Goal: Task Accomplishment & Management: Complete application form

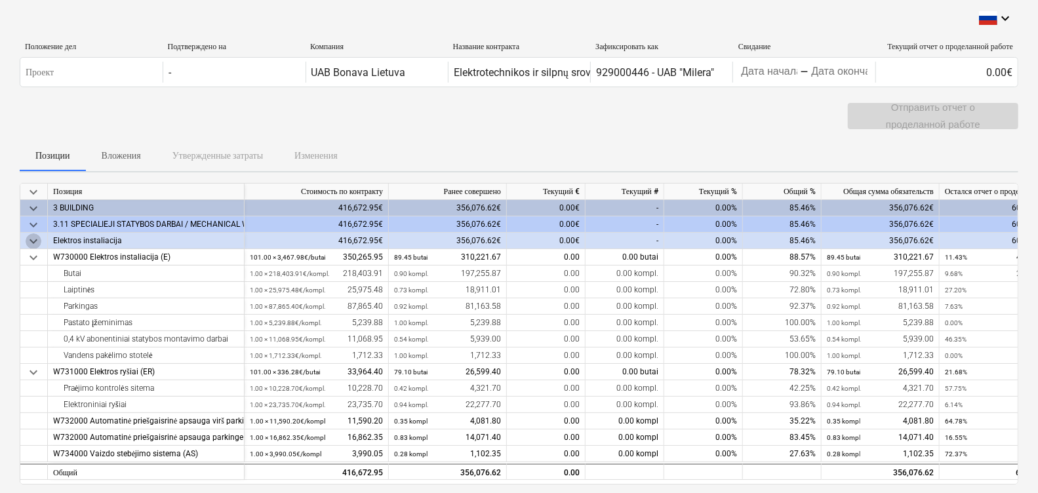
click at [34, 240] on span "keyboard_arrow_down" at bounding box center [34, 241] width 16 height 16
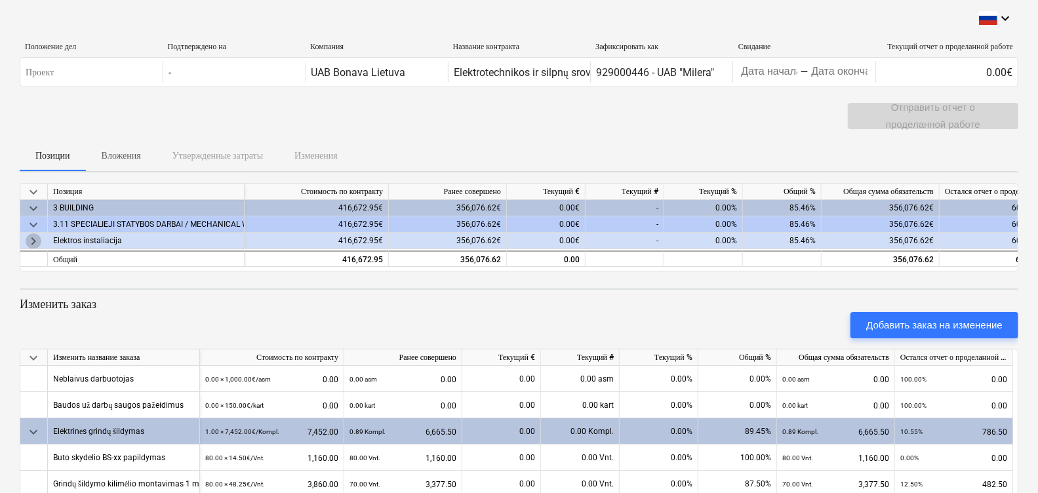
click at [34, 240] on span "keyboard_arrow_right" at bounding box center [34, 241] width 16 height 16
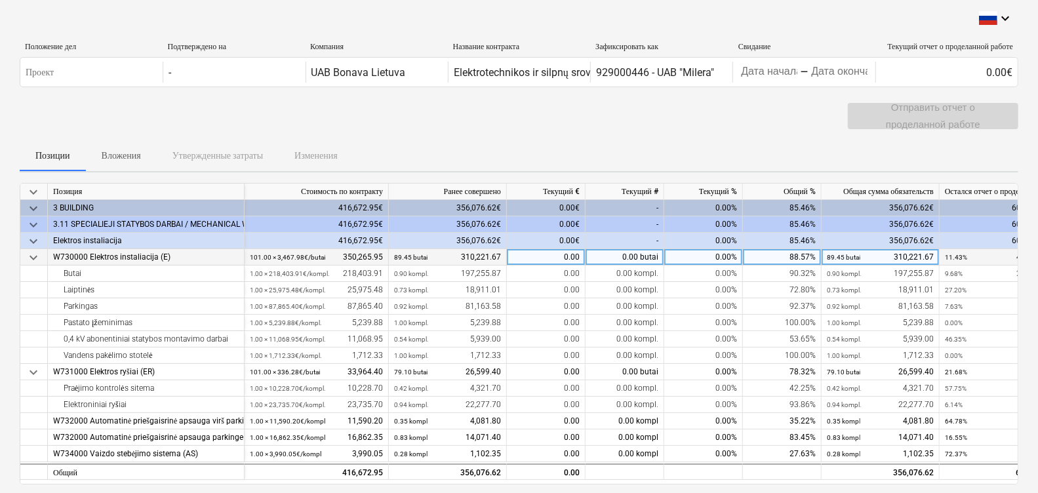
click at [30, 259] on span "keyboard_arrow_down" at bounding box center [34, 258] width 16 height 16
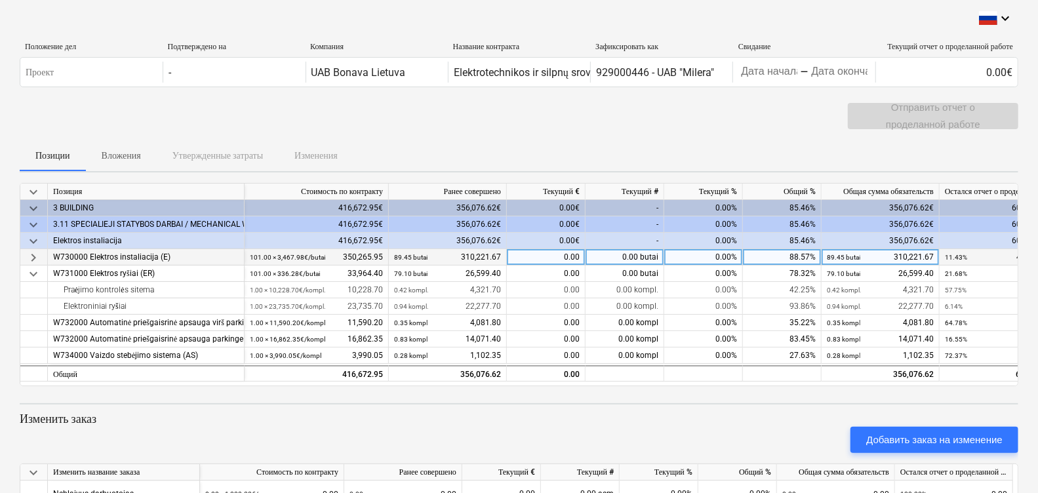
click at [30, 259] on span "keyboard_arrow_right" at bounding box center [34, 258] width 16 height 16
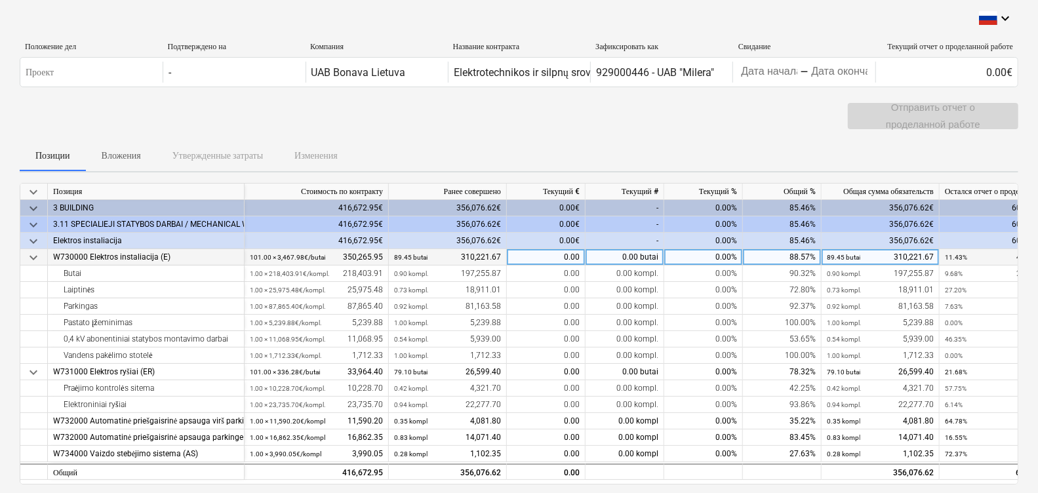
click at [539, 258] on div "0.00" at bounding box center [546, 257] width 79 height 16
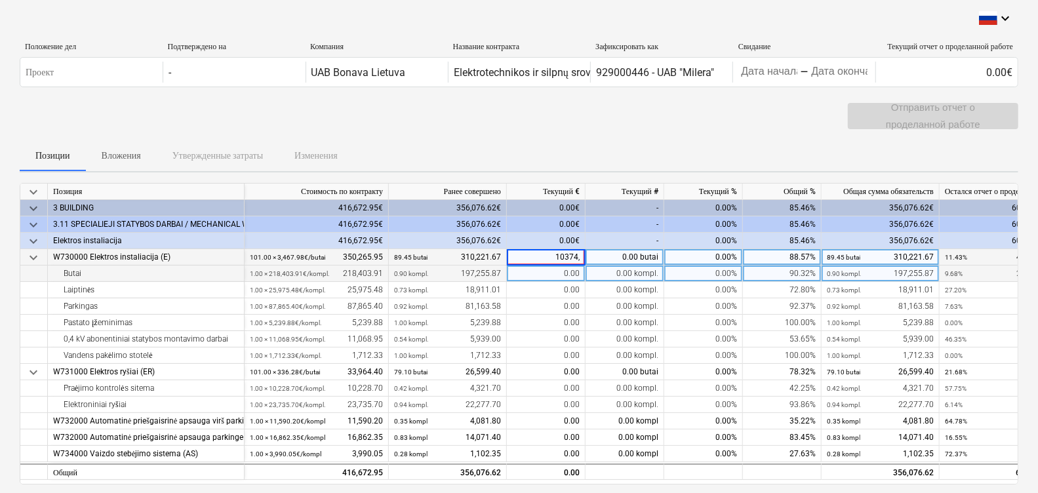
type input "10374,1"
click at [564, 275] on div "0.00" at bounding box center [546, 274] width 79 height 16
type input "10374,1"
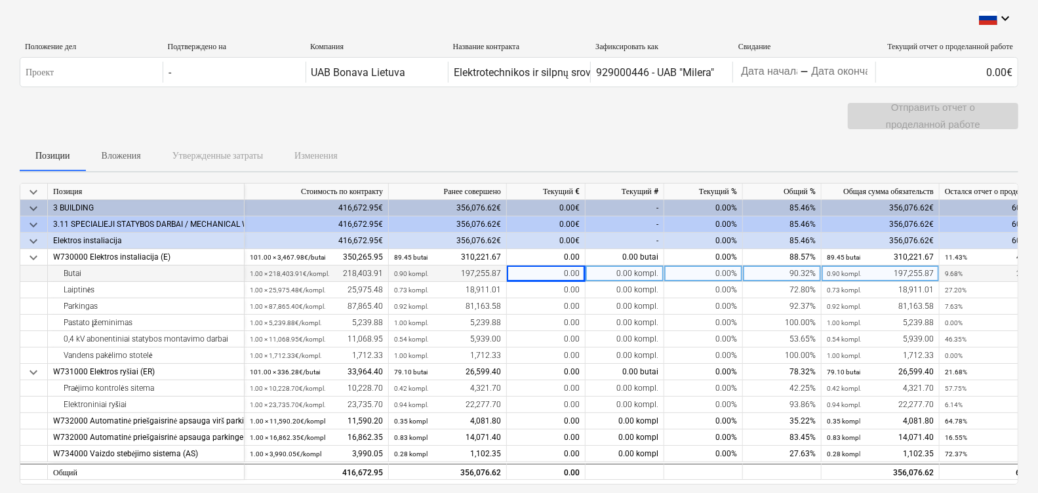
click at [546, 272] on div "0.00" at bounding box center [546, 274] width 79 height 16
type input "10374.1"
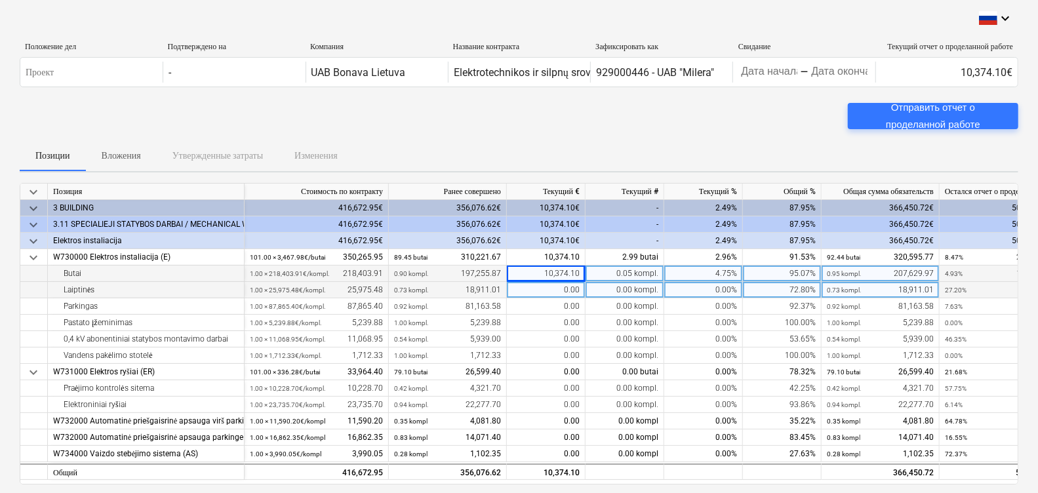
click at [548, 283] on div "0.00" at bounding box center [546, 290] width 79 height 16
type input "2099.4"
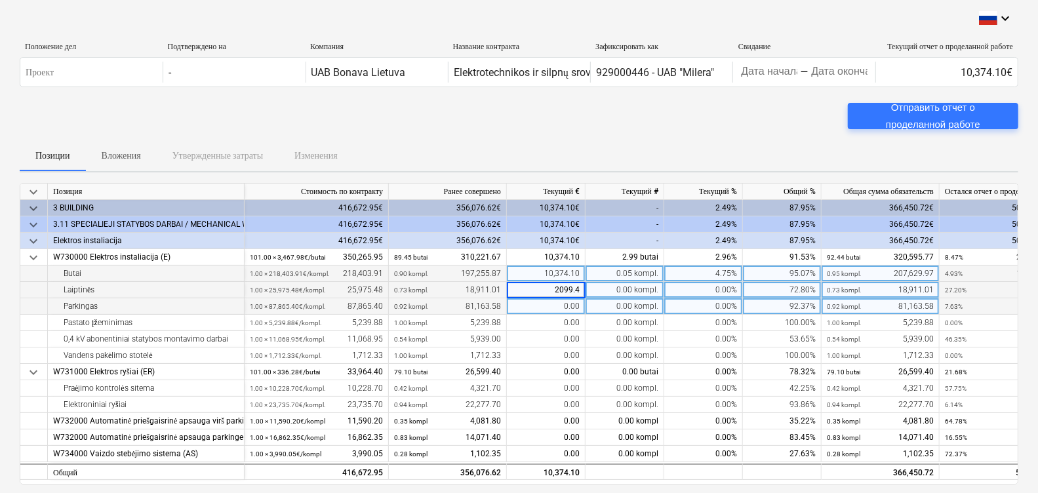
click at [563, 308] on div "0.00" at bounding box center [546, 306] width 79 height 16
click at [563, 302] on div "0.00" at bounding box center [546, 306] width 79 height 16
type input "640"
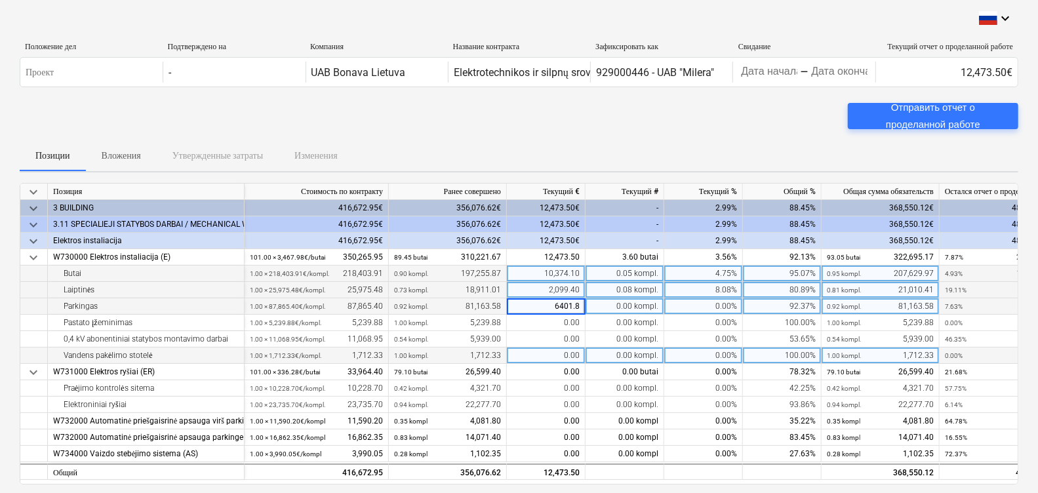
type input "6401.82"
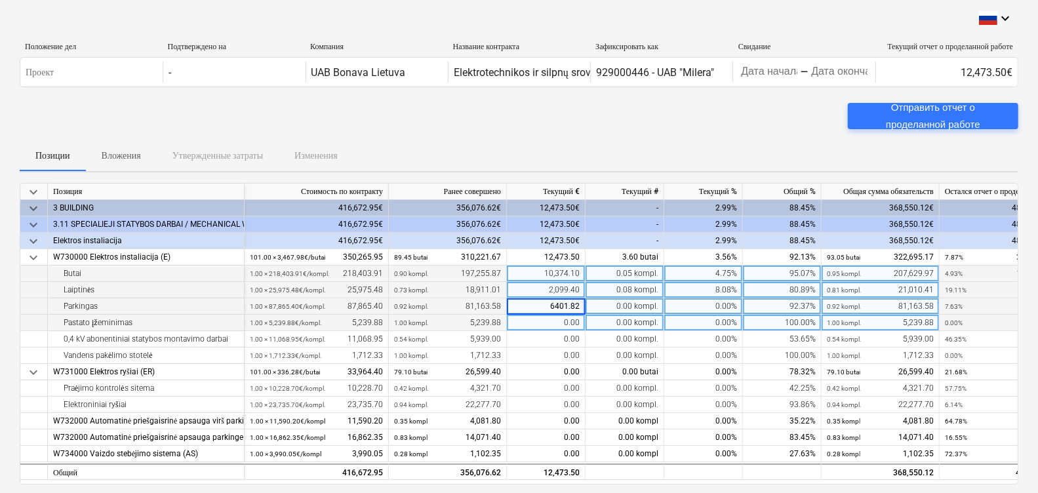
click at [557, 321] on div "0.00" at bounding box center [546, 323] width 79 height 16
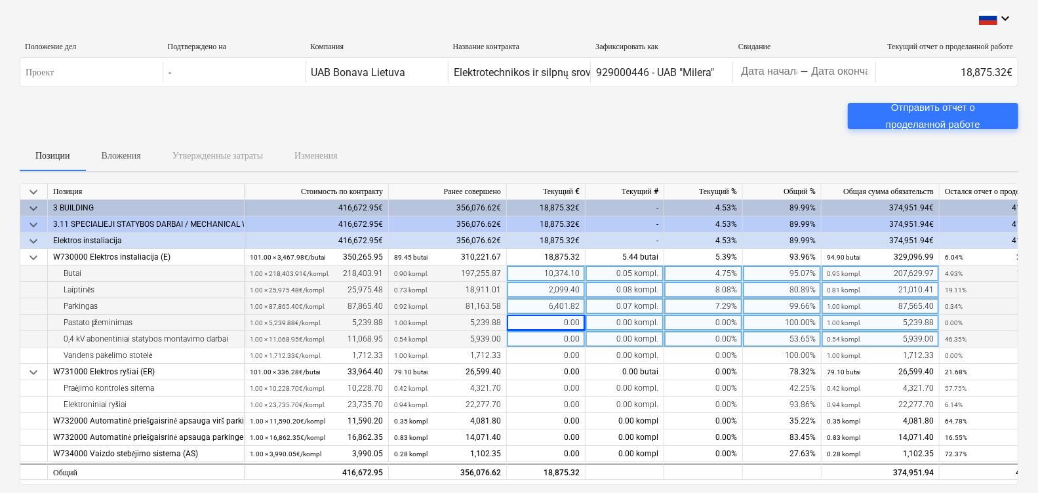
click at [572, 338] on div "0.00" at bounding box center [546, 339] width 79 height 16
click at [553, 334] on div "0.00" at bounding box center [546, 339] width 79 height 16
type input "1175.8"
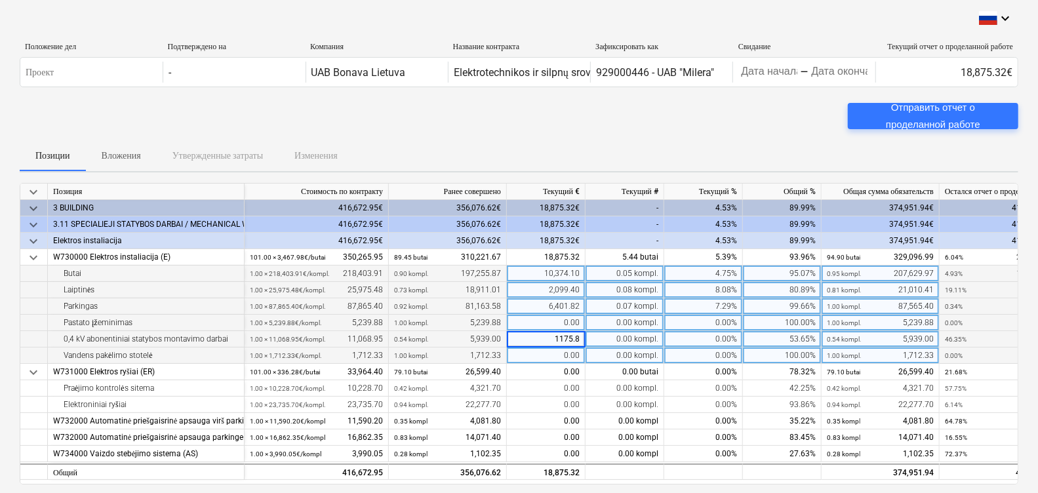
click at [561, 353] on div "0.00" at bounding box center [546, 356] width 79 height 16
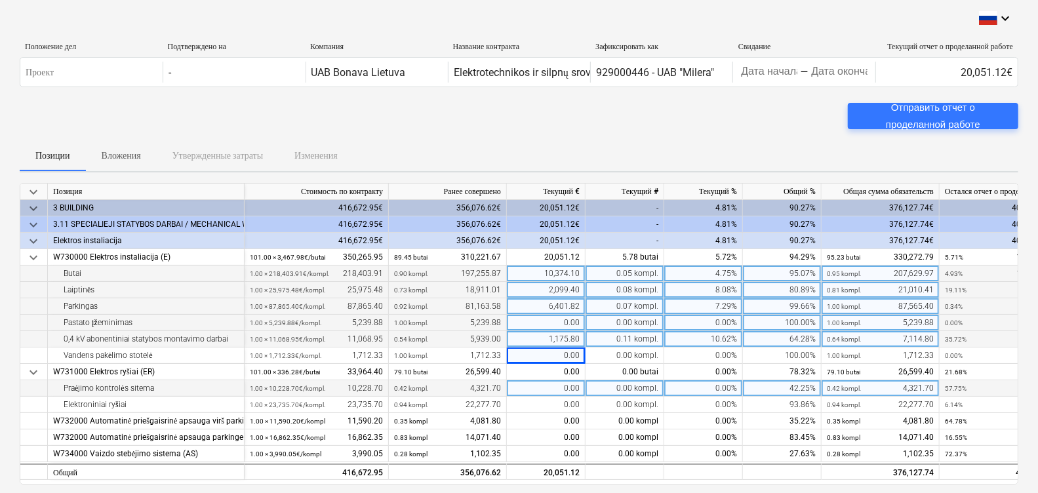
scroll to position [81, 0]
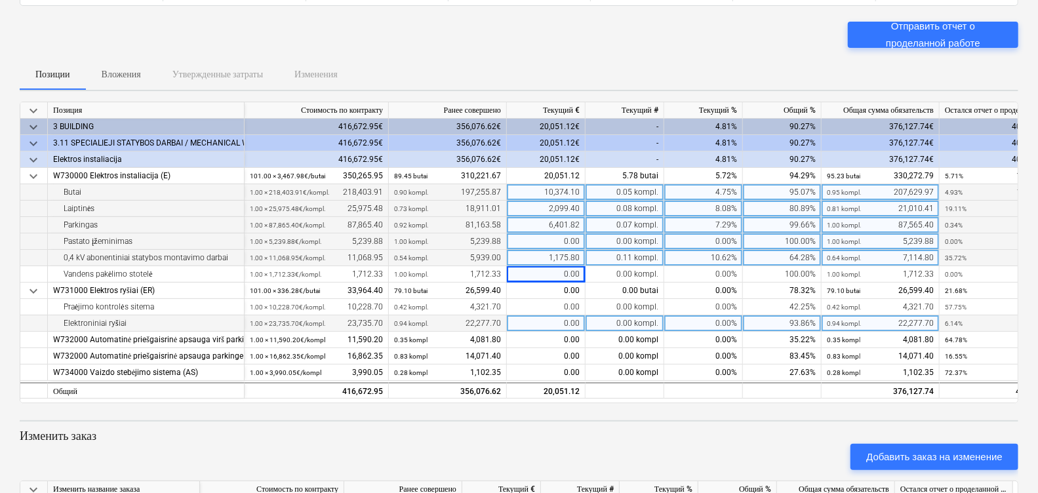
click at [566, 317] on div "0.00" at bounding box center [546, 323] width 79 height 16
click at [578, 320] on div "0.00" at bounding box center [546, 323] width 79 height 16
type input "594"
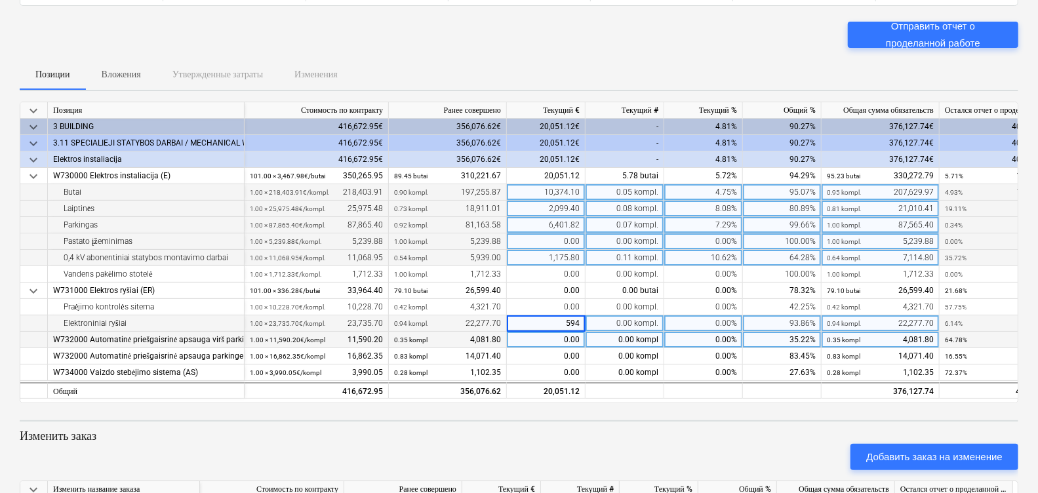
click at [551, 334] on div "0.00" at bounding box center [546, 340] width 79 height 16
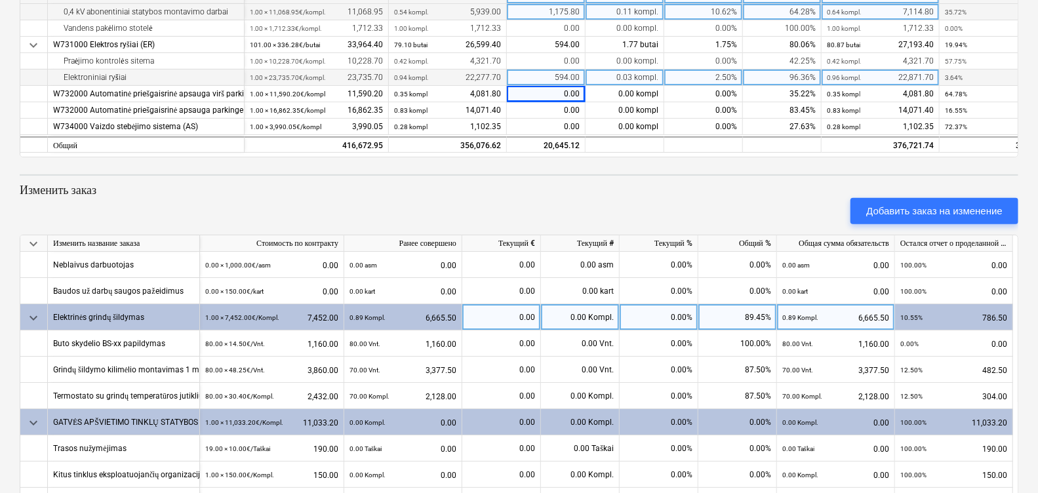
scroll to position [163, 0]
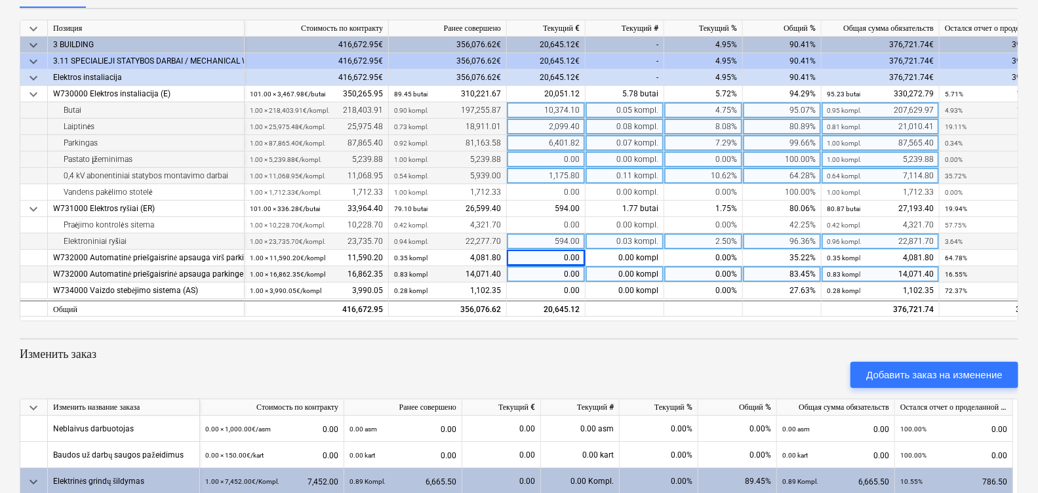
click at [554, 275] on div "0.00" at bounding box center [546, 274] width 79 height 16
click at [188, 275] on div "W732000 Automatinė priešgaisrinė apsauga parkinge (GSS)" at bounding box center [146, 274] width 186 height 16
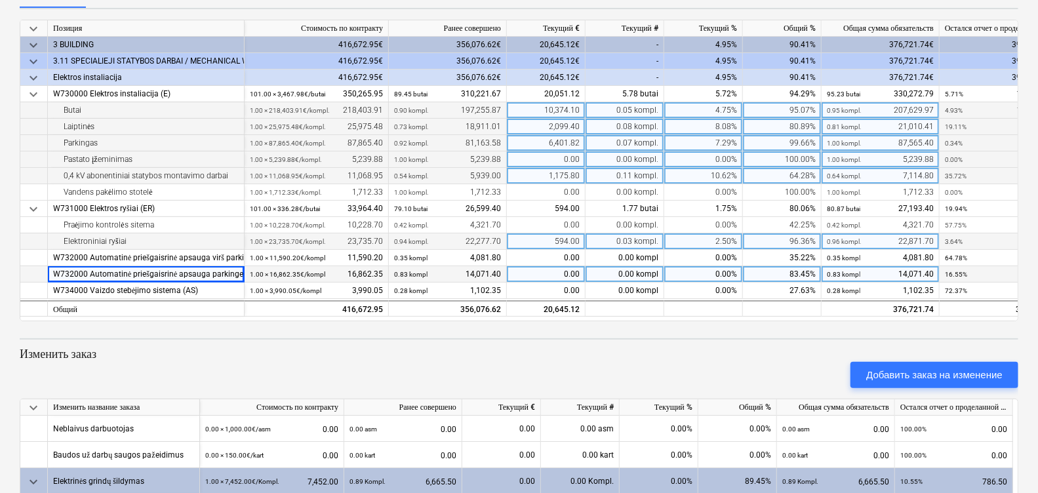
click at [572, 274] on div "0.00" at bounding box center [546, 274] width 79 height 16
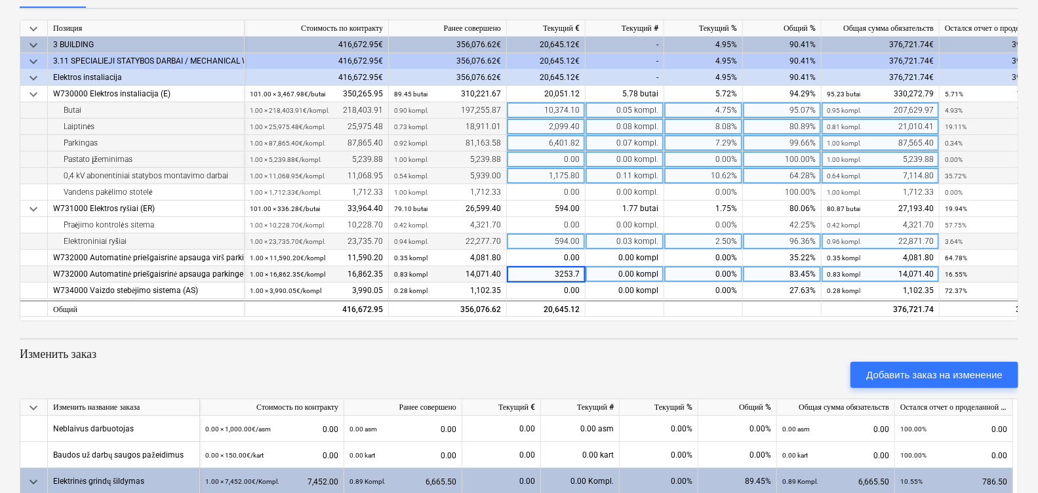
type input "3253.75"
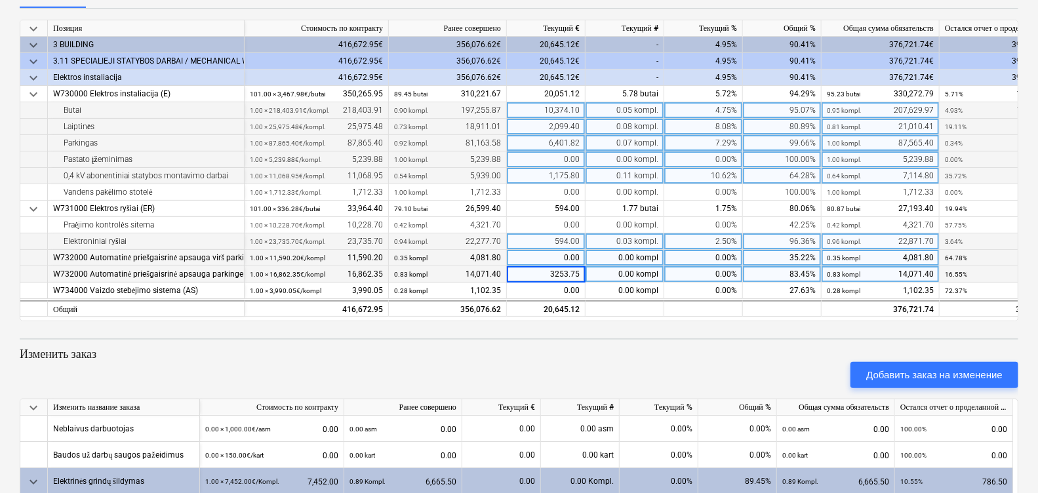
click at [574, 252] on div "0.00" at bounding box center [546, 258] width 79 height 16
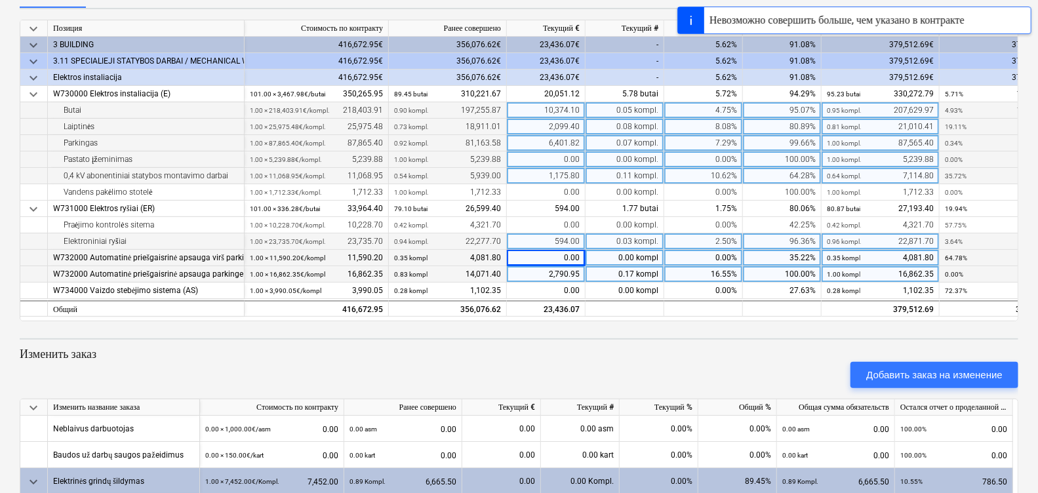
click at [574, 271] on div "2,790.95" at bounding box center [546, 274] width 79 height 16
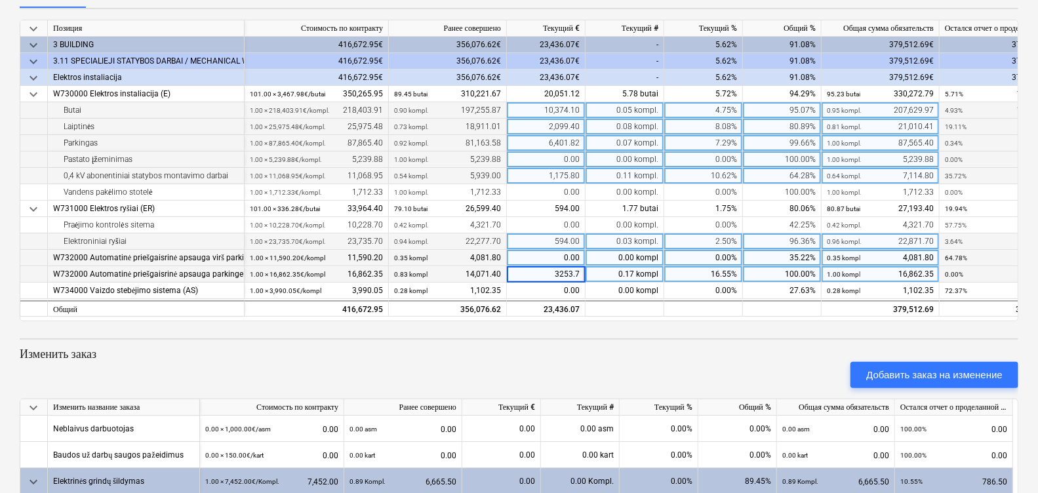
type input "3253.75"
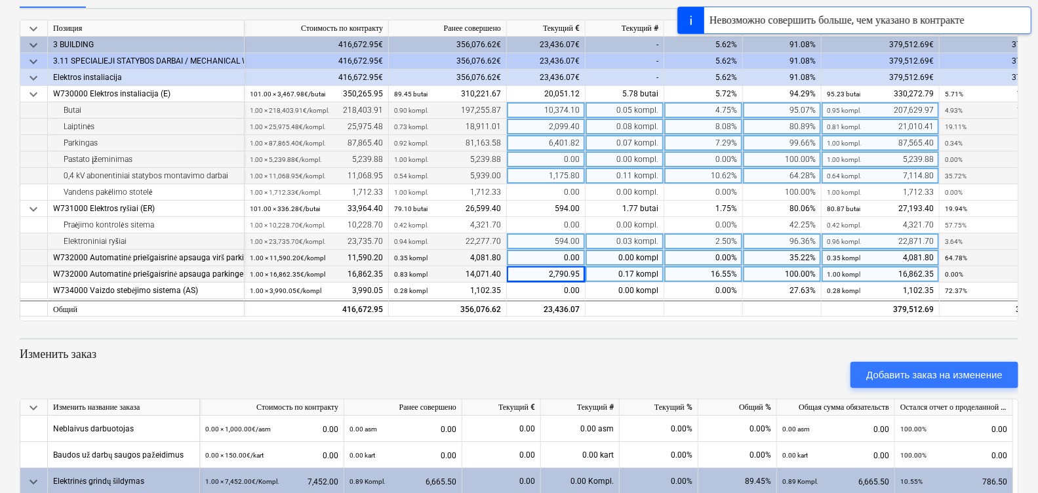
click at [577, 276] on div "2,790.95" at bounding box center [546, 274] width 79 height 16
click at [580, 258] on div "0.00" at bounding box center [546, 258] width 79 height 16
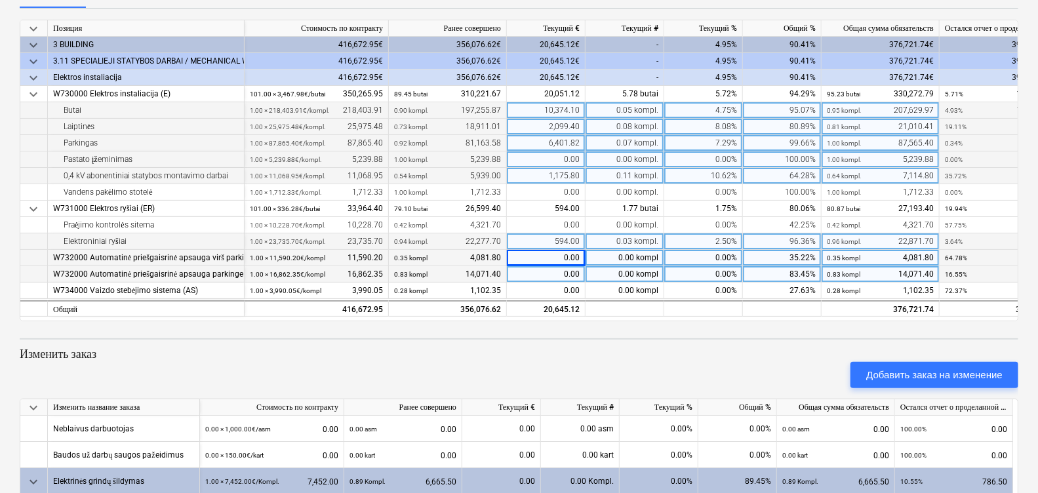
click at [567, 254] on div "0.00" at bounding box center [546, 258] width 79 height 16
type input "3253.75"
click at [570, 273] on div "0.00" at bounding box center [546, 274] width 79 height 16
click at [528, 268] on div "0.00" at bounding box center [546, 274] width 79 height 16
type input "2857.55"
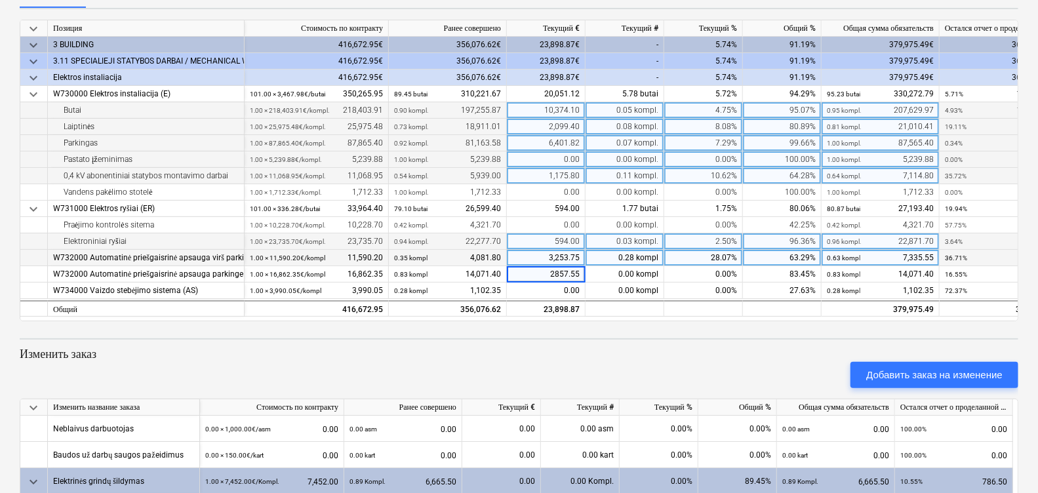
click at [534, 252] on div "3,253.75" at bounding box center [546, 258] width 79 height 16
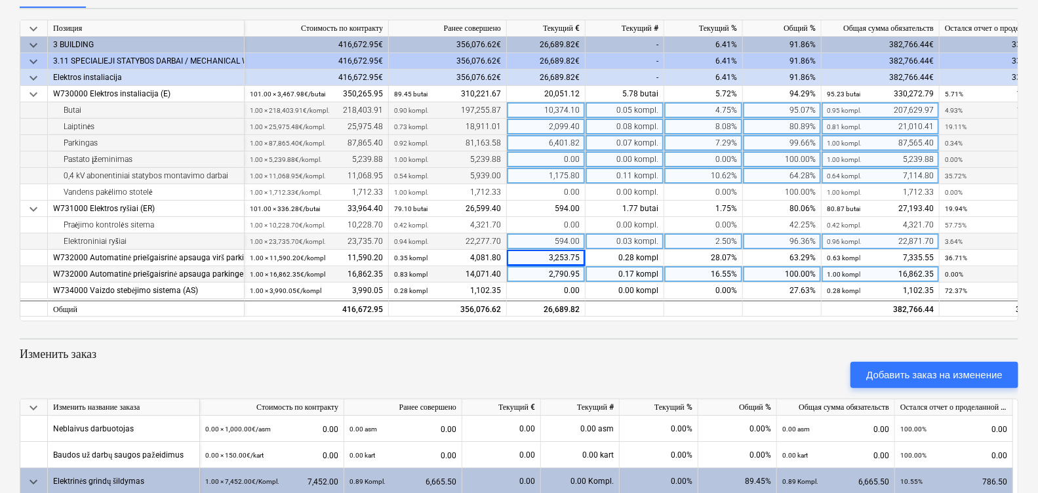
click at [566, 270] on div "2,790.95" at bounding box center [546, 274] width 79 height 16
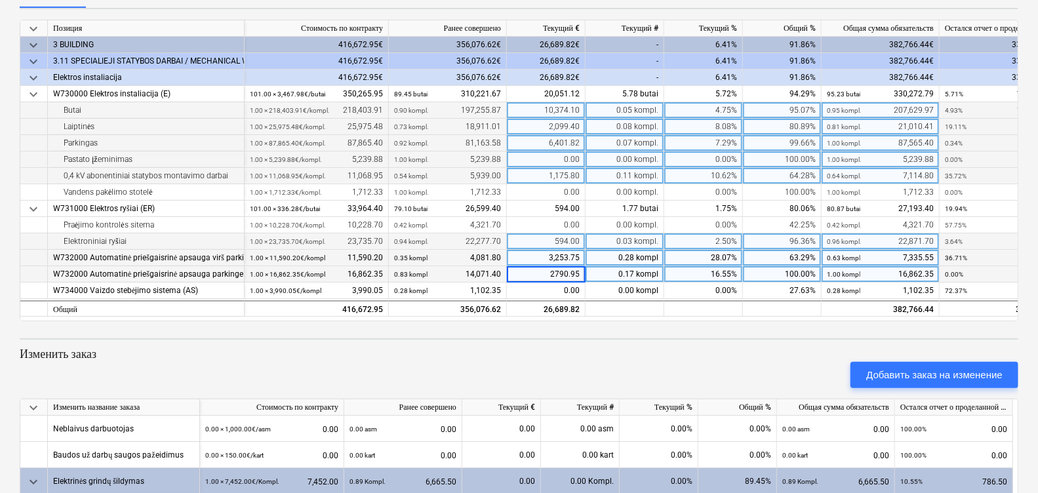
click at [570, 257] on div "3,253.75" at bounding box center [546, 258] width 79 height 16
click at [570, 270] on div "2,790.95" at bounding box center [546, 274] width 79 height 16
click at [567, 251] on div "3,253.75" at bounding box center [546, 258] width 79 height 16
click at [560, 273] on div "2,790.95" at bounding box center [546, 274] width 79 height 16
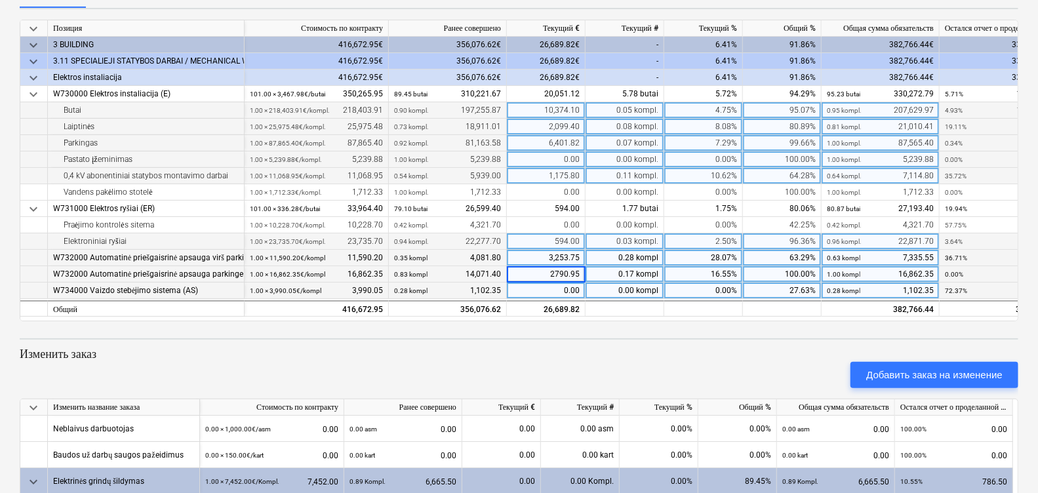
click at [551, 291] on div "0.00" at bounding box center [546, 291] width 79 height 16
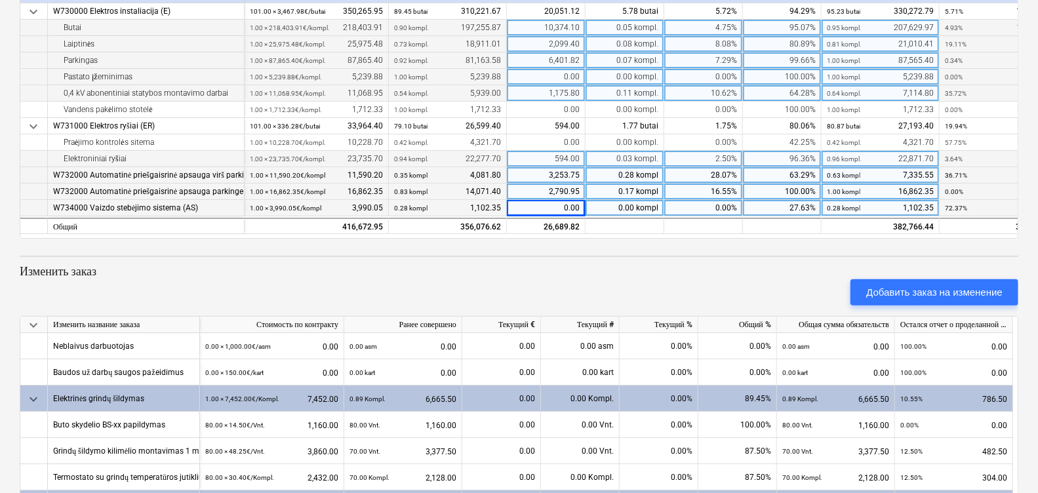
scroll to position [327, 0]
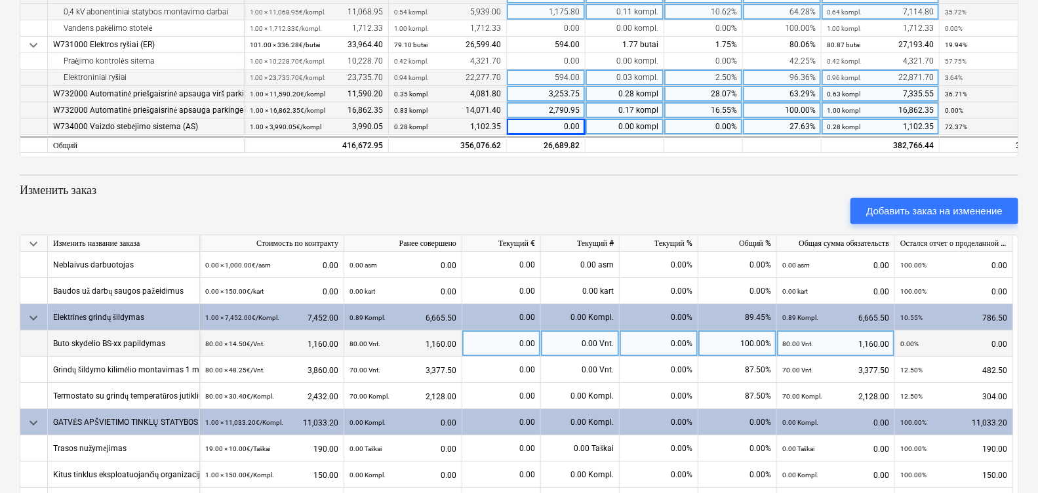
click at [520, 335] on div "0.00" at bounding box center [502, 343] width 68 height 26
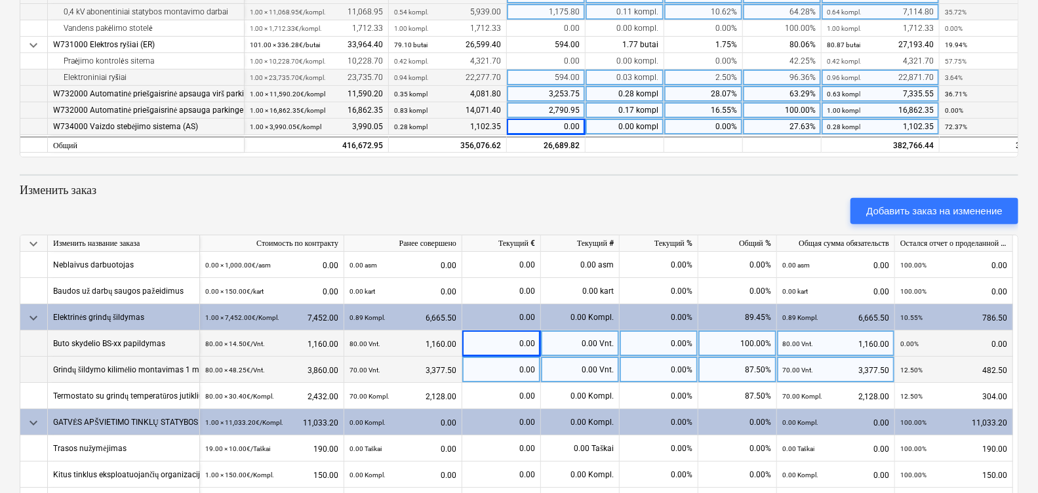
click at [521, 369] on div "0.00" at bounding box center [502, 370] width 68 height 26
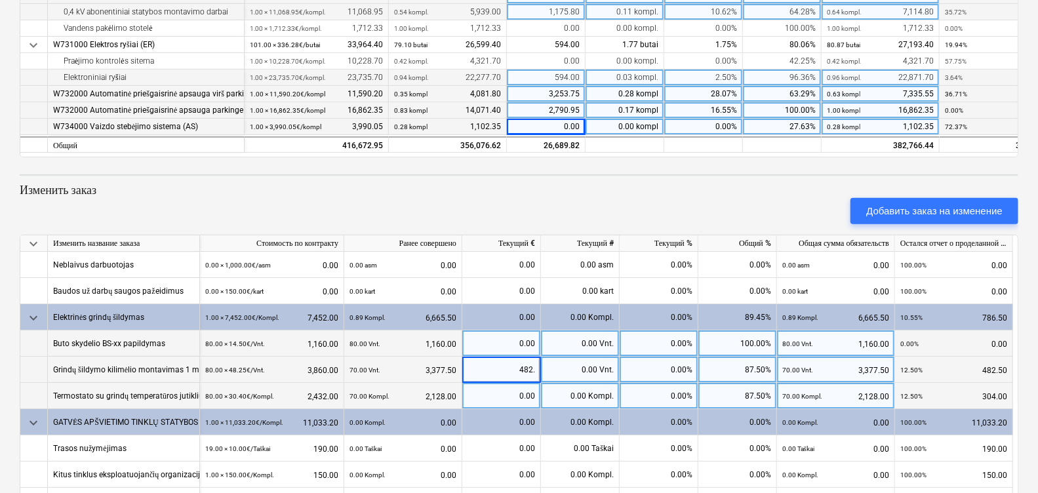
type input "482.5"
click at [502, 391] on div "0.00" at bounding box center [502, 396] width 68 height 26
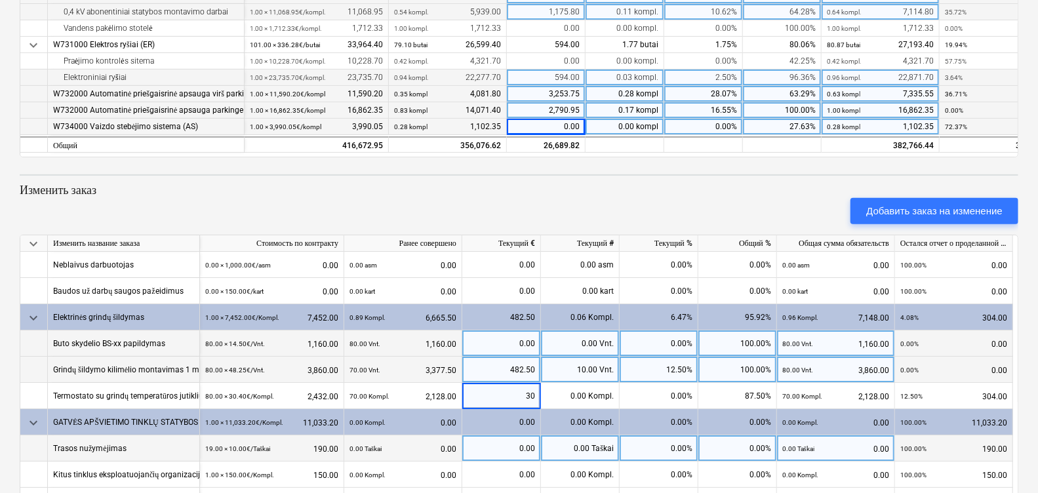
type input "304"
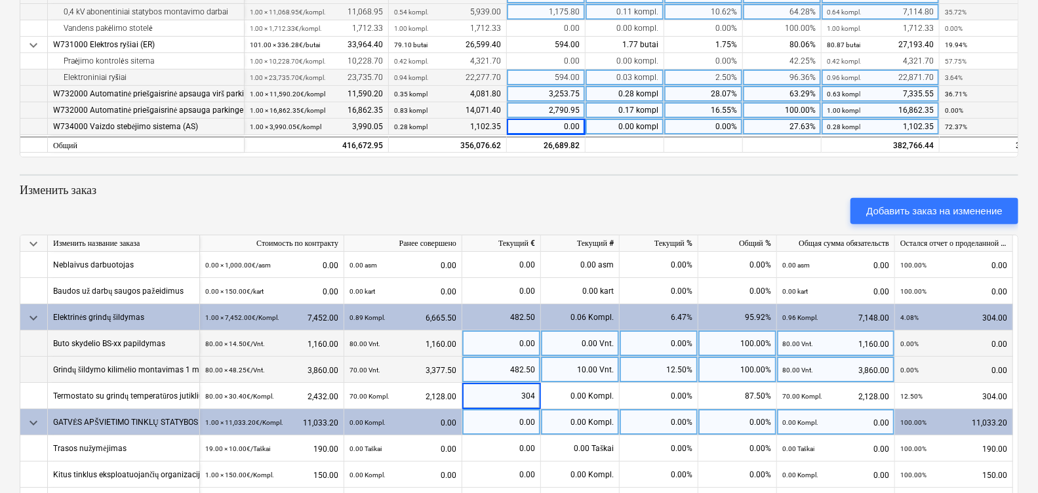
click at [508, 420] on div "0.00" at bounding box center [502, 422] width 68 height 26
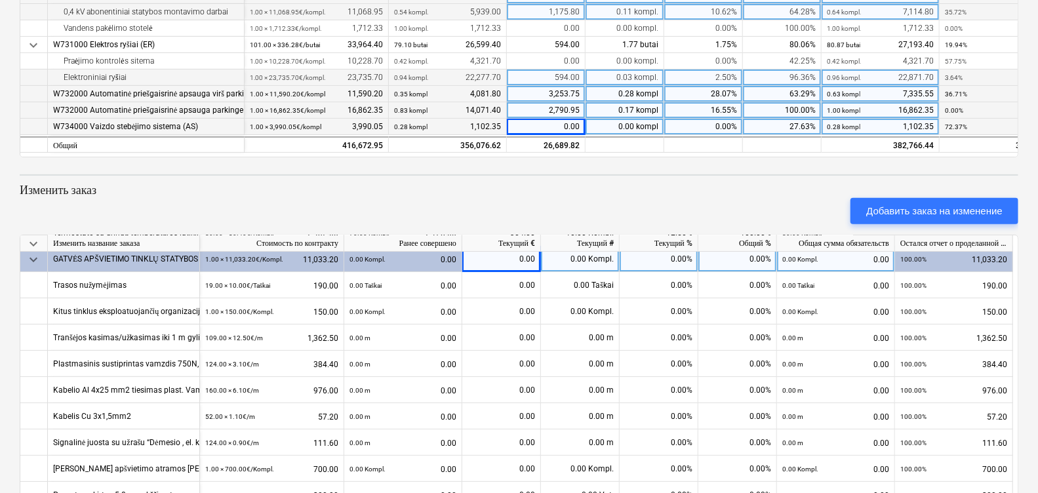
scroll to position [81, 0]
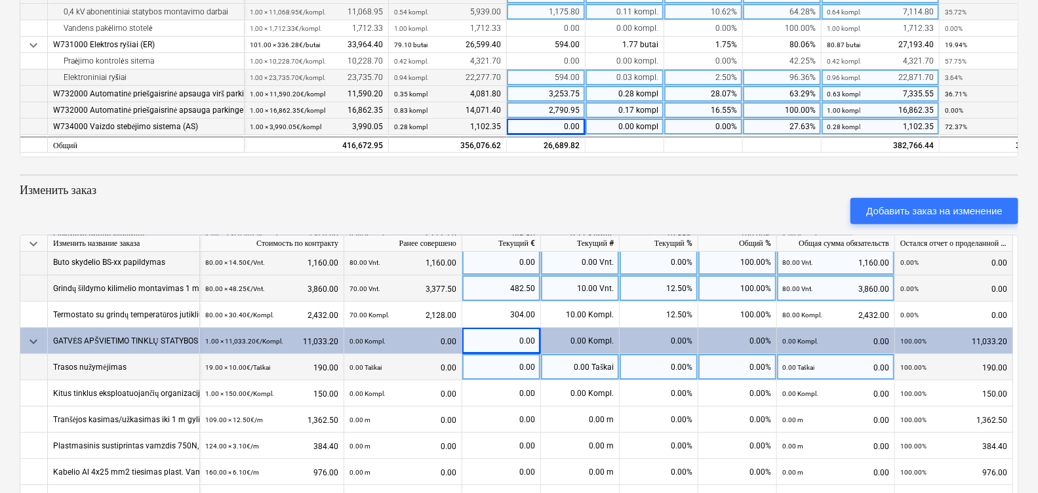
click at [517, 371] on div "0.00" at bounding box center [502, 367] width 68 height 26
type input "190"
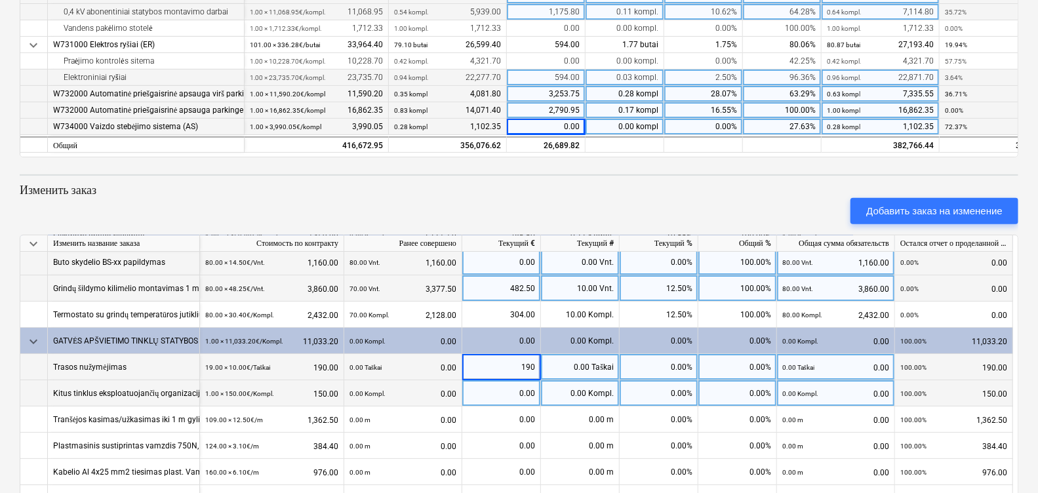
click at [518, 386] on div "0.00" at bounding box center [502, 393] width 68 height 26
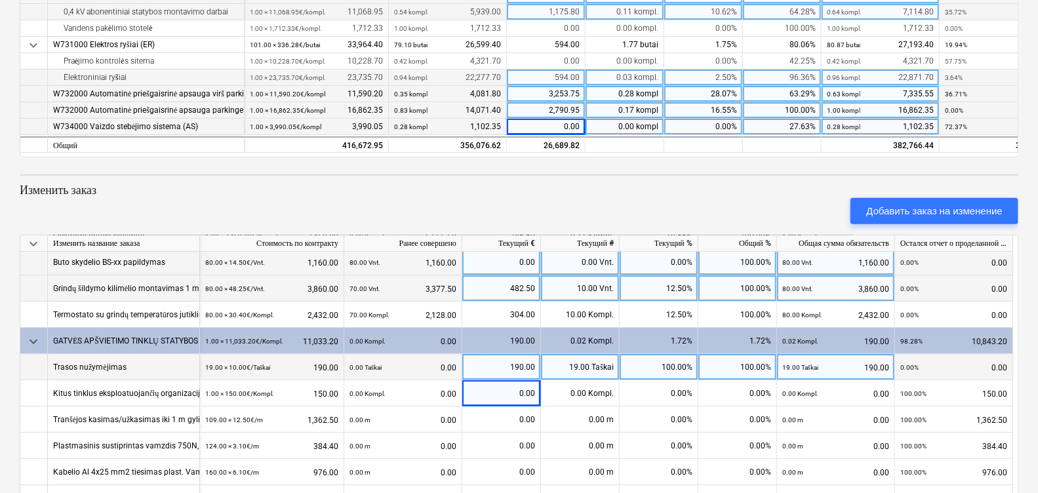
click at [519, 354] on div "190.00" at bounding box center [502, 367] width 68 height 26
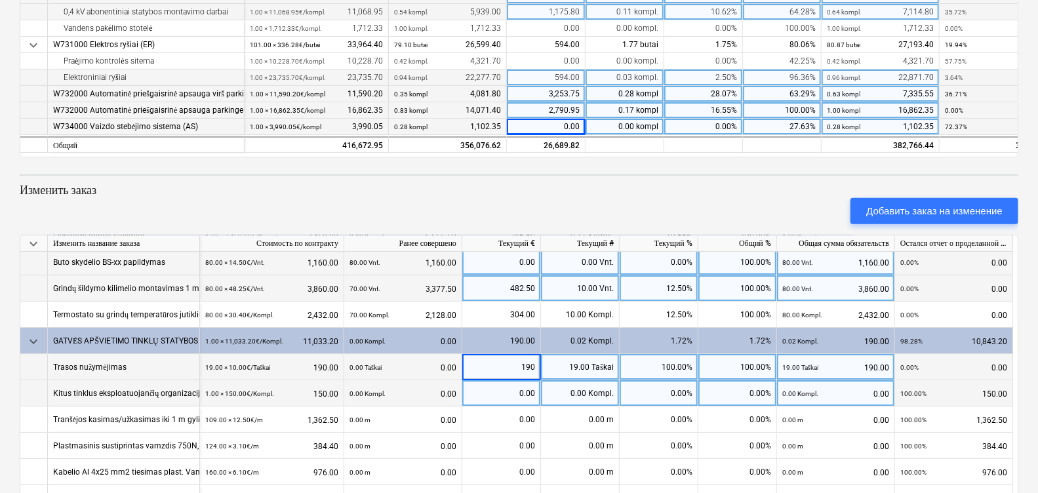
click at [521, 391] on div "0.00" at bounding box center [502, 393] width 68 height 26
type input "150"
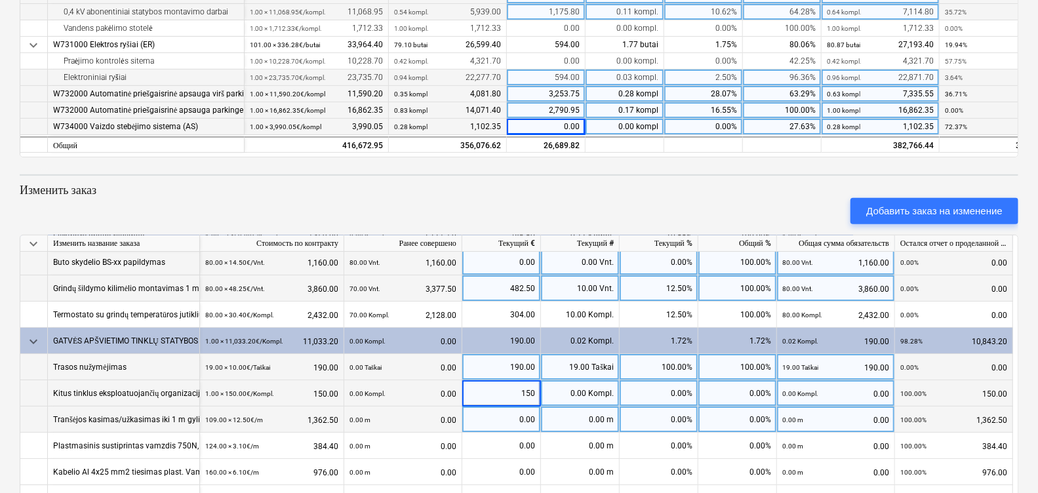
click at [519, 420] on div "0.00" at bounding box center [502, 420] width 68 height 26
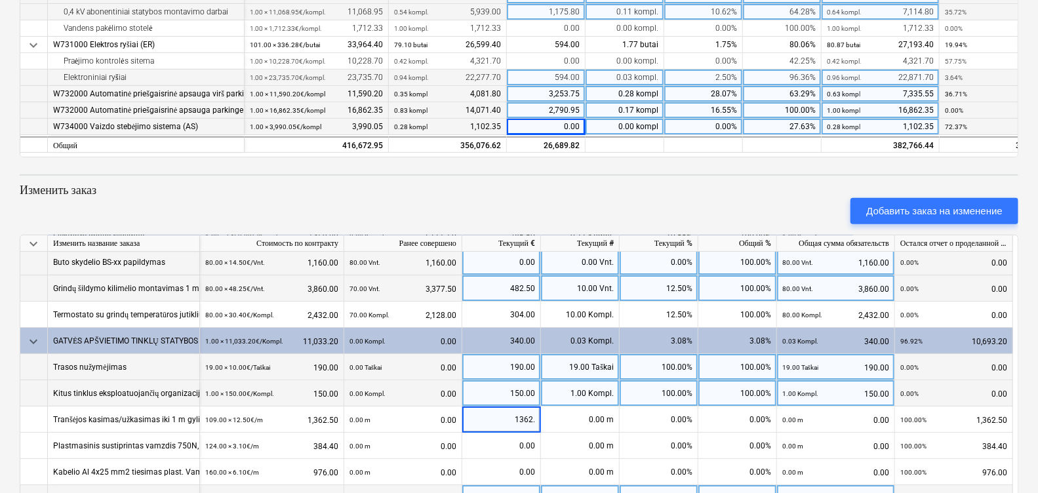
type input "1362.5"
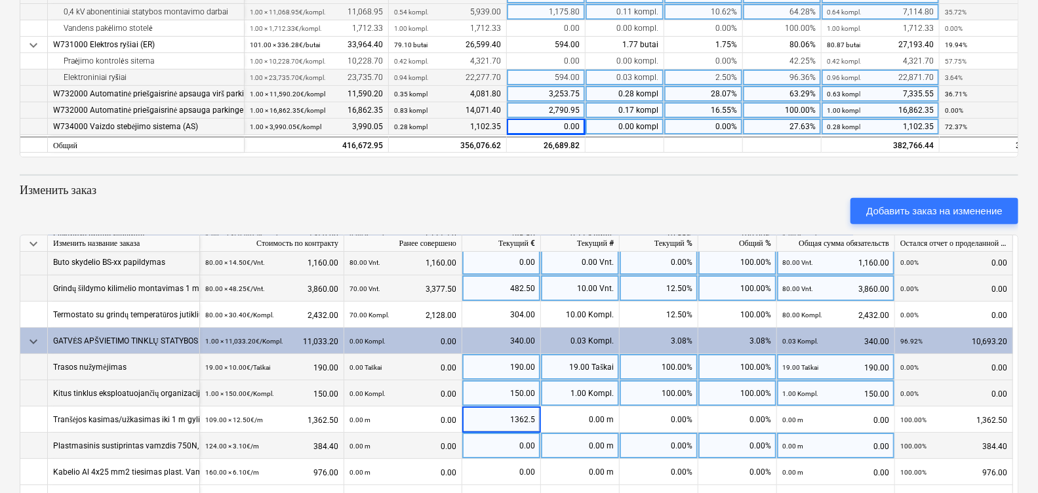
click at [525, 445] on div "0.00" at bounding box center [502, 446] width 68 height 26
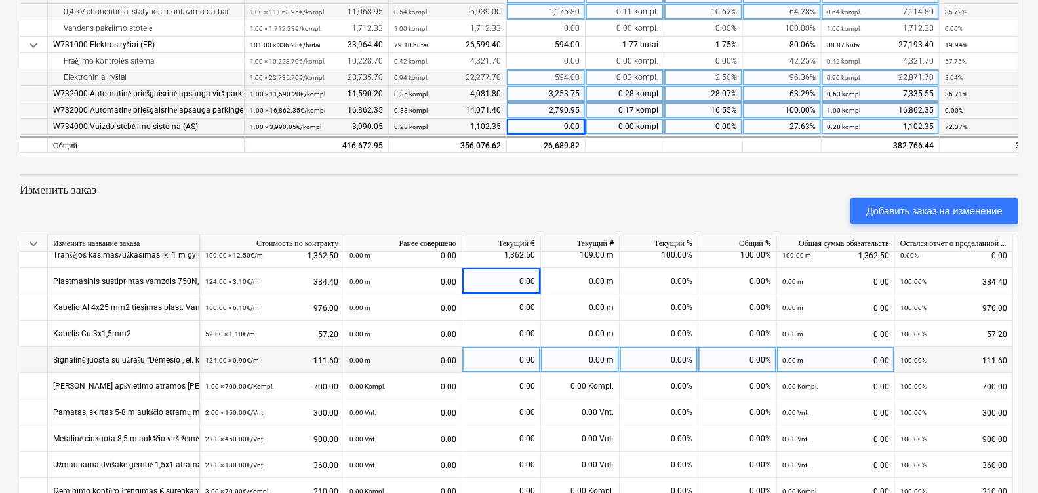
scroll to position [163, 0]
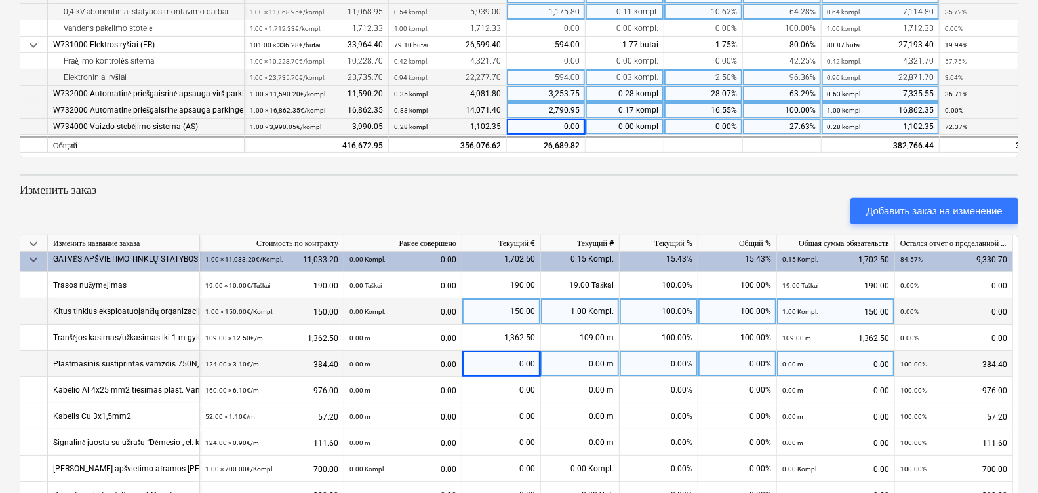
click at [530, 363] on div "0.00" at bounding box center [502, 364] width 68 height 26
type input "384.4"
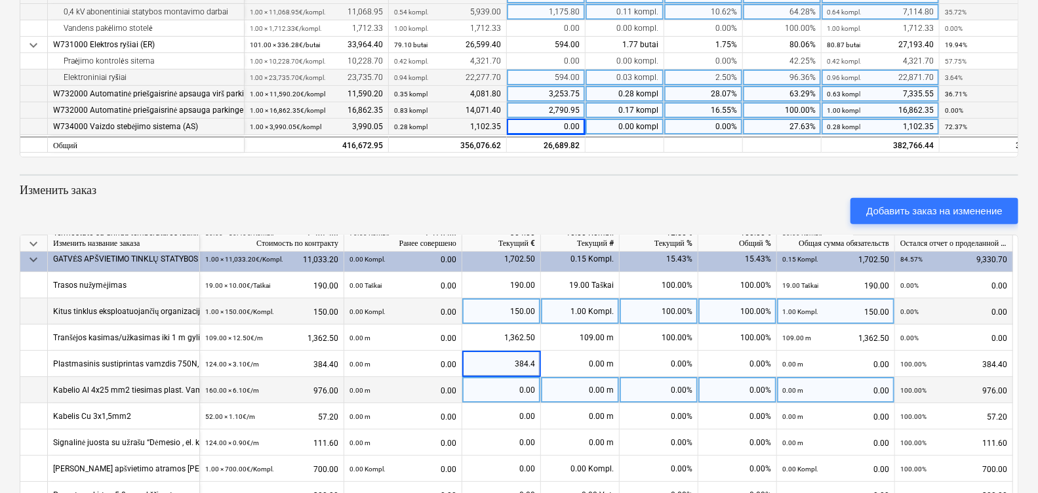
click at [527, 381] on div "0.00" at bounding box center [502, 390] width 68 height 26
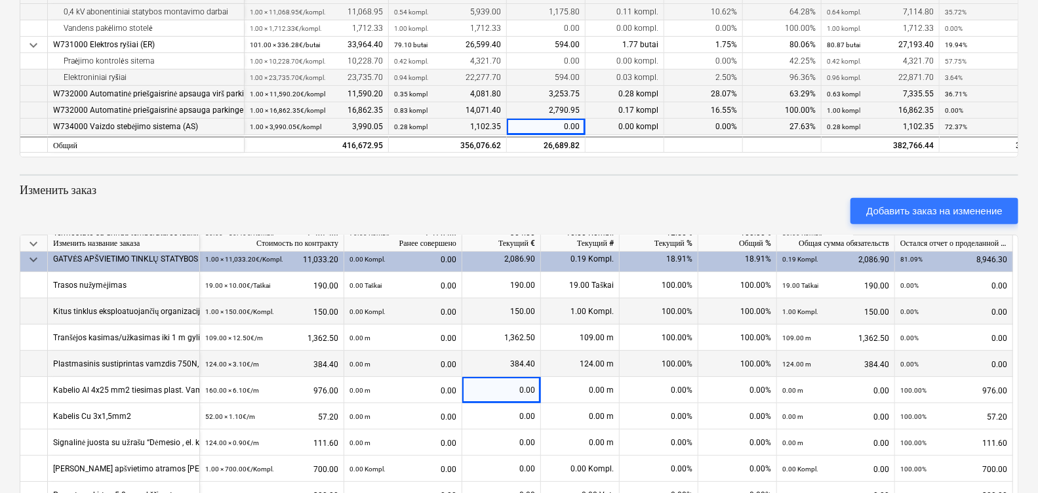
click at [521, 357] on div "384.40" at bounding box center [502, 364] width 68 height 26
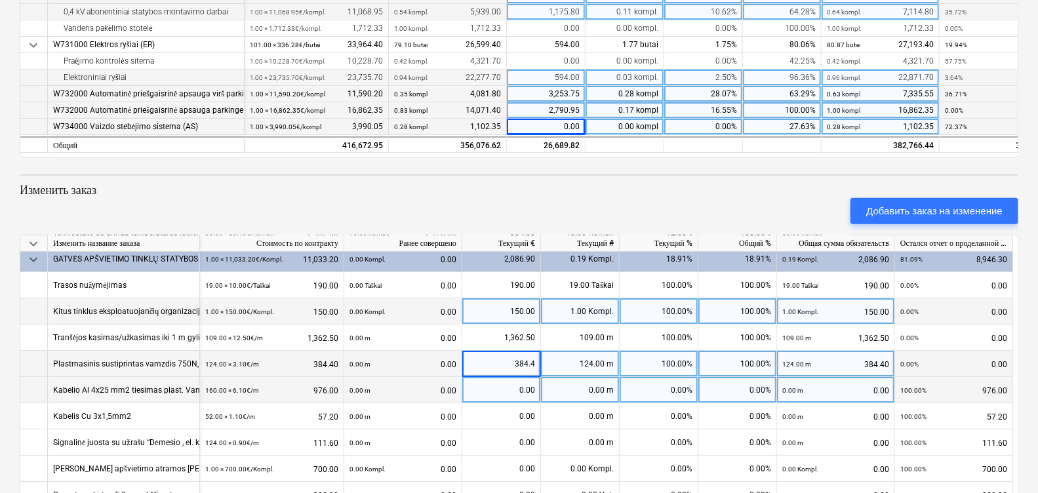
click at [518, 390] on div "0.00" at bounding box center [502, 390] width 68 height 26
click at [512, 389] on div "0.00" at bounding box center [502, 390] width 68 height 26
type input "976"
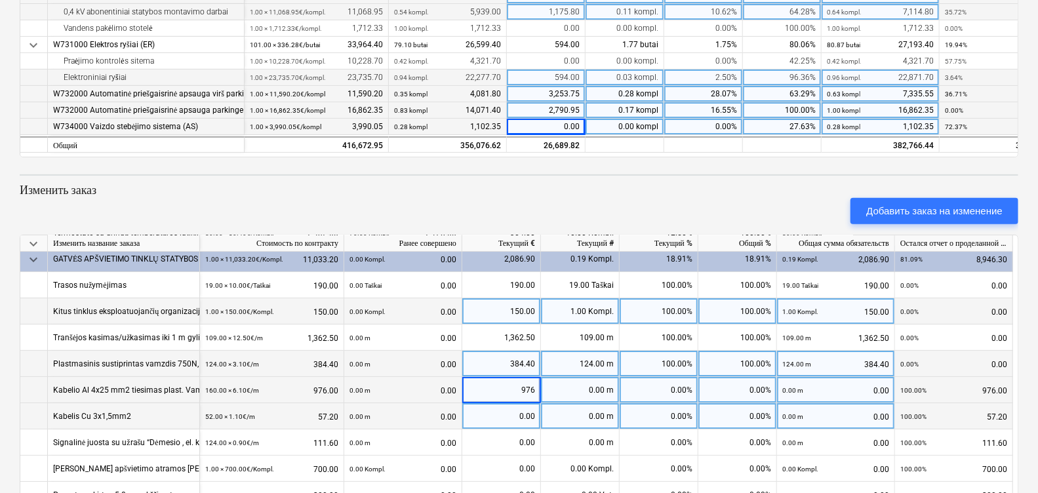
click at [528, 416] on div "0.00" at bounding box center [502, 416] width 68 height 26
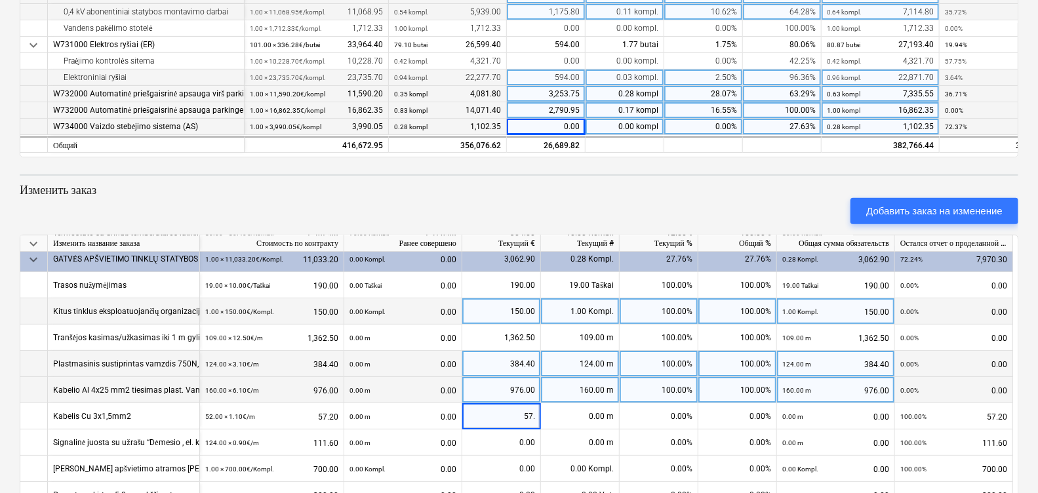
type input "57.2"
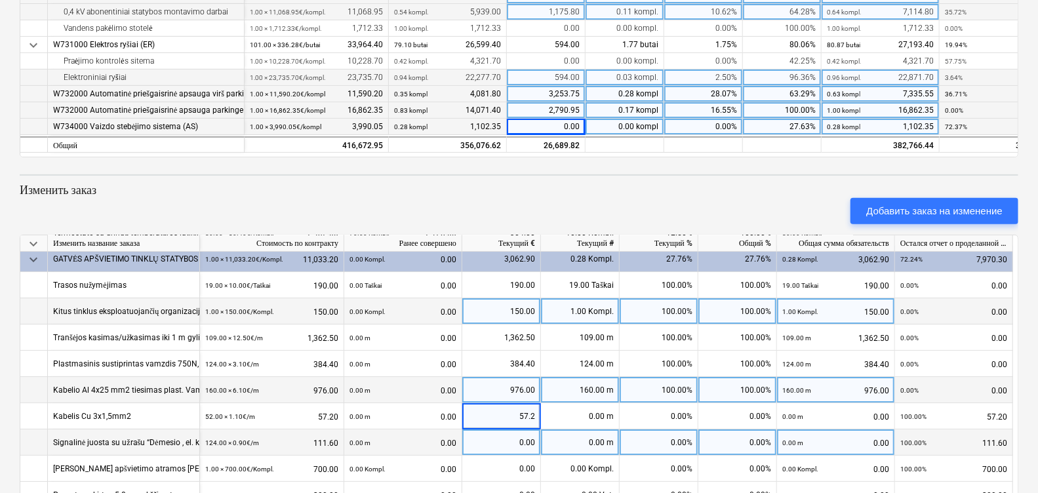
click at [505, 438] on div "0.00" at bounding box center [502, 442] width 68 height 26
click at [526, 433] on div "0.00" at bounding box center [502, 442] width 68 height 26
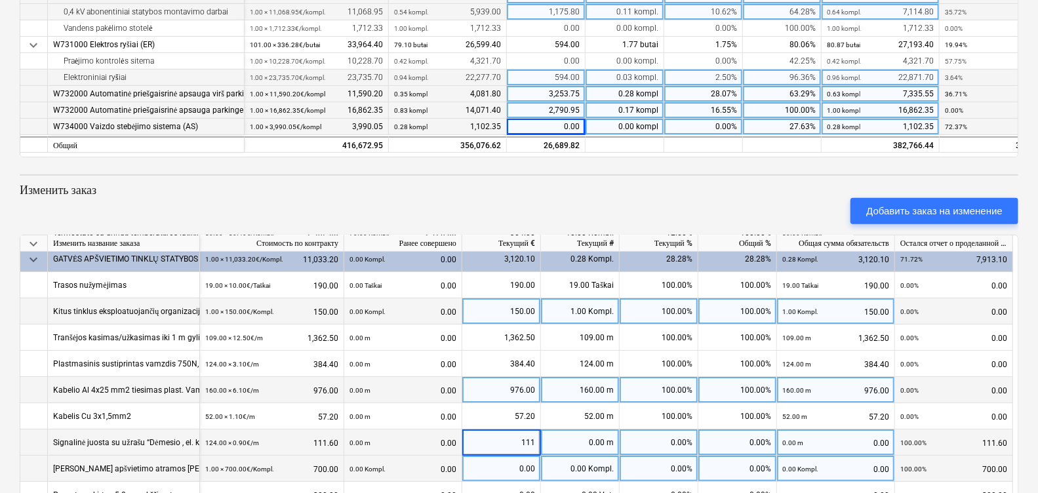
type input "111."
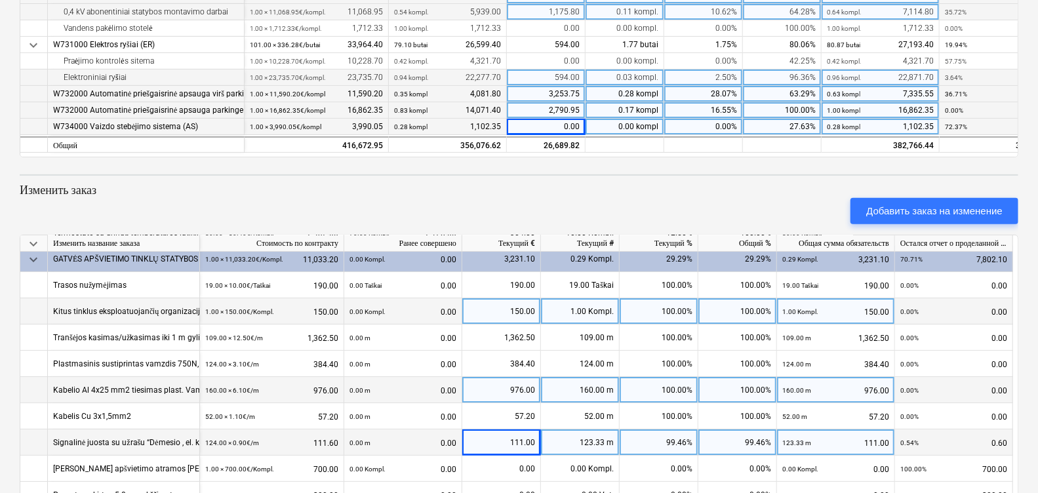
click at [533, 437] on div "111.00" at bounding box center [502, 442] width 68 height 26
type input "111.6"
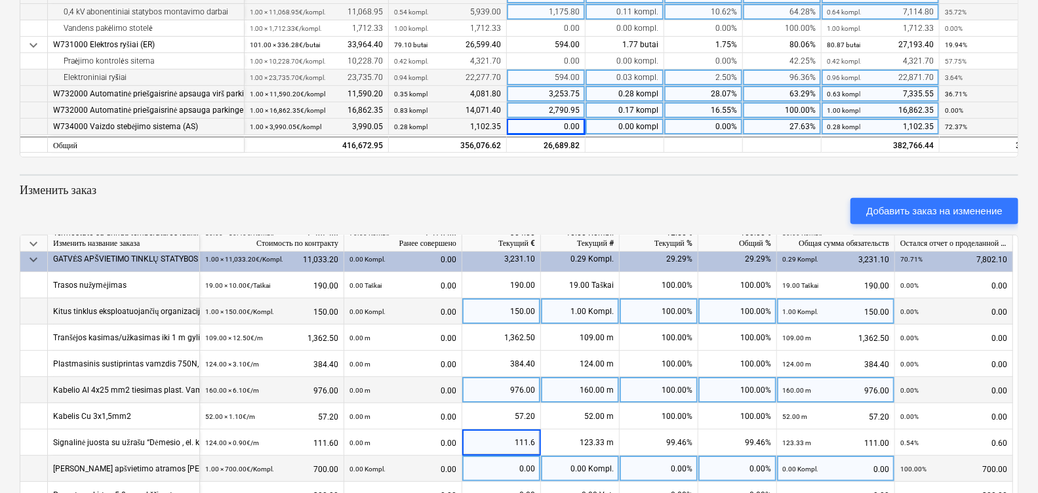
click at [520, 462] on div "0.00" at bounding box center [502, 469] width 68 height 26
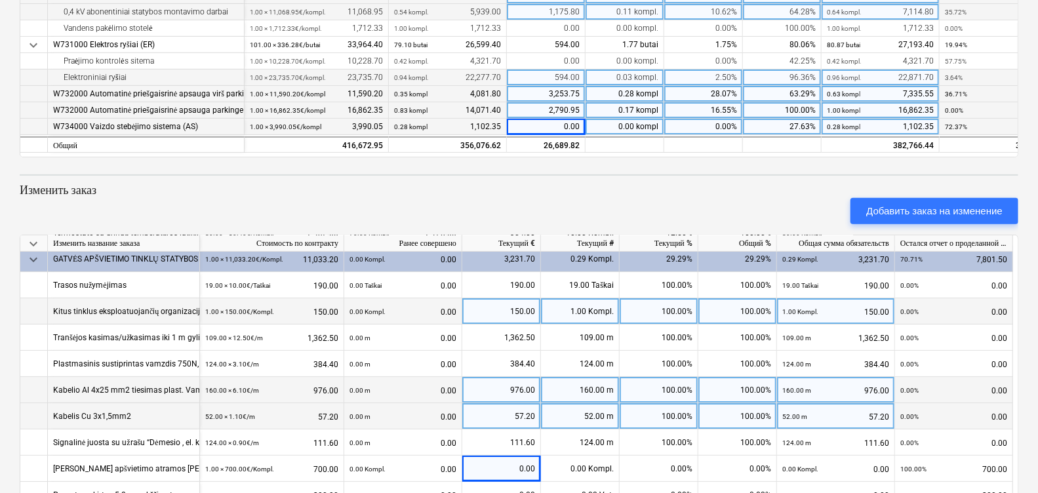
scroll to position [246, 0]
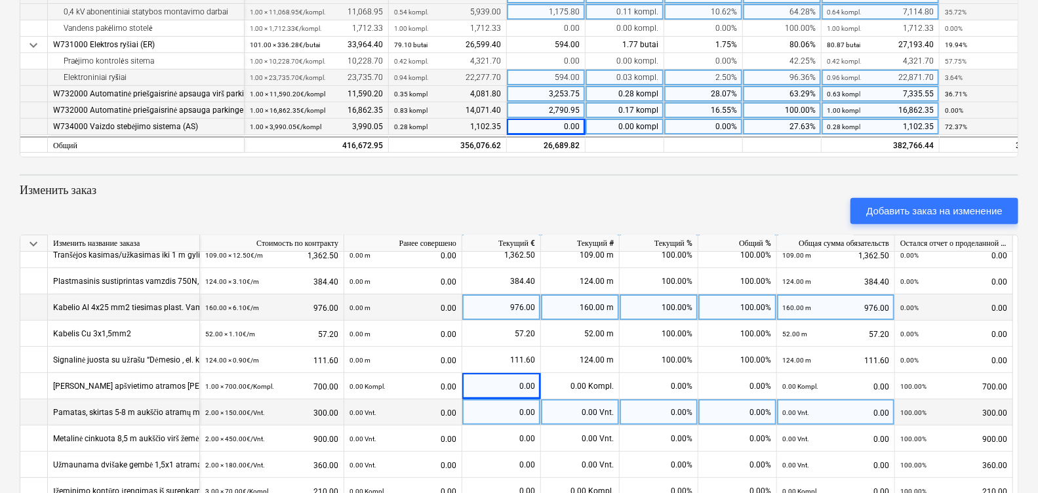
click at [515, 411] on div "0.00" at bounding box center [502, 412] width 68 height 26
type input "300"
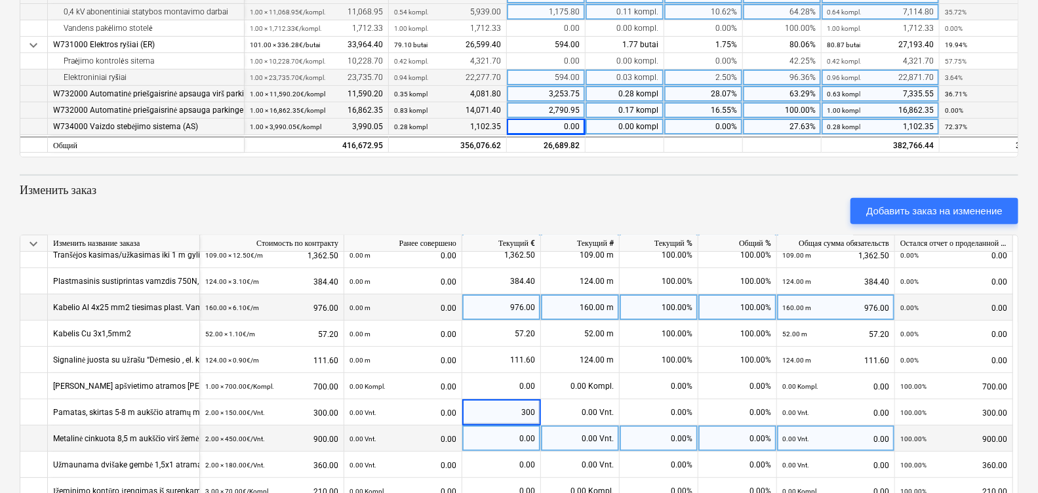
click at [519, 443] on div "0.00" at bounding box center [502, 439] width 68 height 26
click at [570, 434] on div "0.00 Vnt." at bounding box center [580, 439] width 79 height 26
type input "2"
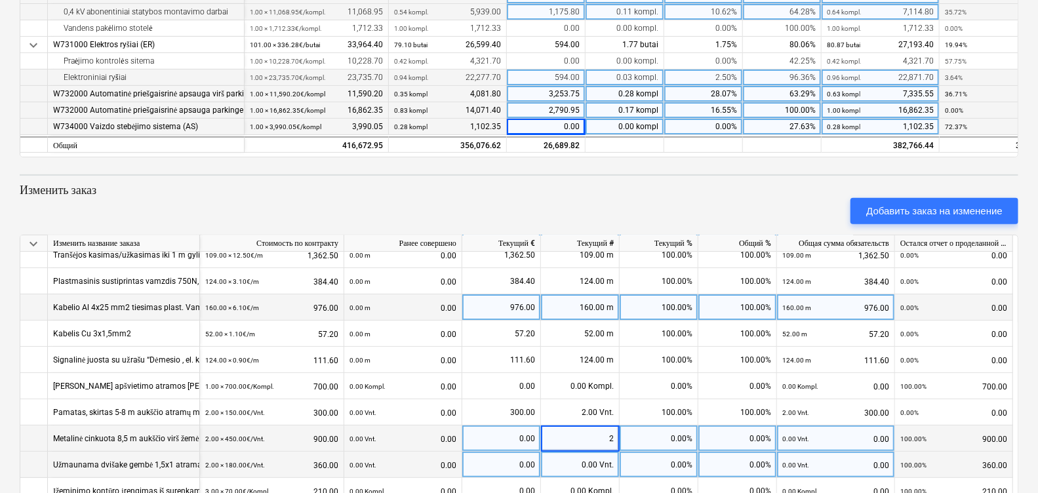
click at [514, 456] on div "0.00" at bounding box center [502, 465] width 68 height 26
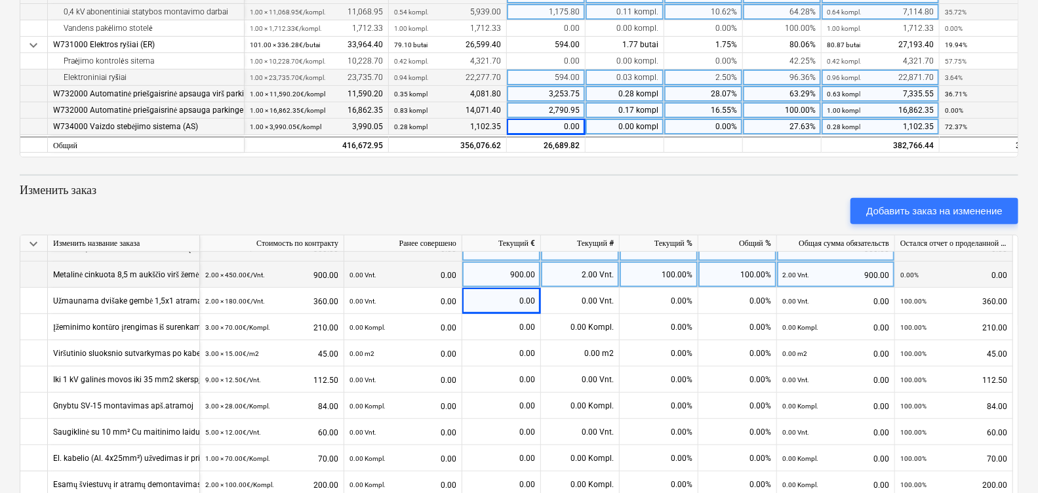
scroll to position [327, 0]
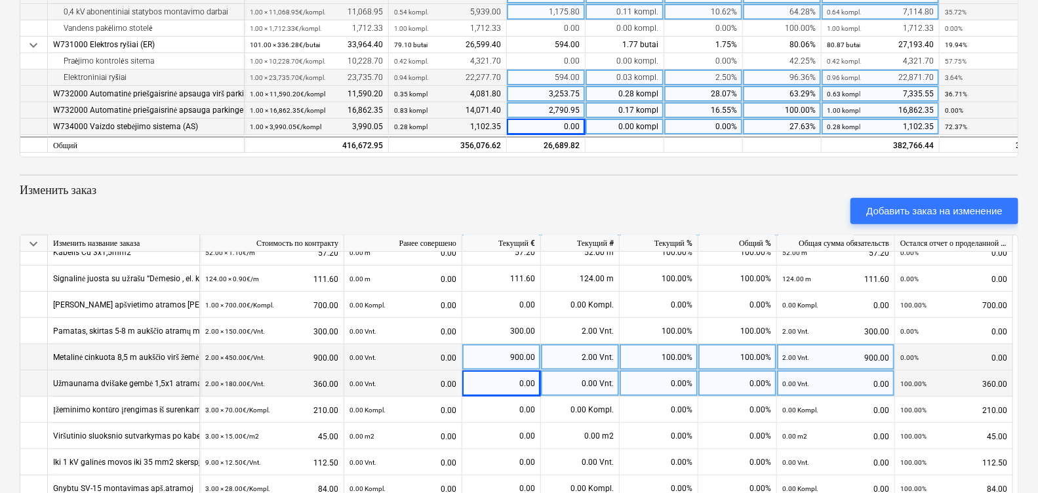
click at [578, 382] on div "0.00 Vnt." at bounding box center [580, 383] width 79 height 26
type input "2"
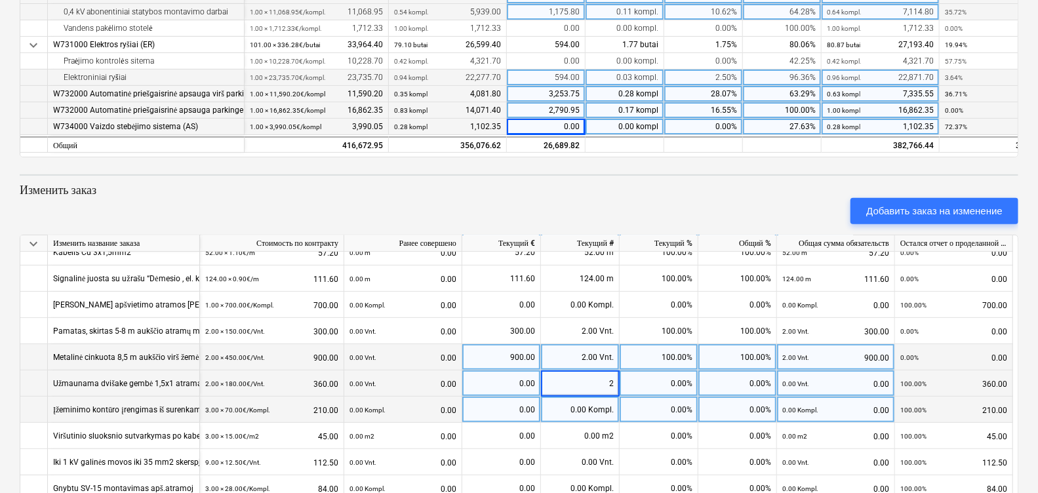
click at [578, 407] on div "0.00 Kompl." at bounding box center [580, 410] width 79 height 26
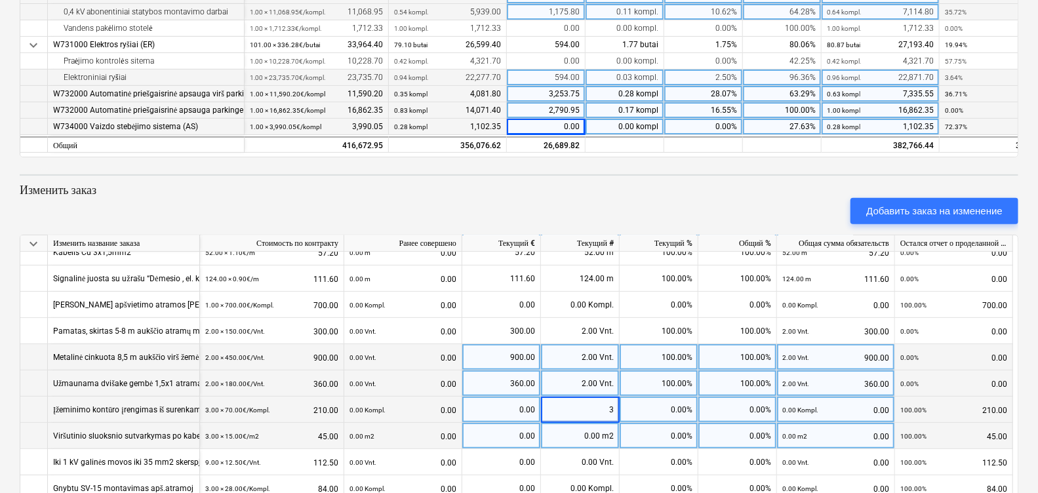
click at [577, 438] on div "0.00 m2" at bounding box center [580, 436] width 79 height 26
click at [579, 428] on div "0.00 m2" at bounding box center [580, 436] width 79 height 26
type input "3"
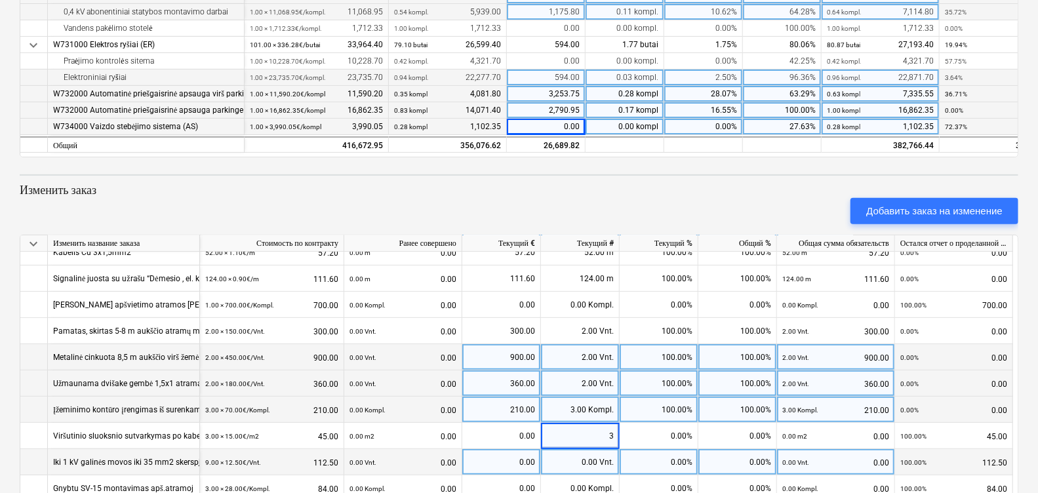
click at [593, 464] on div "0.00 Vnt." at bounding box center [580, 462] width 79 height 26
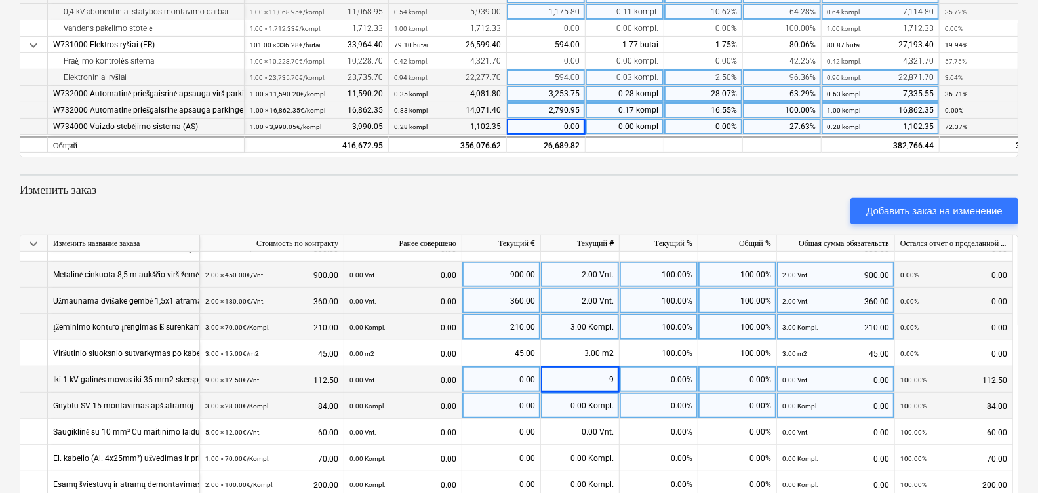
click at [590, 410] on div "0.00 Kompl." at bounding box center [580, 406] width 79 height 26
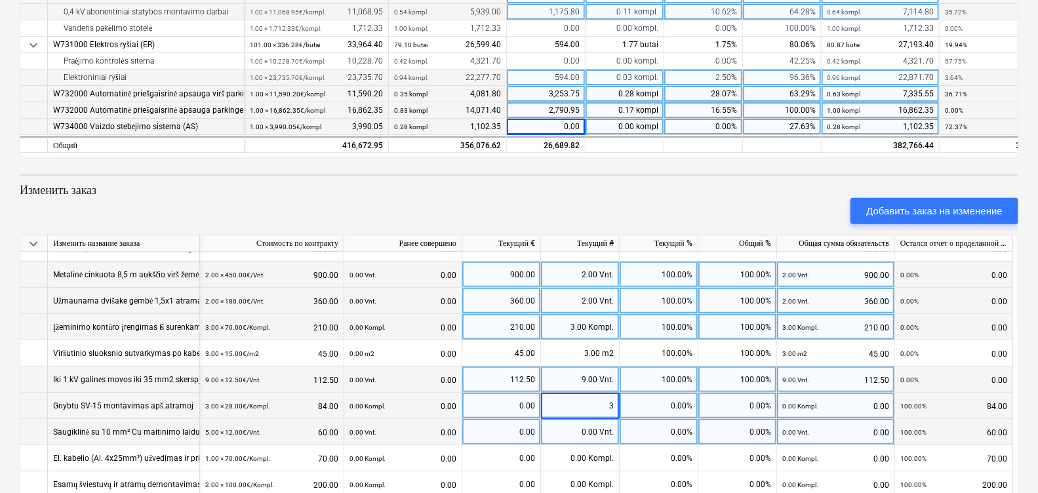
click at [536, 429] on div "0.00" at bounding box center [501, 432] width 79 height 26
click at [570, 428] on div "0.00 Vnt." at bounding box center [580, 432] width 79 height 26
click at [589, 431] on div "0.00 Vnt." at bounding box center [580, 432] width 79 height 26
type input "5"
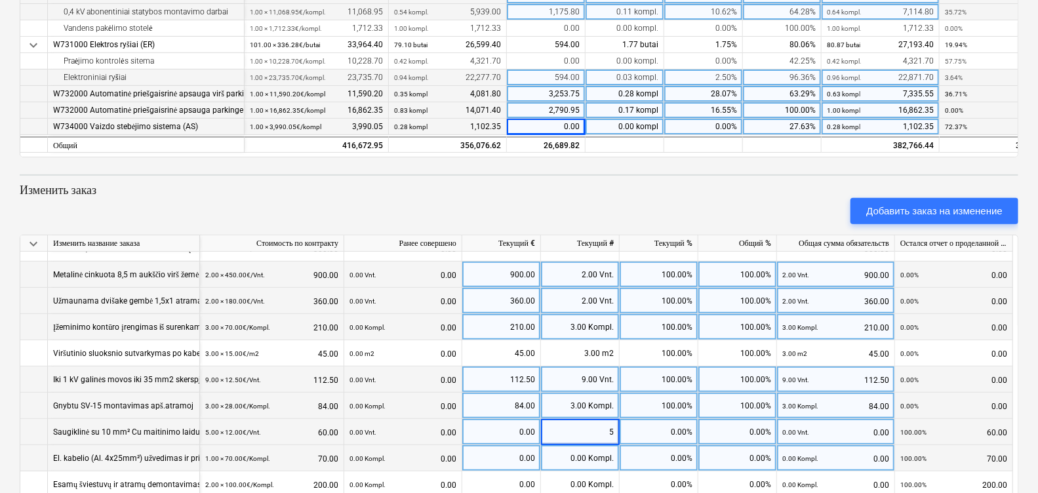
click at [577, 453] on div "0.00 Kompl." at bounding box center [580, 458] width 79 height 26
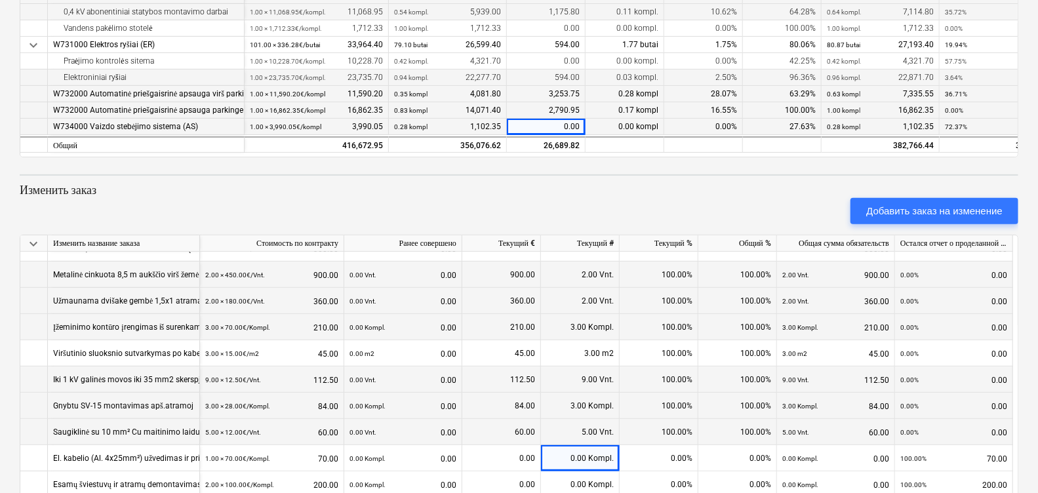
scroll to position [573, 0]
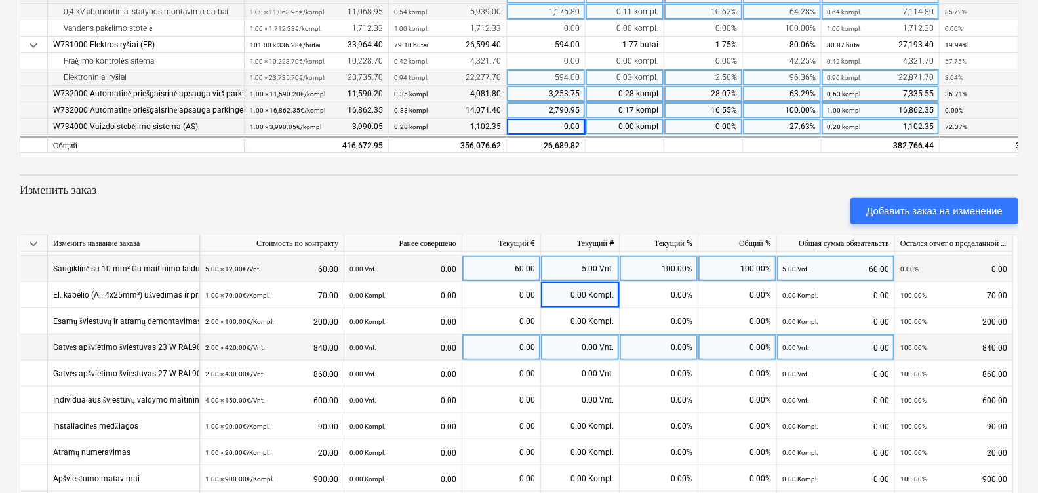
click at [570, 351] on div "0.00 Vnt." at bounding box center [580, 347] width 79 height 26
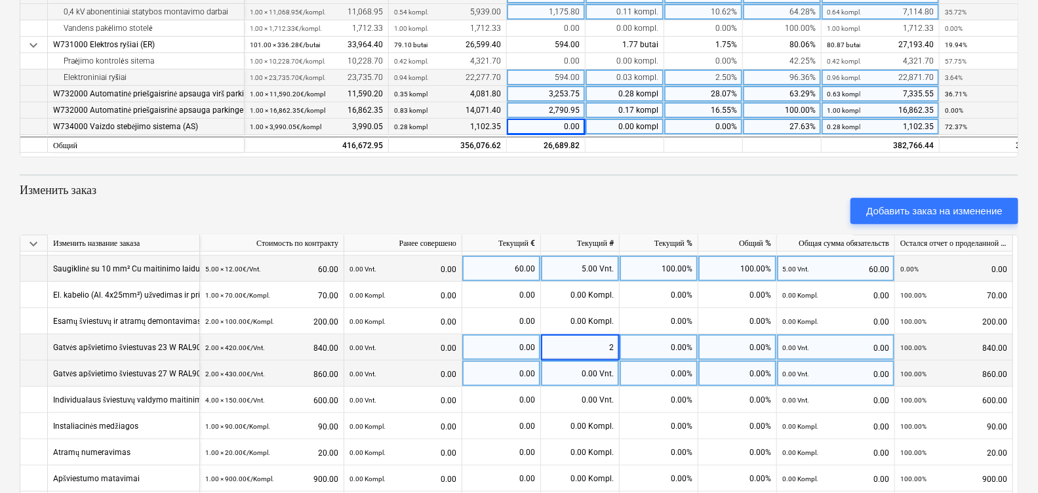
click at [586, 369] on div "0.00 Vnt." at bounding box center [580, 374] width 79 height 26
click at [589, 365] on div "0.00 Vnt." at bounding box center [580, 374] width 79 height 26
type input "2"
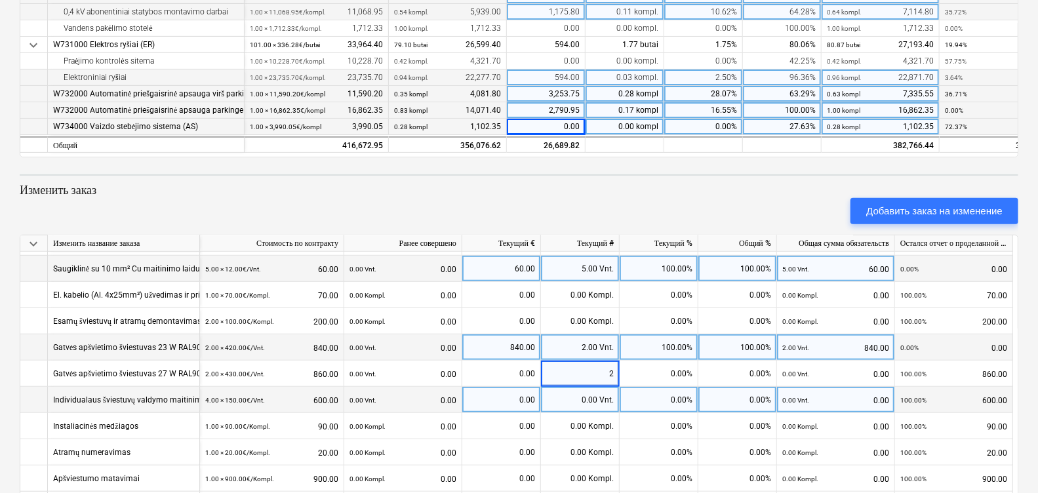
click at [588, 396] on div "0.00 Vnt." at bounding box center [580, 400] width 79 height 26
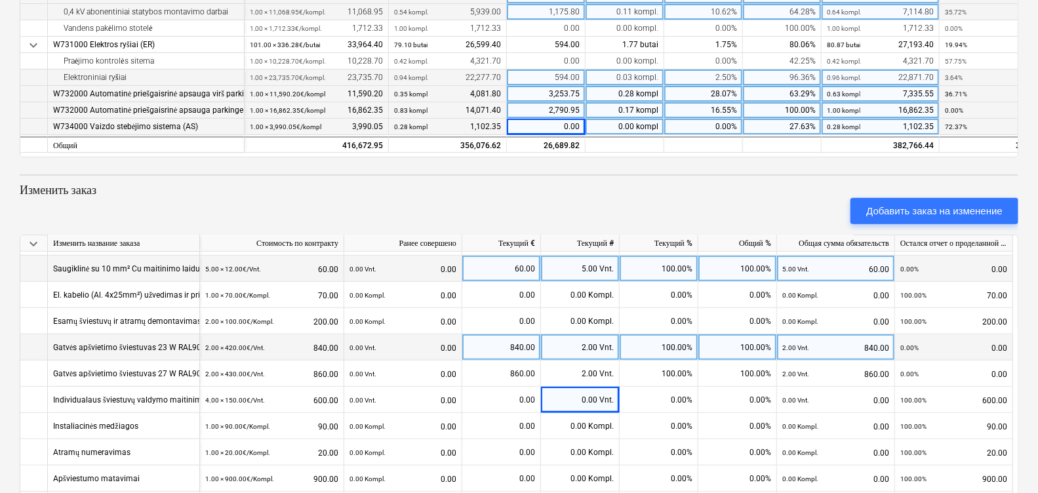
scroll to position [589, 0]
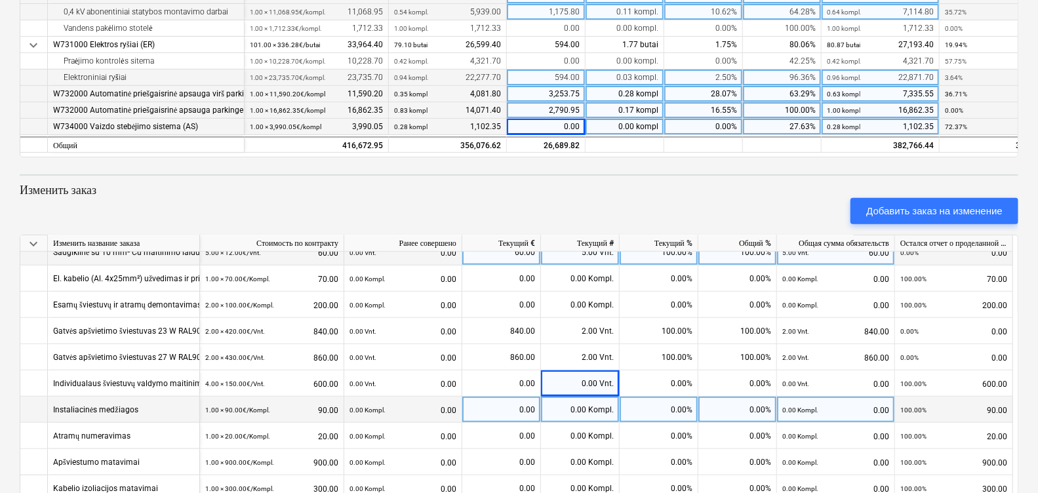
click at [233, 409] on small "1.00 × 90.00€ / Kompl." at bounding box center [237, 410] width 65 height 7
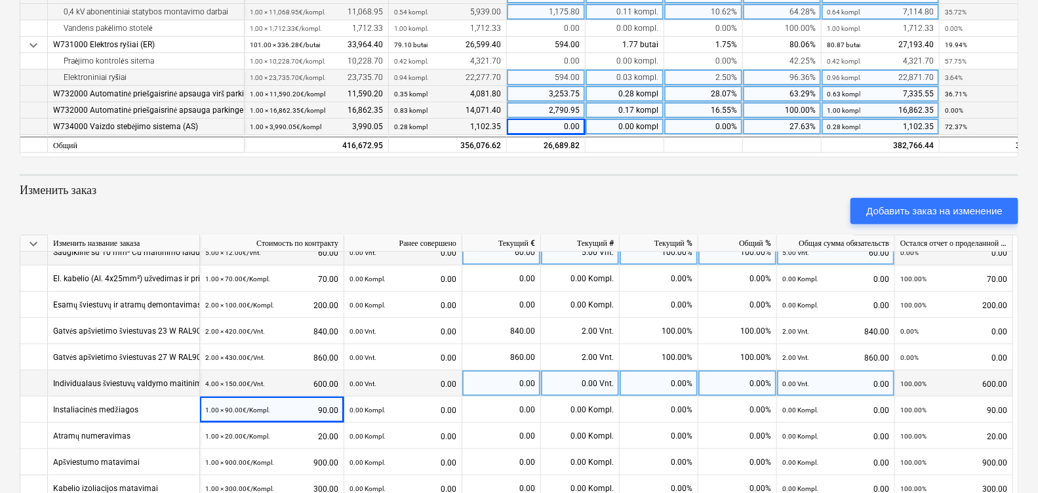
click at [253, 380] on small "4.00 × 150.00€ / Vnt." at bounding box center [235, 383] width 60 height 7
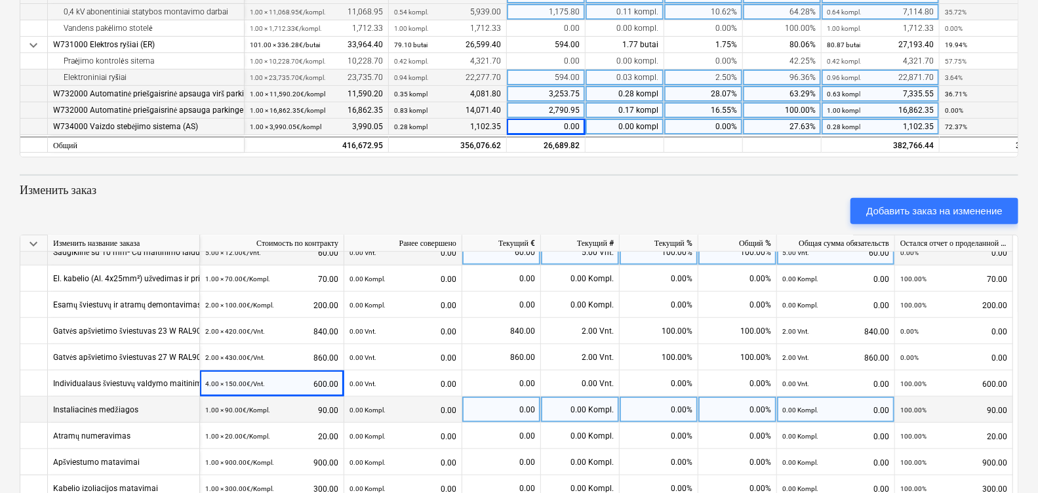
click at [144, 403] on div "Instaliacinės medžiagos" at bounding box center [124, 410] width 152 height 26
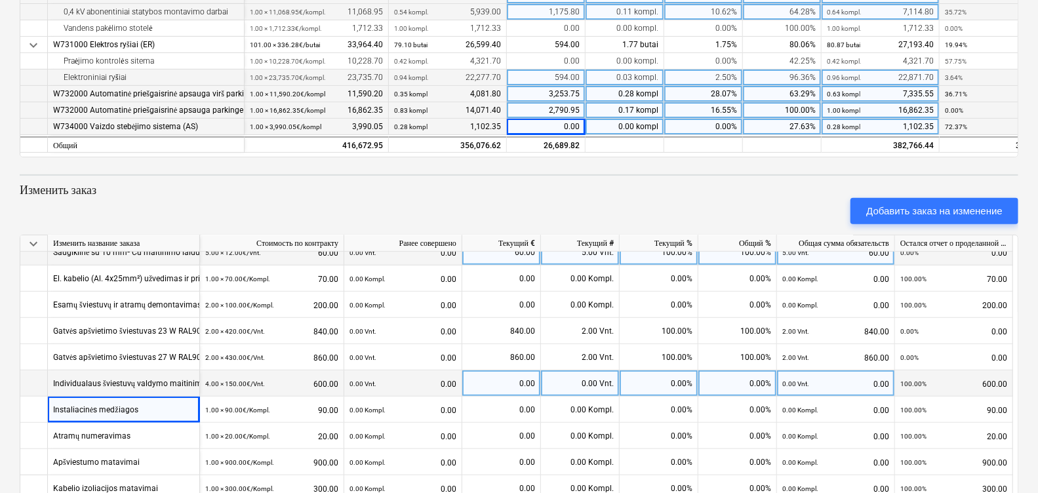
click at [157, 380] on div "Individualaus šviestuvų valdymo maitinimo šaltiniai bevieliam valdymui" at bounding box center [179, 383] width 253 height 26
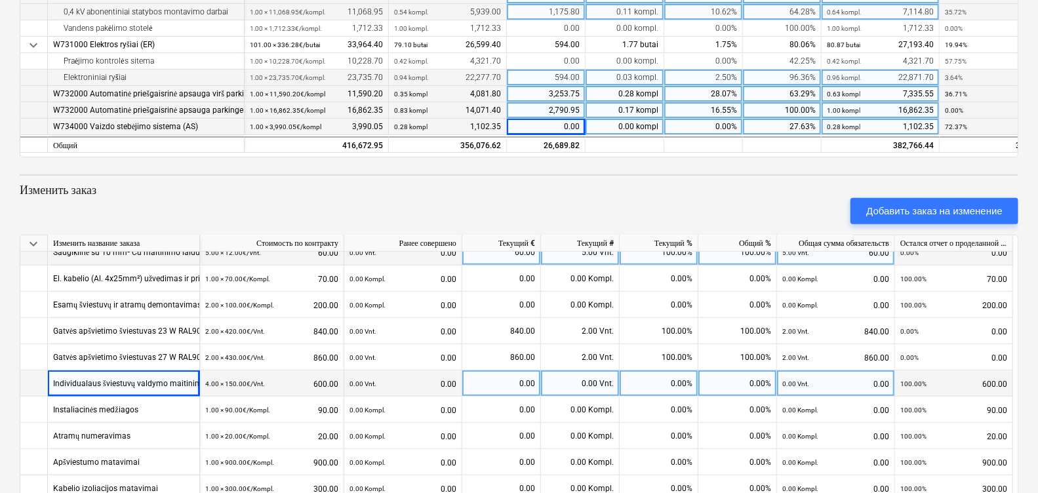
click at [574, 386] on div "0.00 Vnt." at bounding box center [580, 383] width 79 height 26
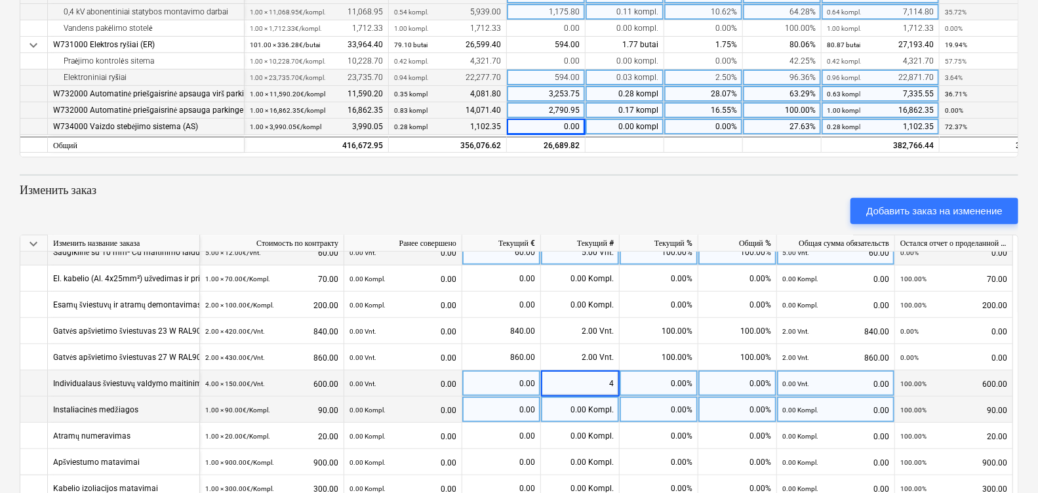
click at [586, 414] on div "0.00 Kompl." at bounding box center [580, 410] width 79 height 26
click at [586, 409] on div "0.00 Kompl." at bounding box center [580, 410] width 79 height 26
type input "1"
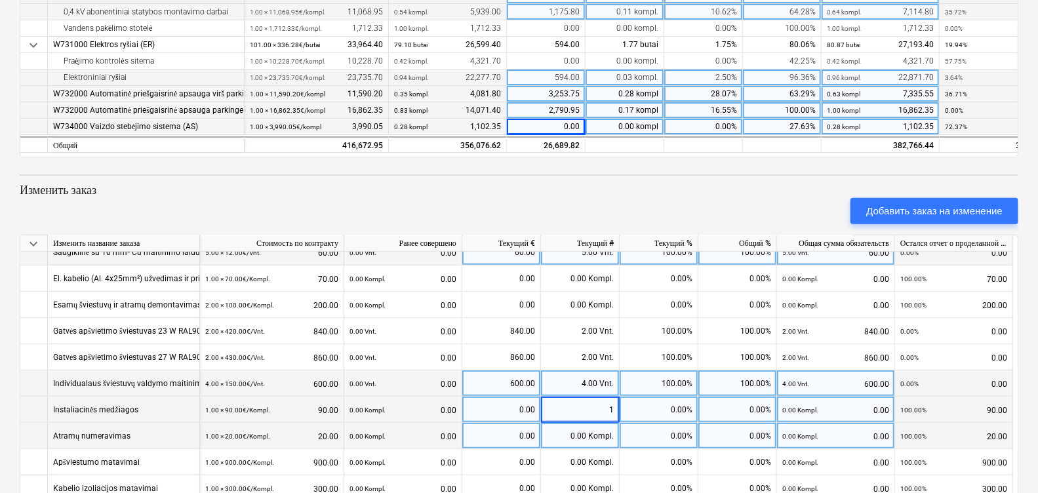
click at [587, 431] on span at bounding box center [587, 435] width 2 height 9
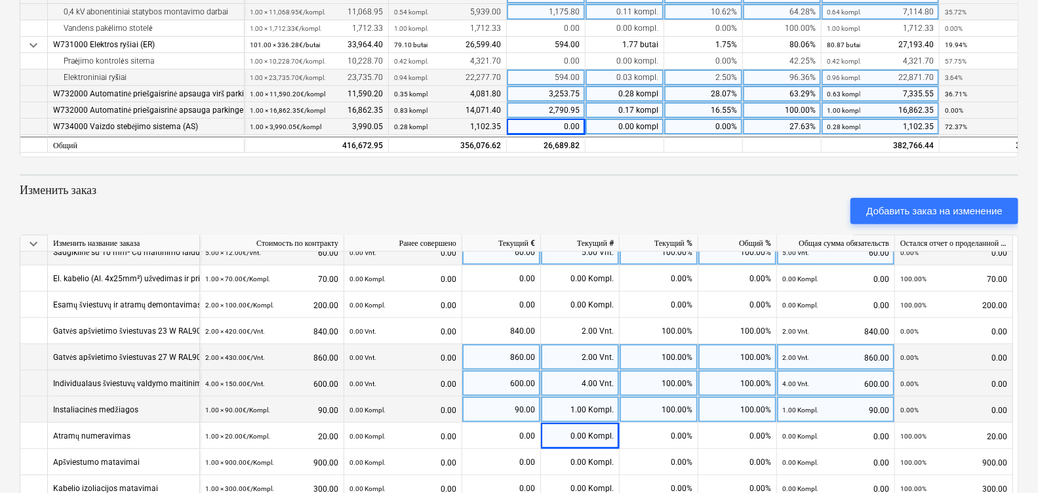
scroll to position [410, 0]
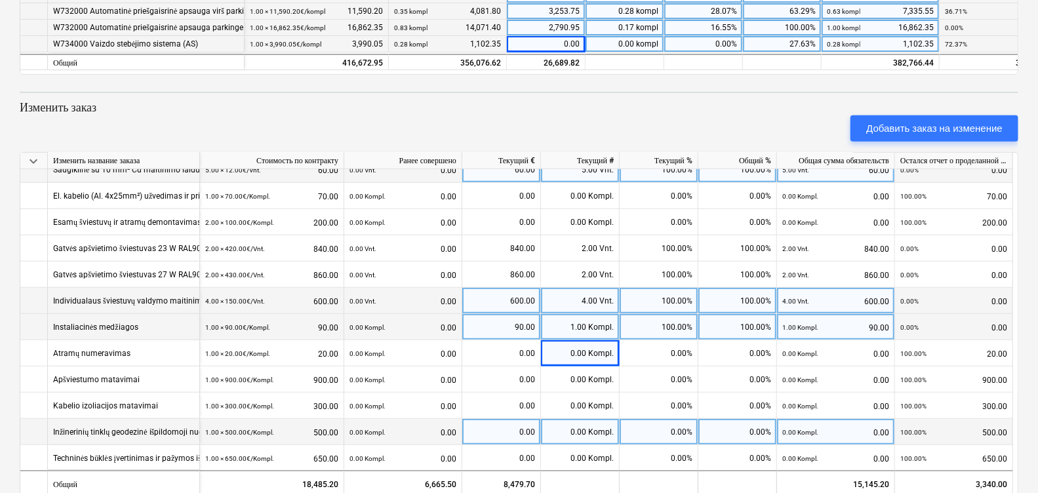
click at [572, 426] on div "0.00 Kompl." at bounding box center [580, 432] width 79 height 26
type input "1"
click at [495, 433] on div "0.00" at bounding box center [502, 432] width 68 height 26
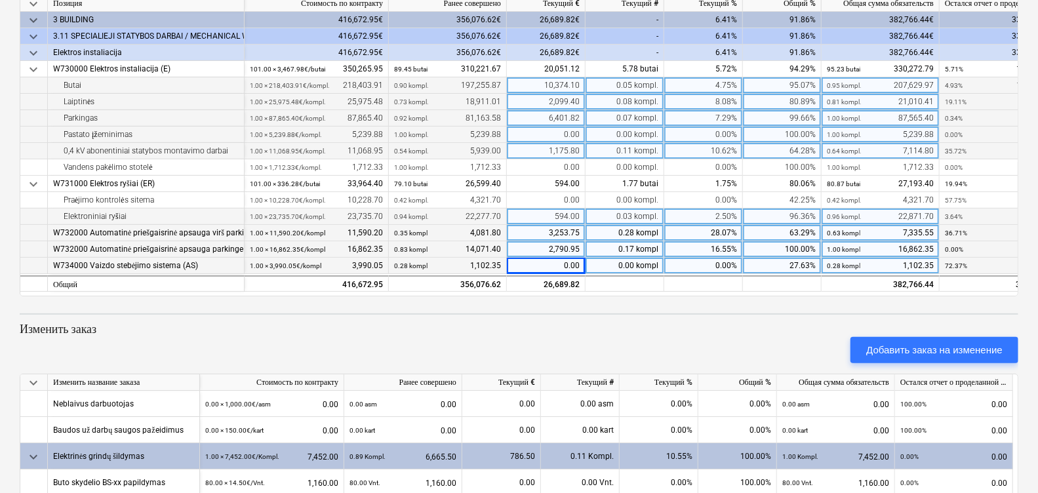
scroll to position [106, 0]
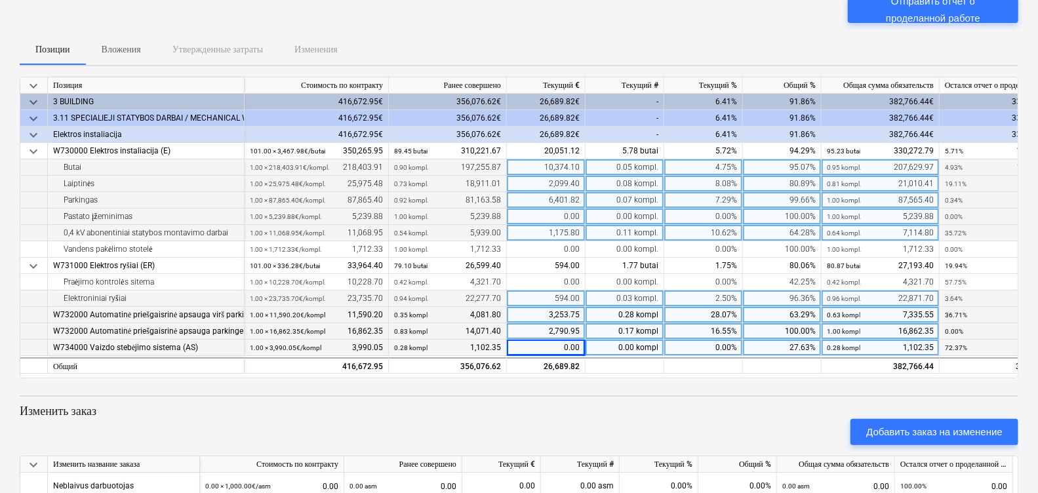
click at [560, 315] on div "3,253.75" at bounding box center [546, 315] width 79 height 16
type input "3320.15"
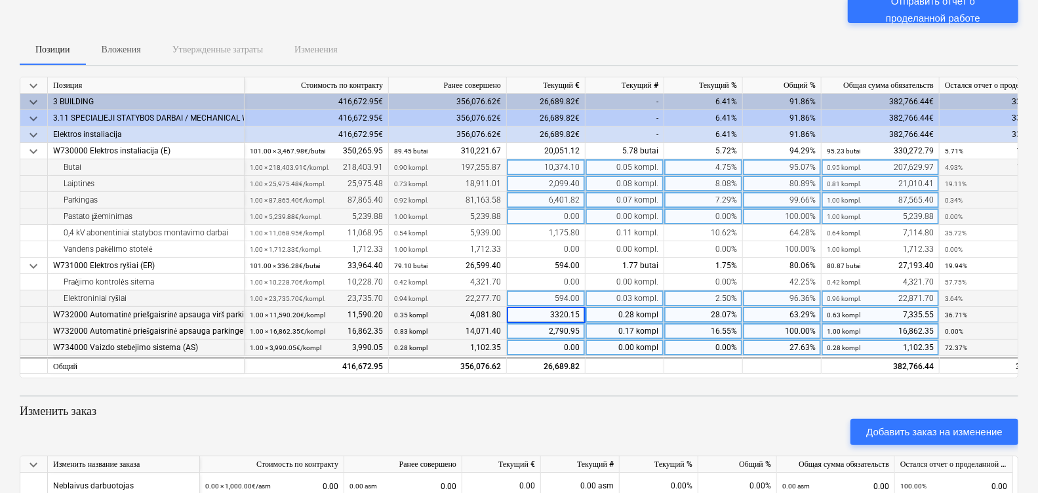
click at [569, 298] on div "594.00" at bounding box center [546, 298] width 79 height 16
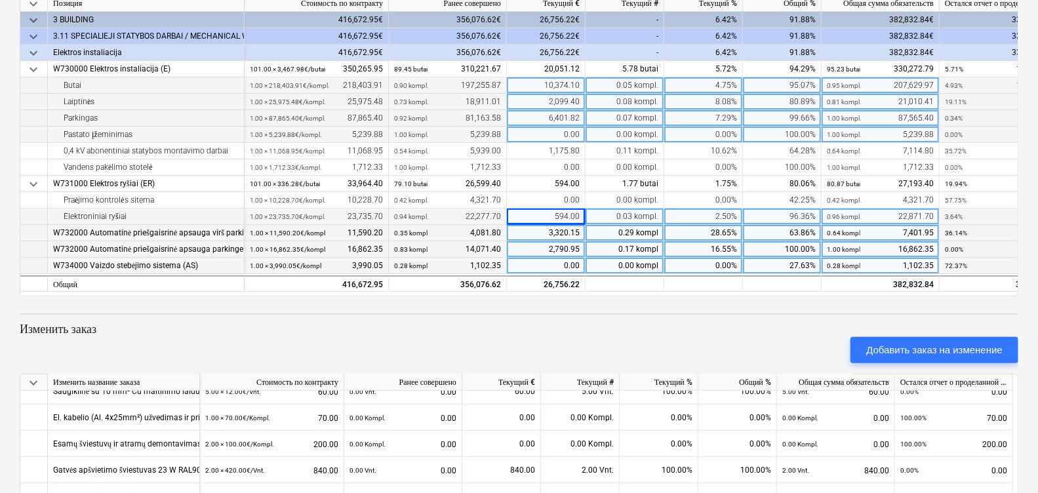
scroll to position [0, 0]
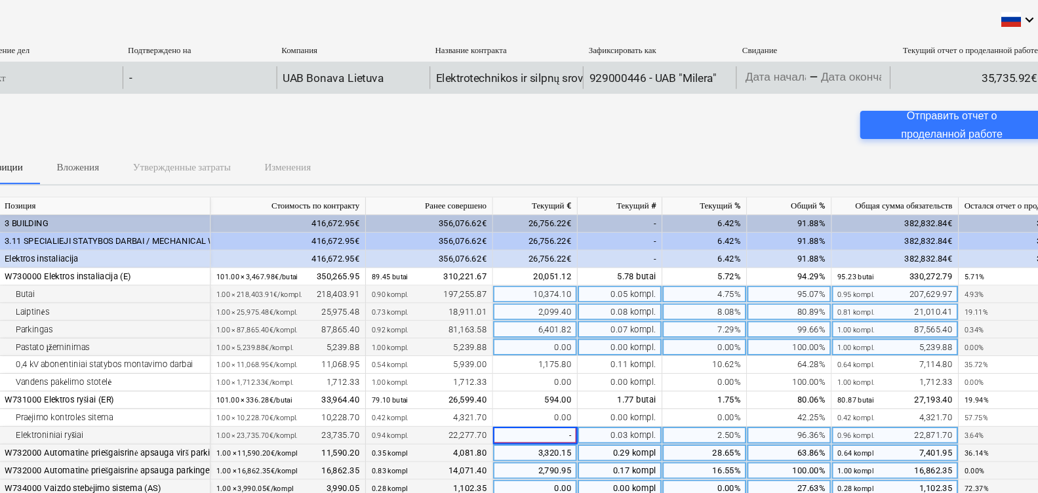
type input "-0"
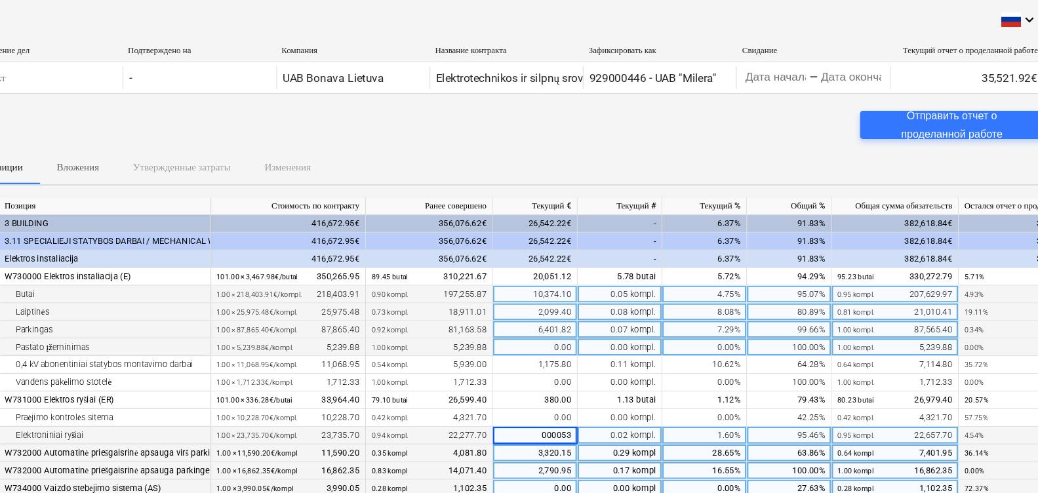
type input "0000532"
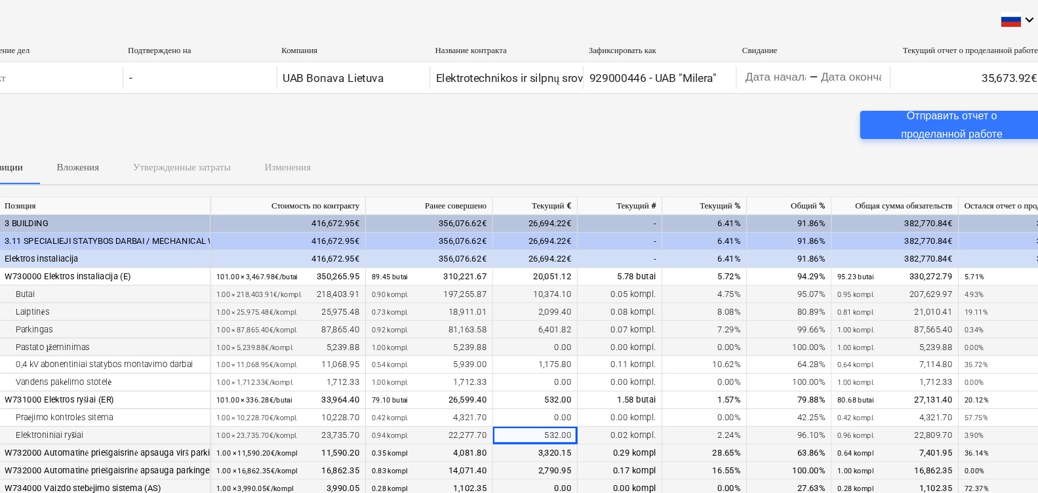
click at [549, 178] on div "keyboard_arrow_down Положение дел Подтверждено на Компания Название контракта З…" at bounding box center [519, 458] width 999 height 896
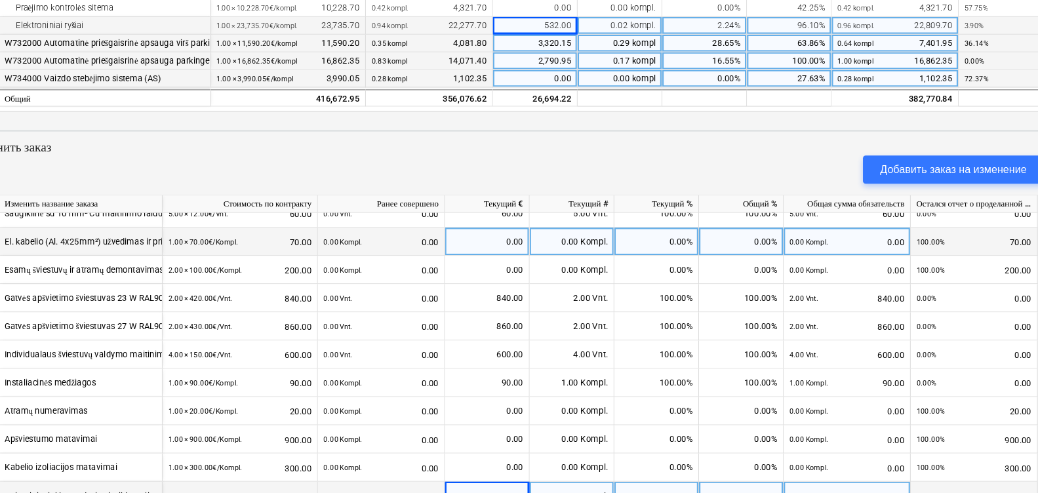
scroll to position [434, 0]
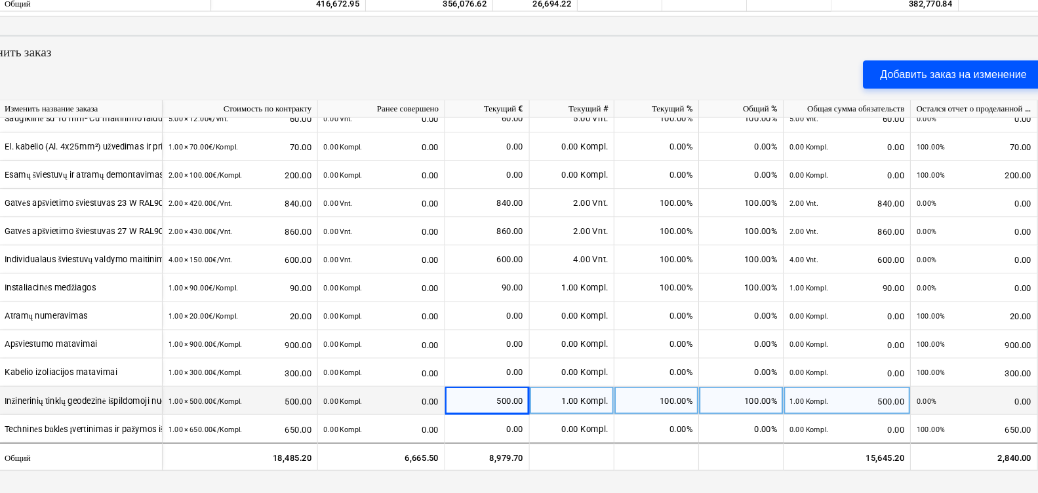
click at [940, 100] on div "Добавить заказ на изменение" at bounding box center [934, 104] width 136 height 17
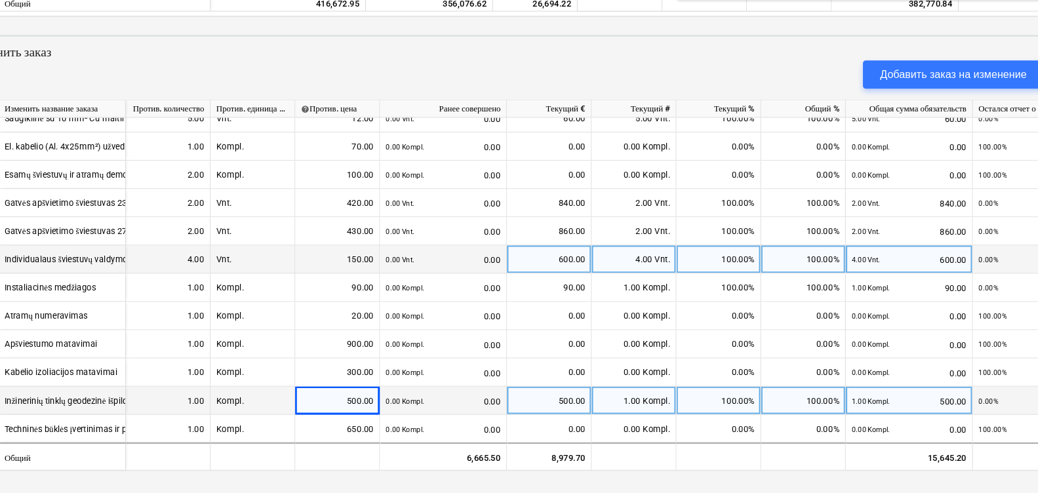
scroll to position [620, 0]
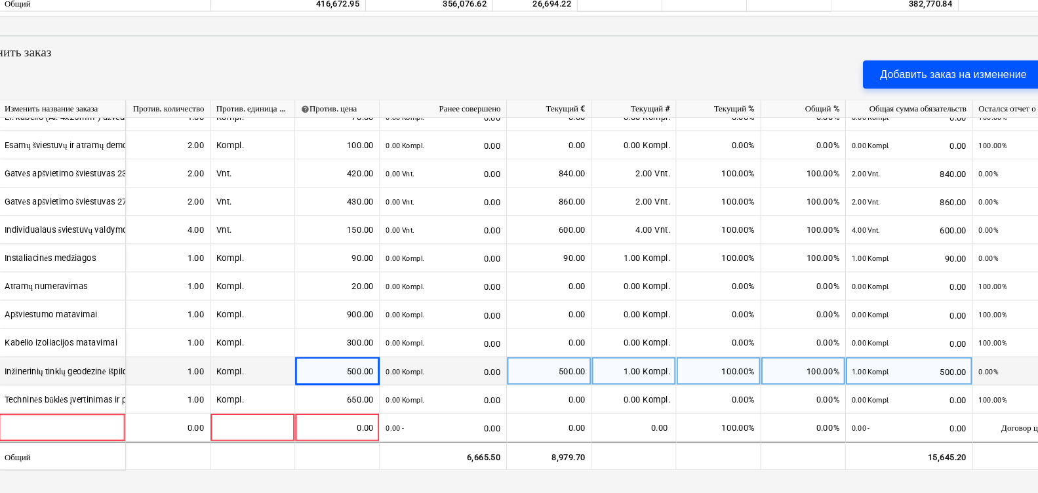
click at [916, 98] on div "Добавить заказ на изменение" at bounding box center [934, 104] width 136 height 17
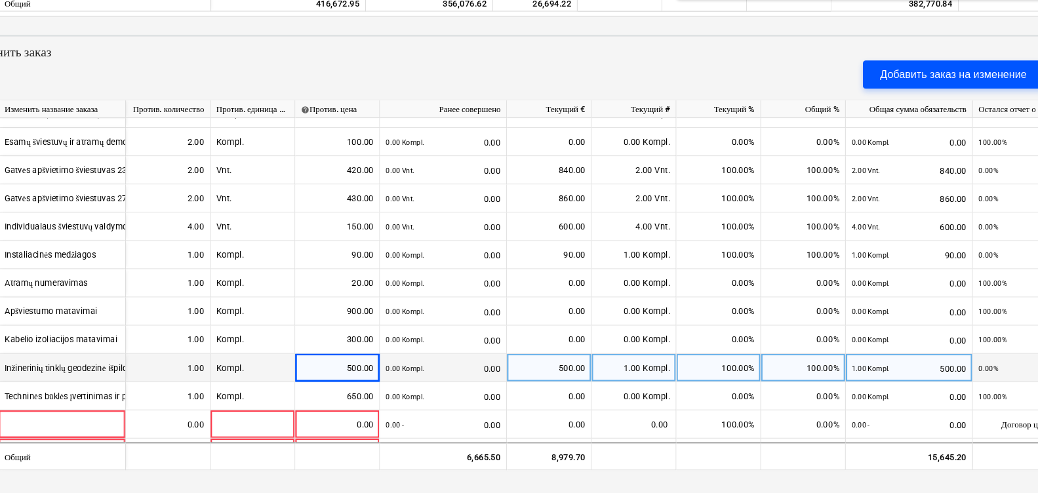
click at [911, 100] on div "Добавить заказ на изменение" at bounding box center [934, 104] width 136 height 17
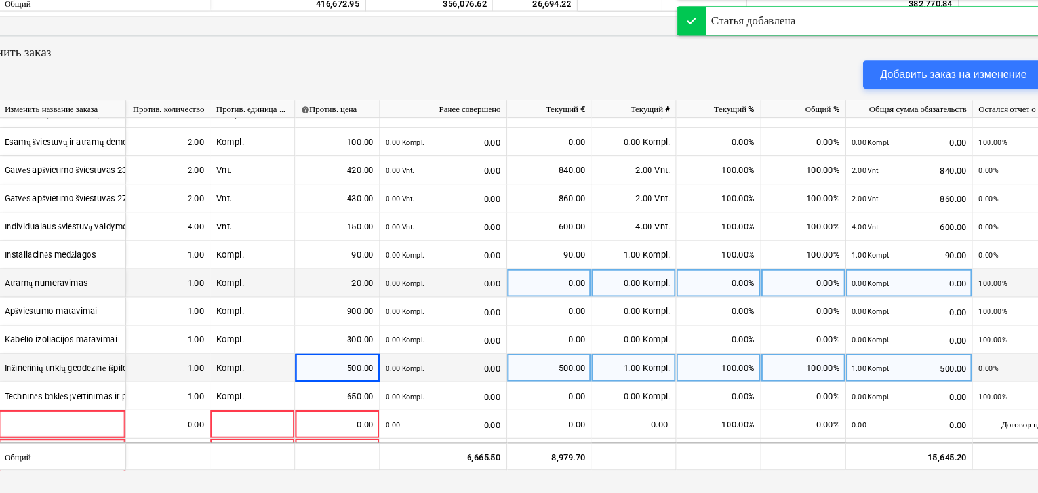
scroll to position [673, 0]
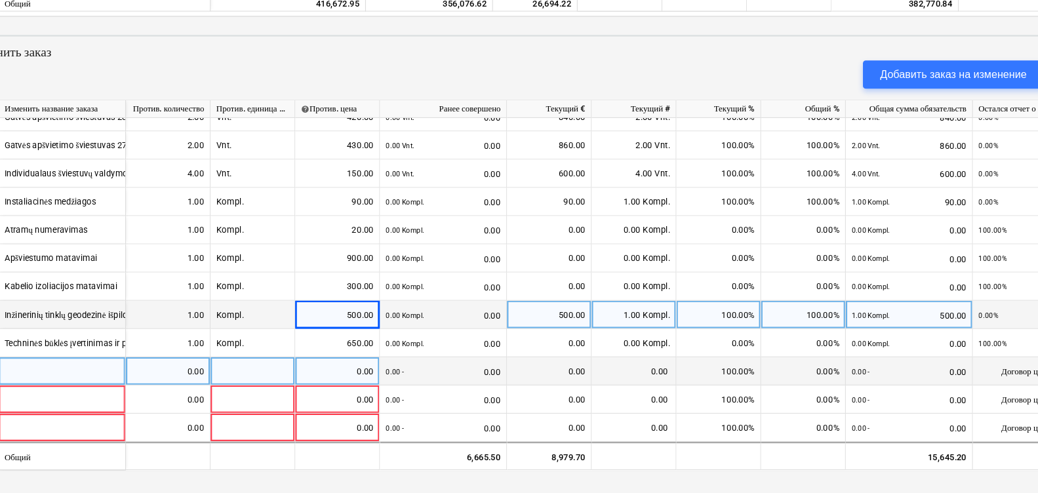
click at [89, 371] on div at bounding box center [107, 380] width 118 height 26
type input "Rankšluosčių džiovintuvo surinkimas ir montavimas [rangovas atsako tik už darbų…"
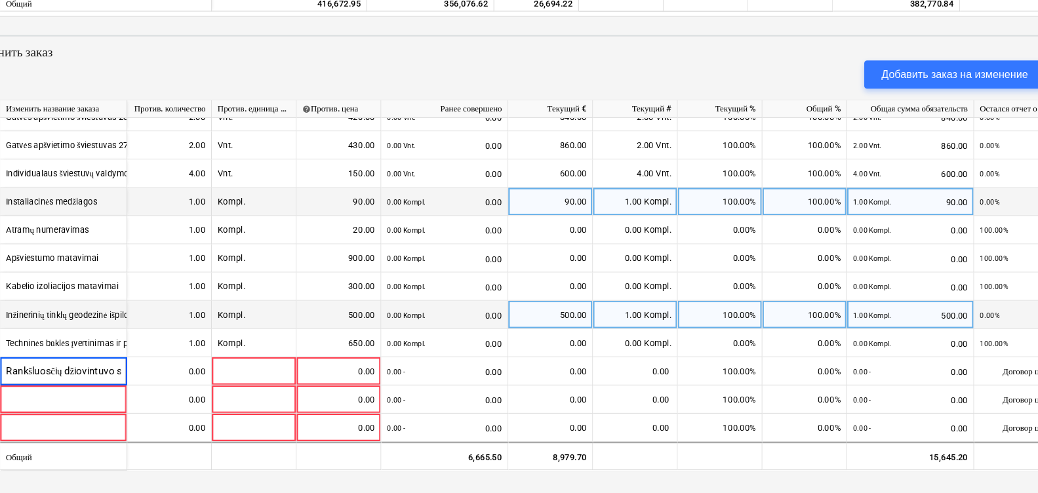
scroll to position [0, 262]
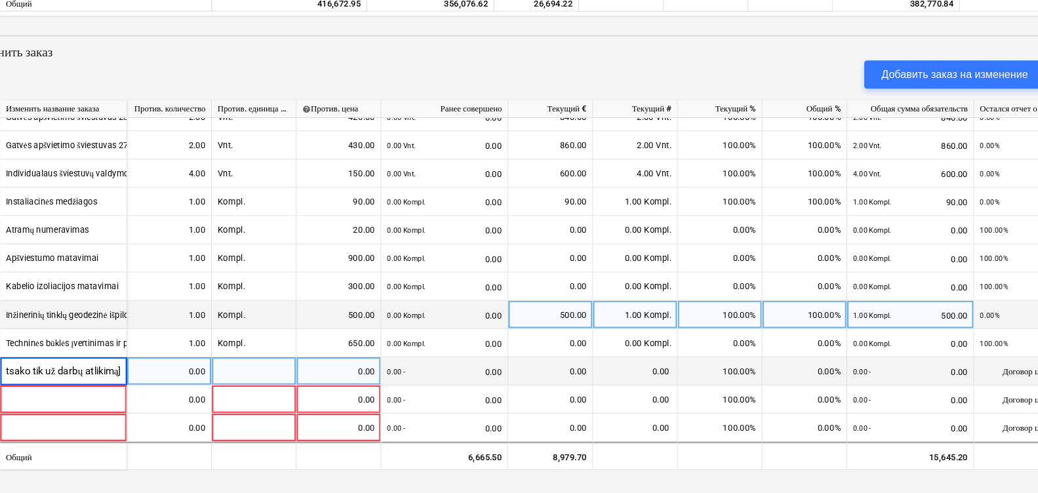
click at [190, 374] on div "0.00" at bounding box center [205, 380] width 68 height 26
click at [205, 383] on div "0.00" at bounding box center [205, 380] width 68 height 26
type input "101"
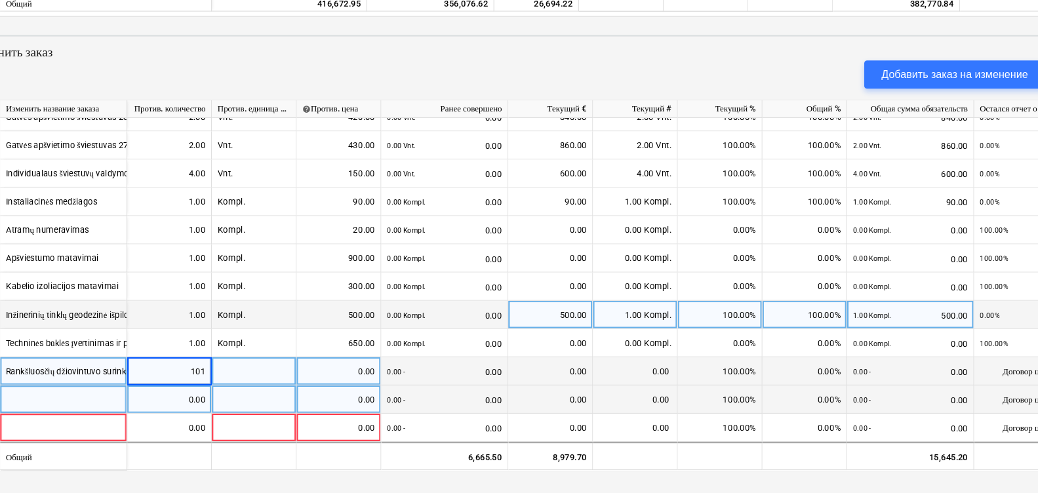
click at [211, 404] on div "0.00" at bounding box center [205, 406] width 68 height 26
click at [266, 372] on div at bounding box center [284, 380] width 79 height 26
type input "vnt."
click at [277, 410] on div at bounding box center [284, 406] width 79 height 26
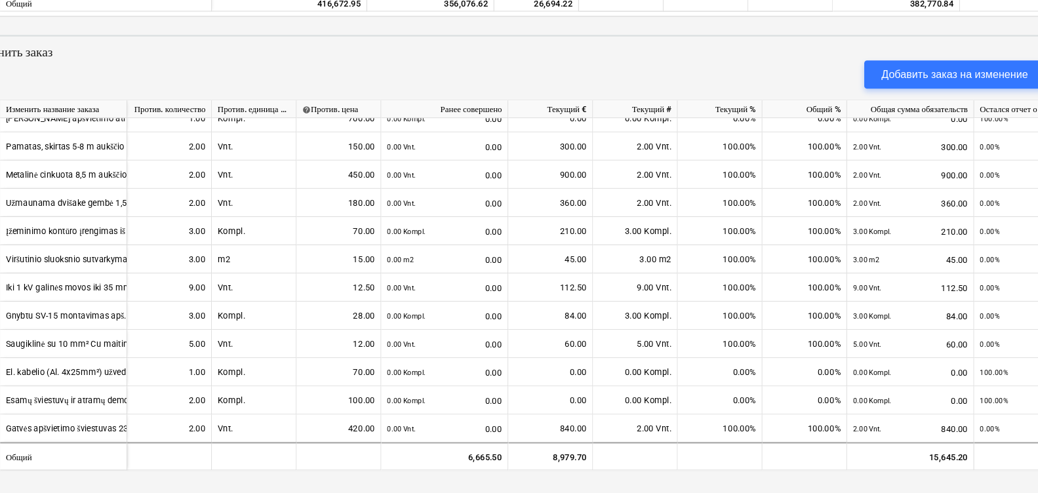
scroll to position [673, 0]
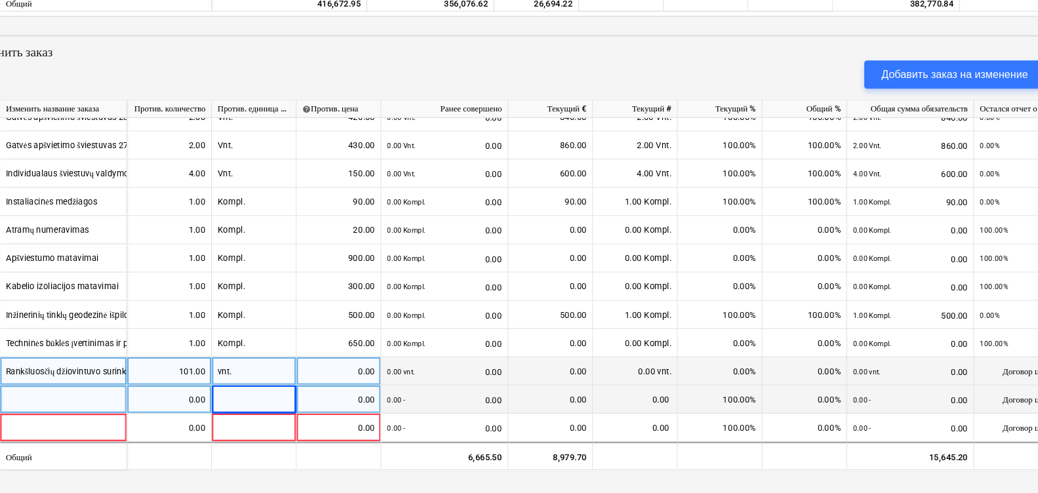
click at [365, 379] on div "0.00" at bounding box center [363, 380] width 68 height 26
click at [384, 371] on div "0.00" at bounding box center [363, 380] width 68 height 26
type input "4494"
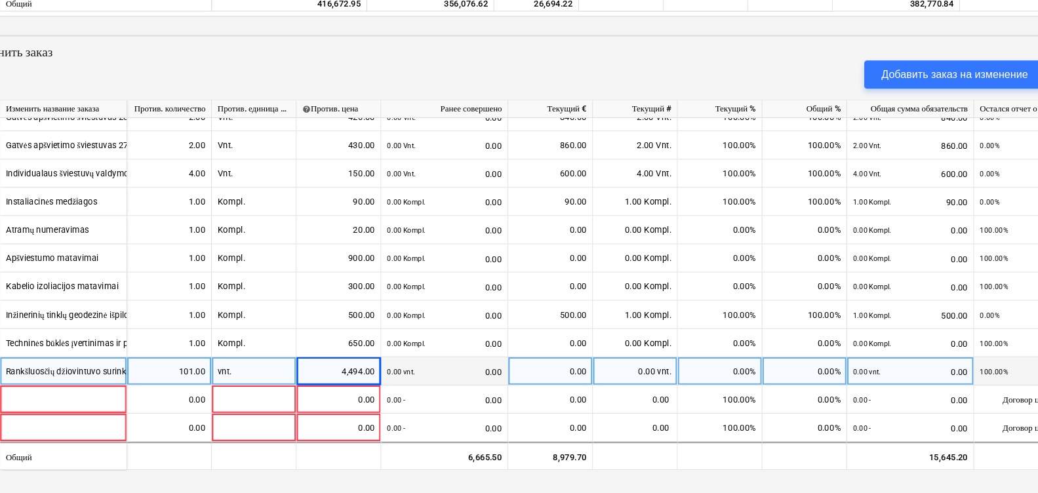
click at [394, 374] on div "4,494.00" at bounding box center [363, 380] width 68 height 26
click at [393, 375] on input "4494" at bounding box center [362, 380] width 78 height 26
click at [396, 376] on input "4494" at bounding box center [362, 380] width 78 height 26
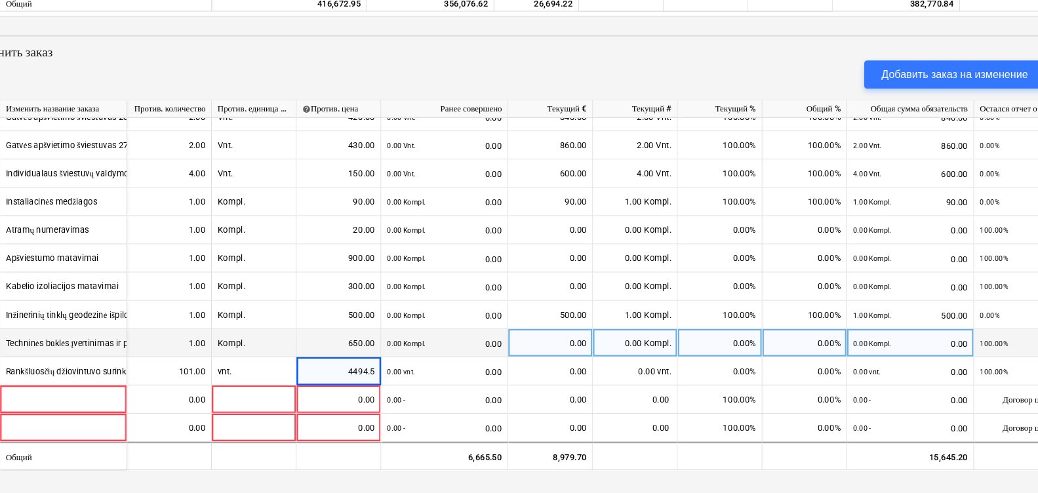
type input "4494.50"
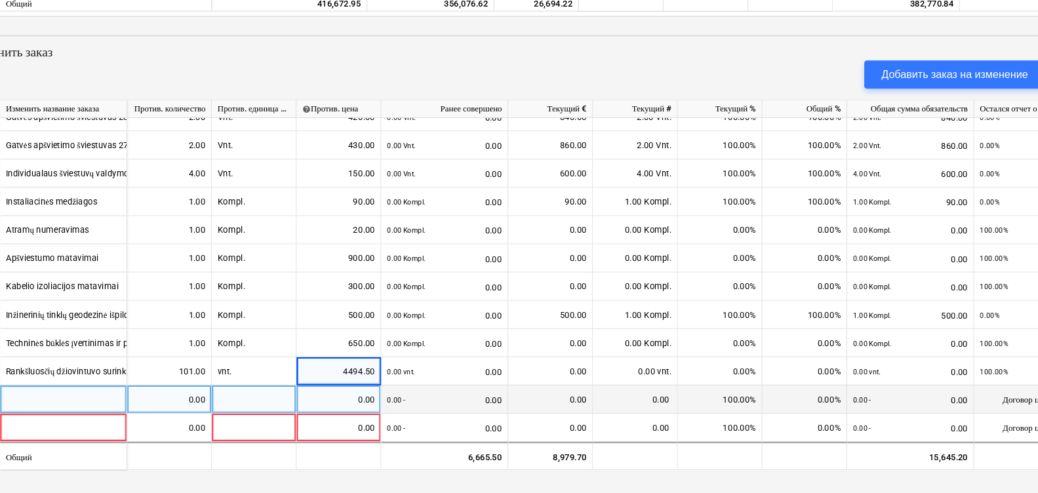
click at [368, 398] on div "0.00" at bounding box center [363, 406] width 68 height 26
click at [73, 399] on div at bounding box center [107, 406] width 118 height 26
type input "DŠ-VAS elektros tiekimo linija [papildymas p.3.24]"
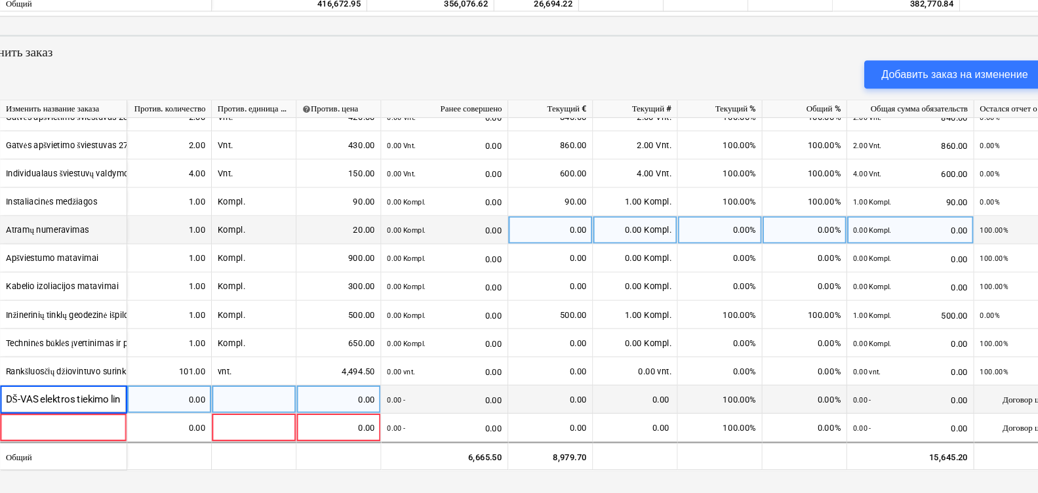
scroll to position [0, 94]
click at [222, 410] on div "0.00" at bounding box center [205, 406] width 68 height 26
type input "1"
click at [275, 405] on div at bounding box center [284, 406] width 79 height 26
click at [284, 397] on div at bounding box center [284, 406] width 79 height 26
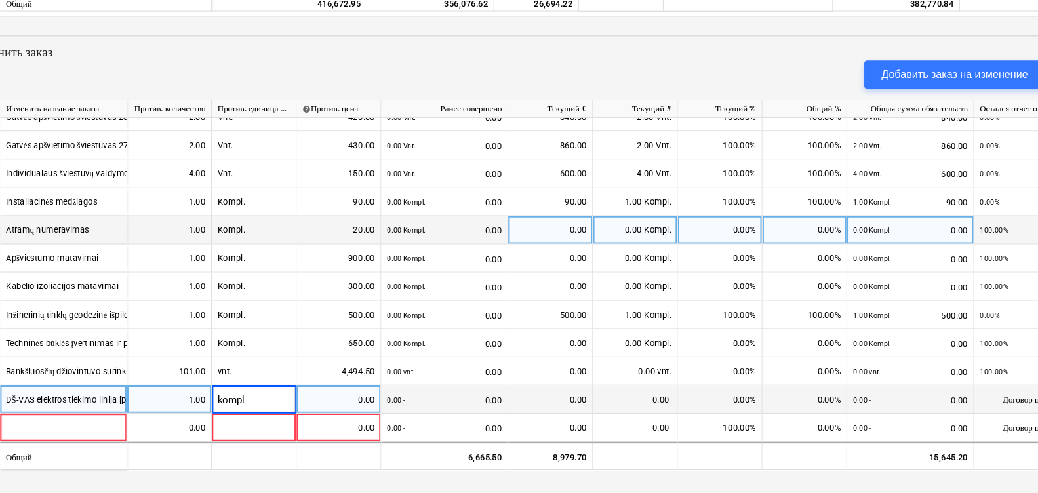
type input "kompl."
click at [358, 401] on div "0.00" at bounding box center [363, 406] width 68 height 26
click at [347, 400] on div "0.00" at bounding box center [363, 406] width 68 height 26
type input "2080"
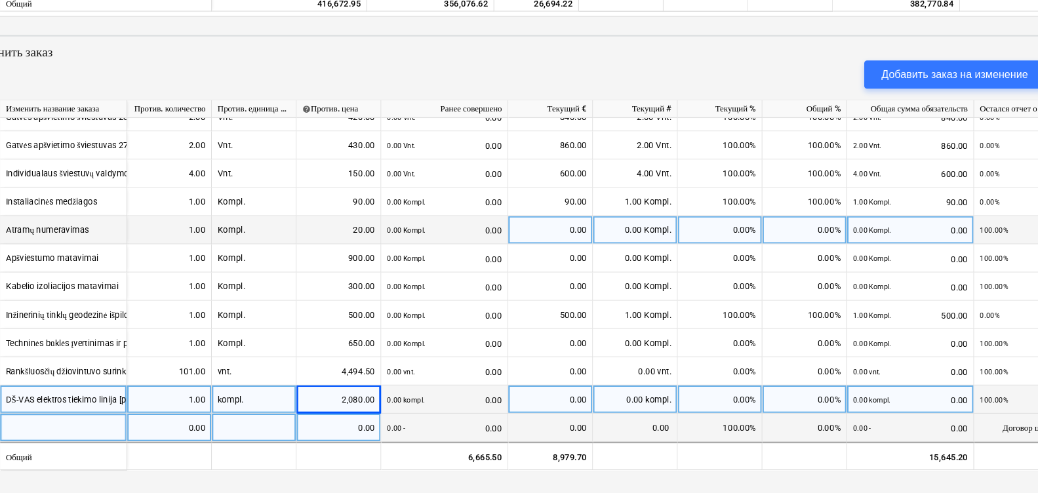
click at [453, 420] on div "0.00 - 0.00" at bounding box center [460, 433] width 107 height 27
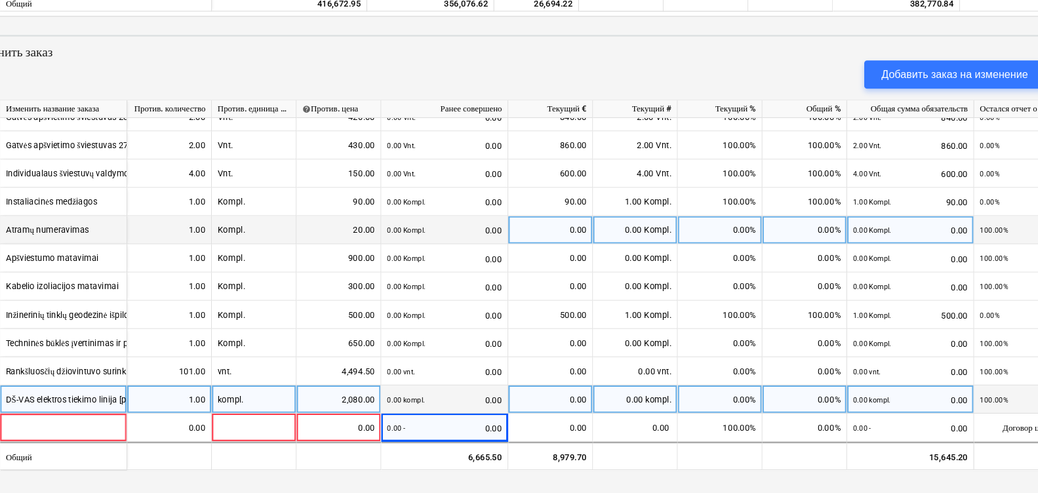
click at [453, 395] on div "0.00 kompl. 0.00" at bounding box center [460, 406] width 107 height 27
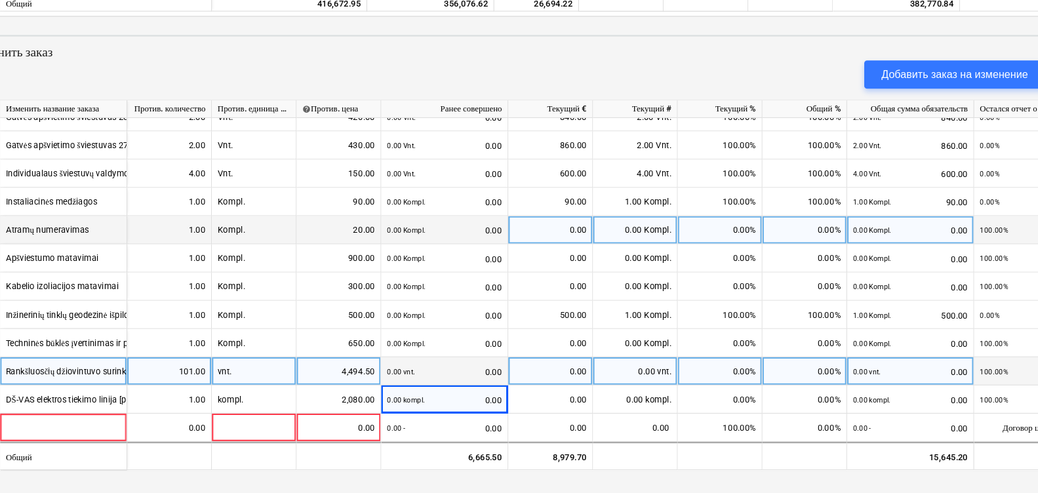
click at [584, 372] on div "0.00" at bounding box center [559, 380] width 68 height 26
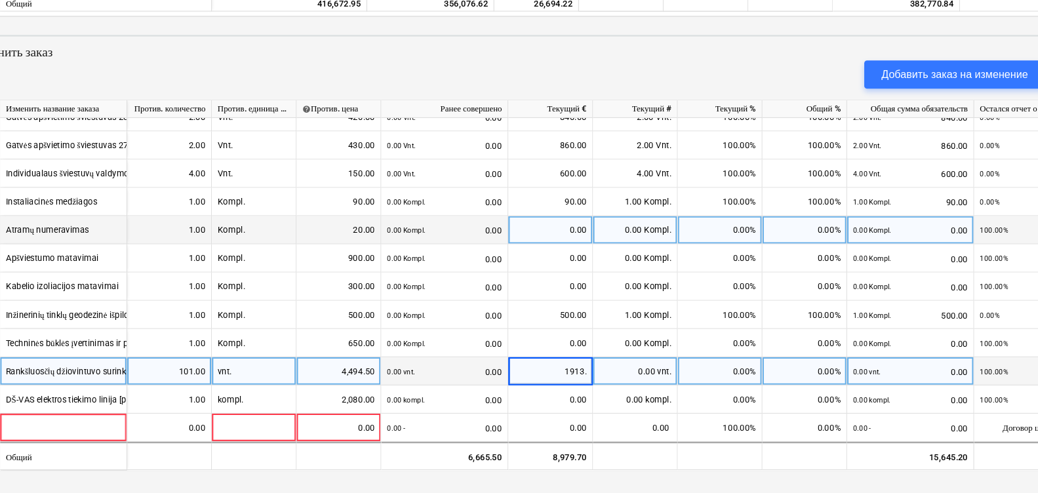
type input "1913.5"
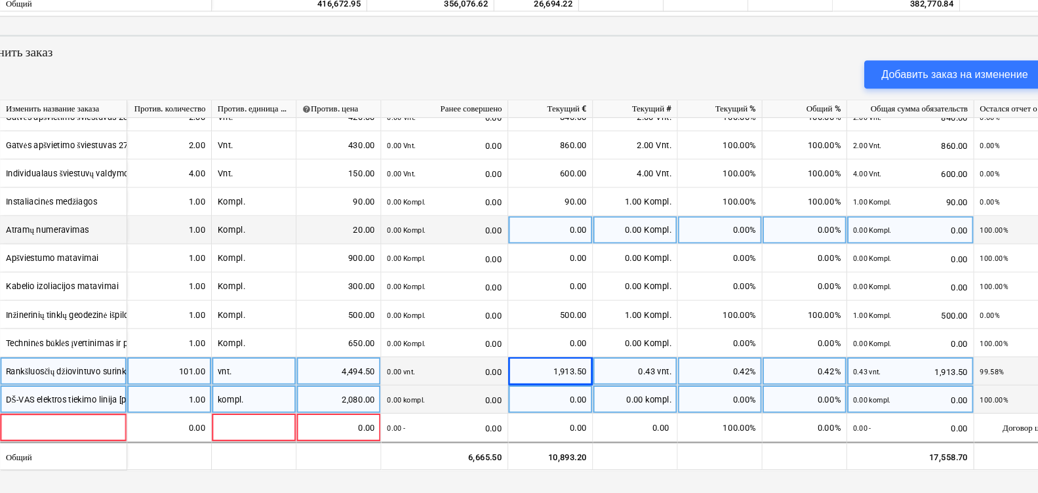
click at [563, 406] on div "0.00" at bounding box center [559, 406] width 68 height 26
type input "2080"
click at [511, 401] on div "0.00 kompl. 0.00" at bounding box center [460, 406] width 107 height 27
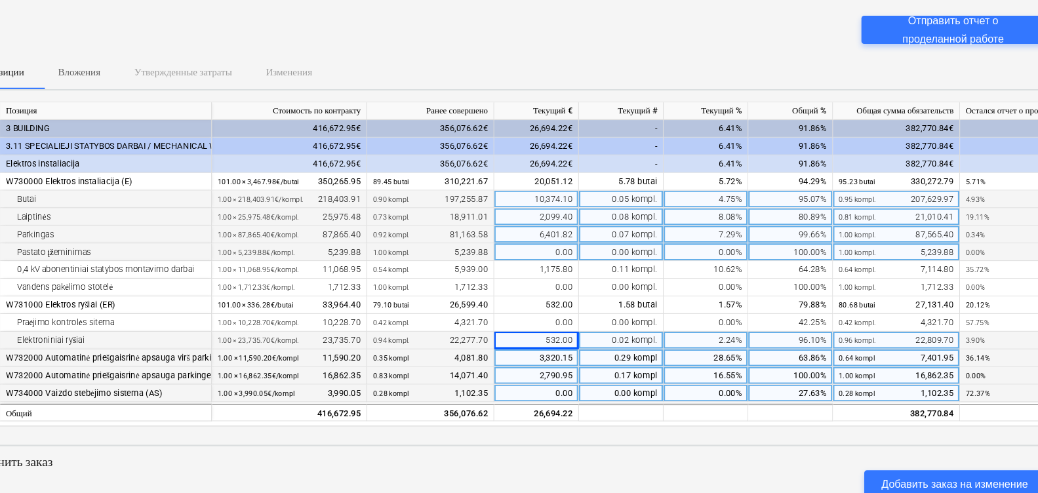
scroll to position [0, 0]
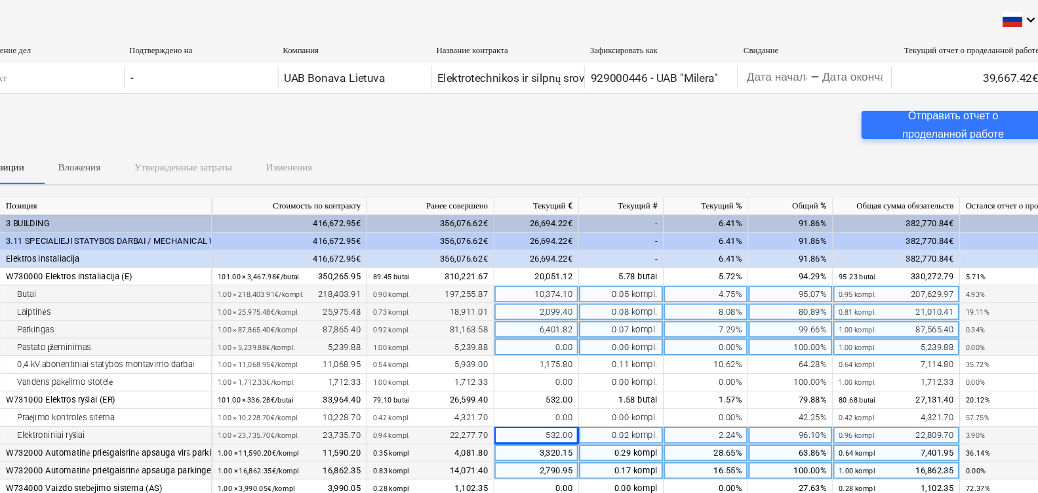
click at [133, 309] on div "Parkingas" at bounding box center [146, 306] width 186 height 16
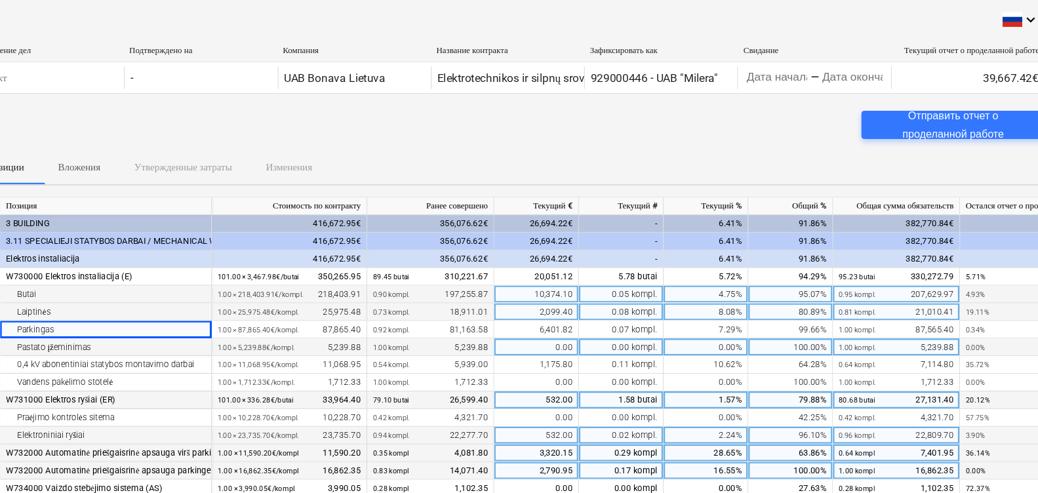
click at [549, 374] on div "532.00" at bounding box center [546, 372] width 79 height 16
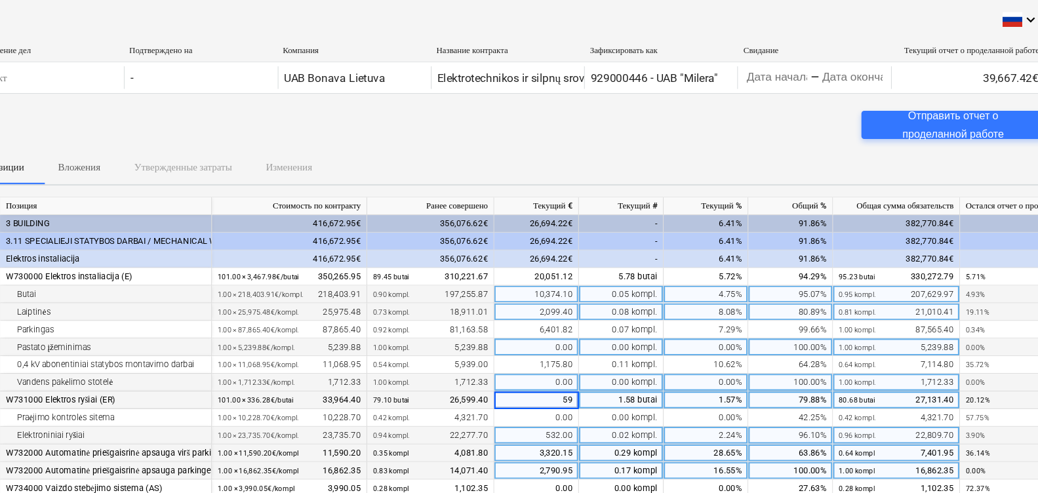
type input "594"
click at [541, 355] on div "0.00" at bounding box center [546, 356] width 79 height 16
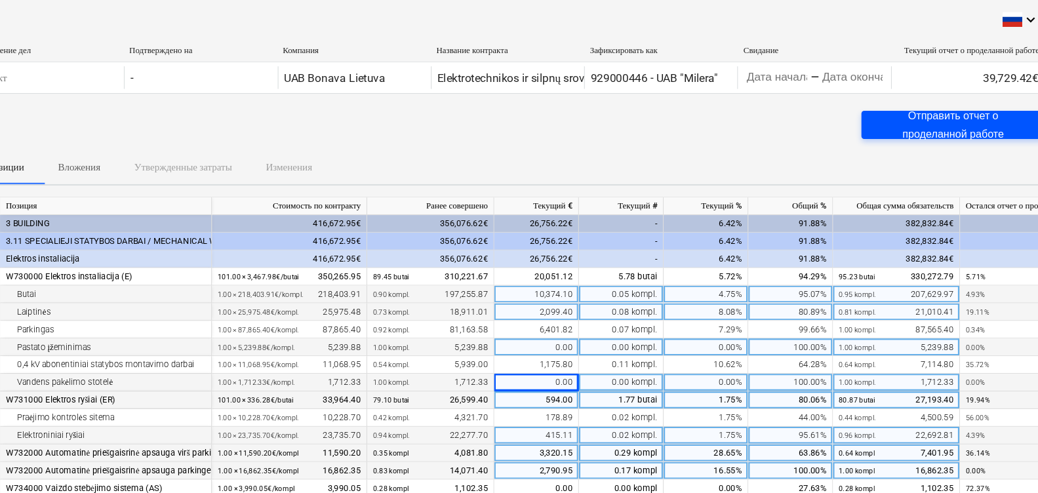
click at [896, 114] on div "Отправить отчет о проделанной работе" at bounding box center [933, 116] width 139 height 35
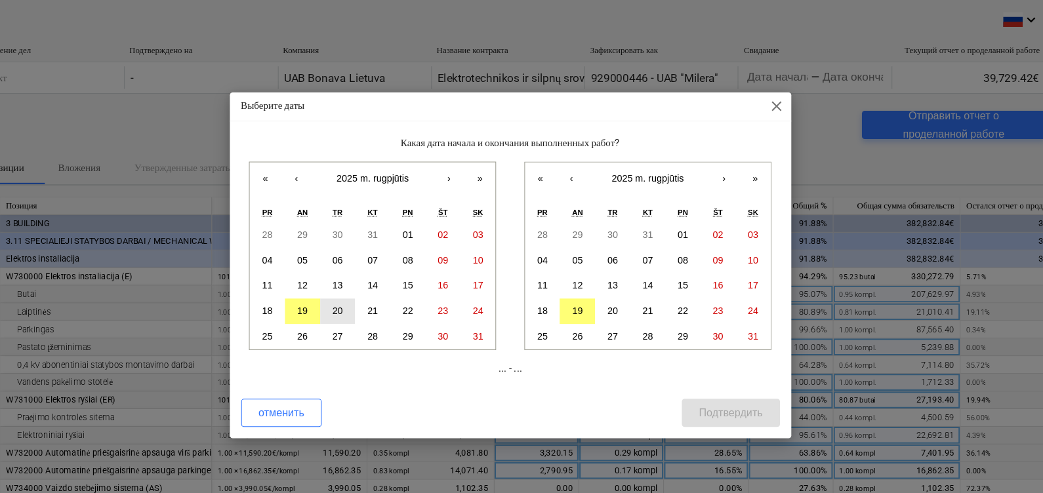
click at [363, 288] on abbr "20" at bounding box center [361, 289] width 10 height 10
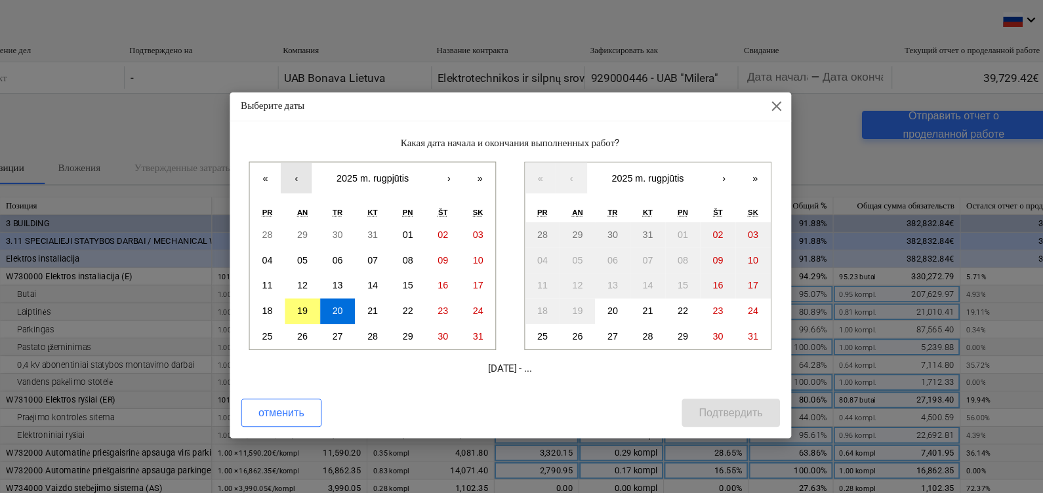
click at [320, 168] on button "‹" at bounding box center [322, 165] width 29 height 29
click at [494, 266] on abbr "20" at bounding box center [492, 265] width 10 height 10
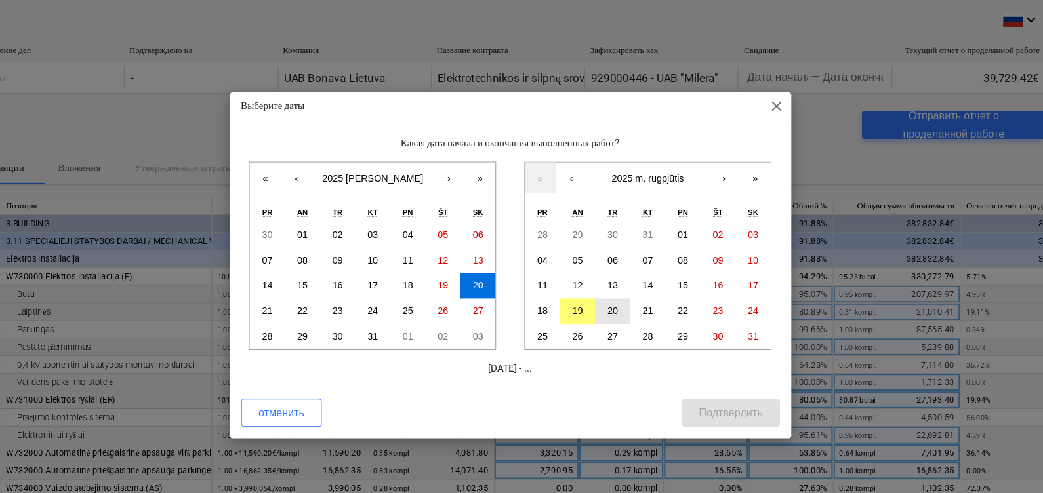
click at [614, 285] on abbr "20" at bounding box center [617, 289] width 10 height 10
click at [719, 386] on div "Подтвердить" at bounding box center [725, 383] width 59 height 17
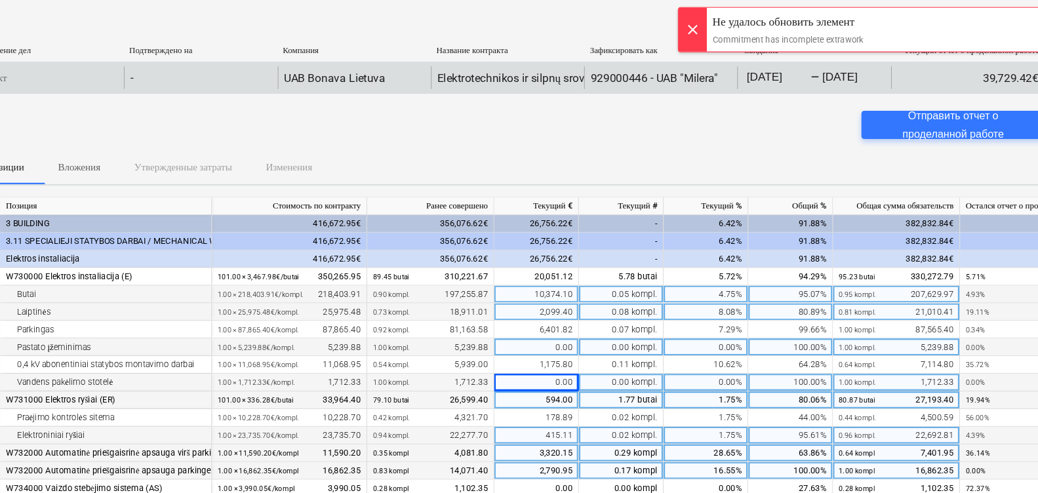
click at [115, 71] on div "Проект" at bounding box center [91, 72] width 142 height 21
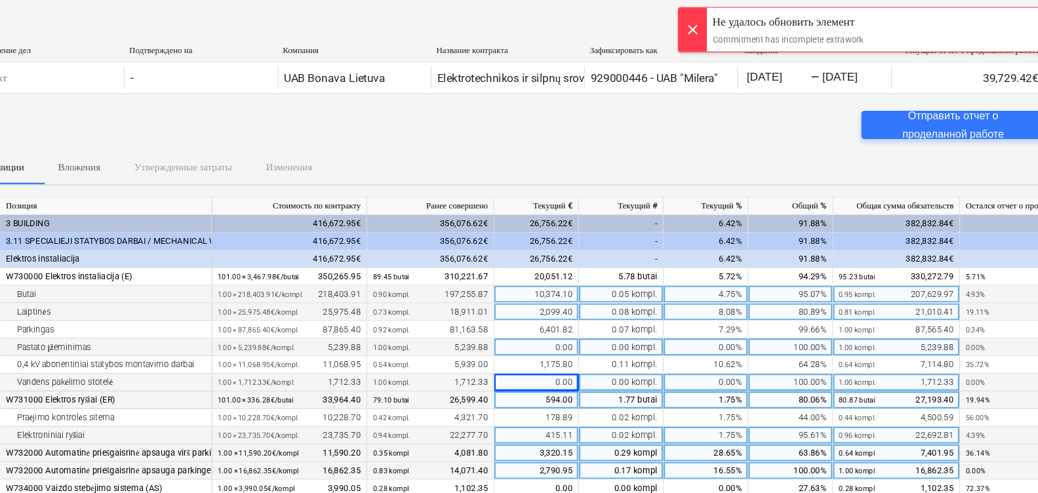
click at [634, 128] on div "Отправить отчет о проделанной работе" at bounding box center [519, 121] width 999 height 37
click at [887, 119] on div "Отправить отчет о проделанной работе" at bounding box center [933, 116] width 139 height 35
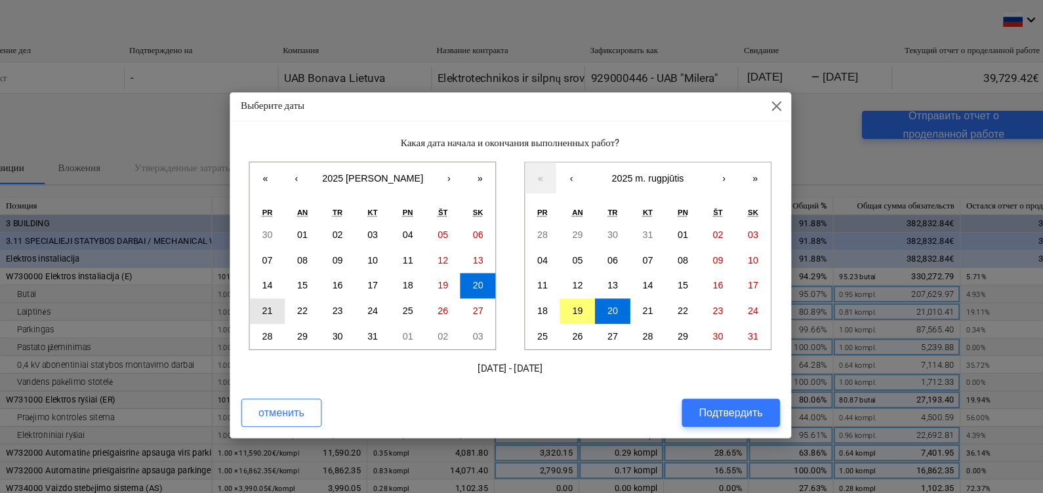
click at [305, 289] on button "21" at bounding box center [295, 289] width 33 height 24
click at [619, 286] on abbr "20" at bounding box center [617, 289] width 10 height 10
click at [726, 377] on div "Подтвердить" at bounding box center [725, 383] width 59 height 17
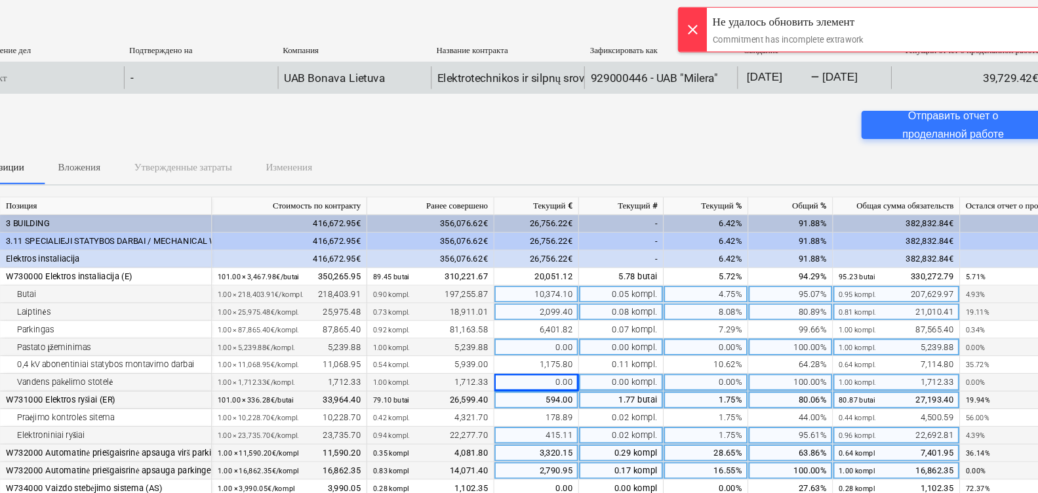
click at [102, 71] on div "Проект" at bounding box center [91, 72] width 142 height 21
click at [142, 70] on div "Проект" at bounding box center [91, 72] width 142 height 21
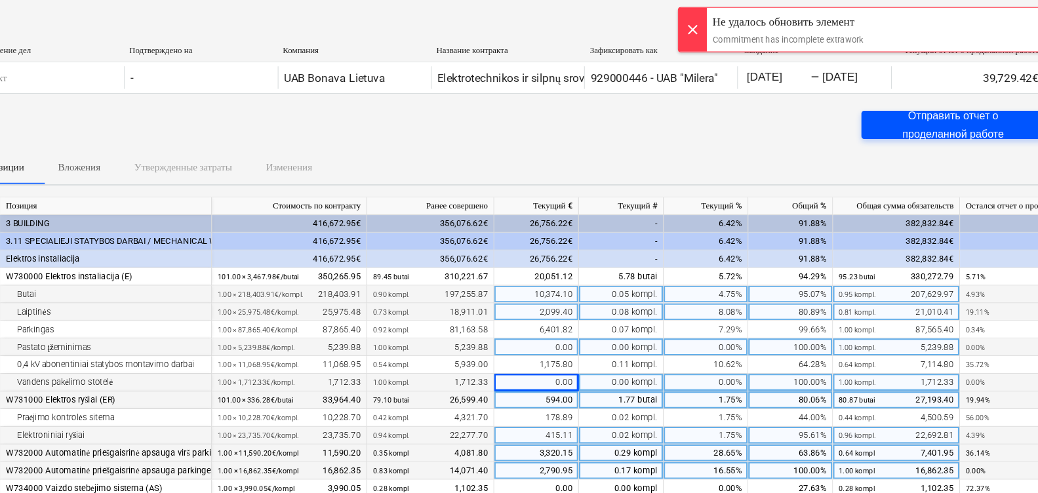
click at [915, 110] on div "Отправить отчет о проделанной работе" at bounding box center [933, 116] width 139 height 35
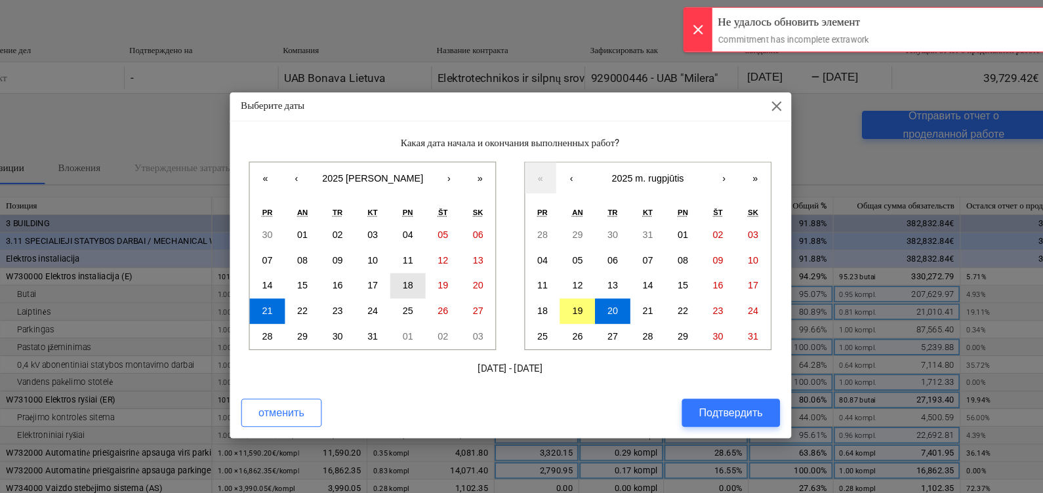
click at [424, 268] on abbr "18" at bounding box center [427, 265] width 10 height 10
click at [584, 287] on abbr "19" at bounding box center [584, 289] width 10 height 10
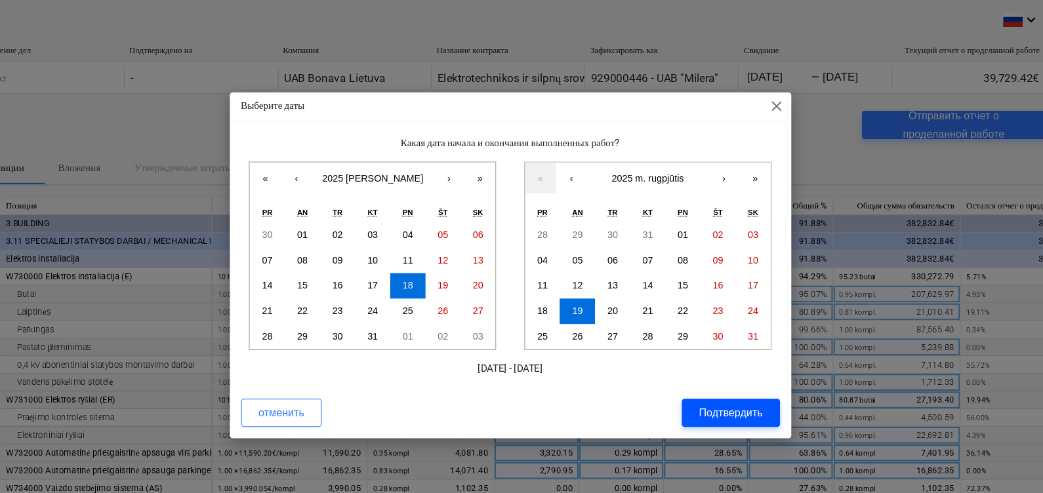
click at [725, 386] on div "Подтвердить" at bounding box center [725, 383] width 59 height 17
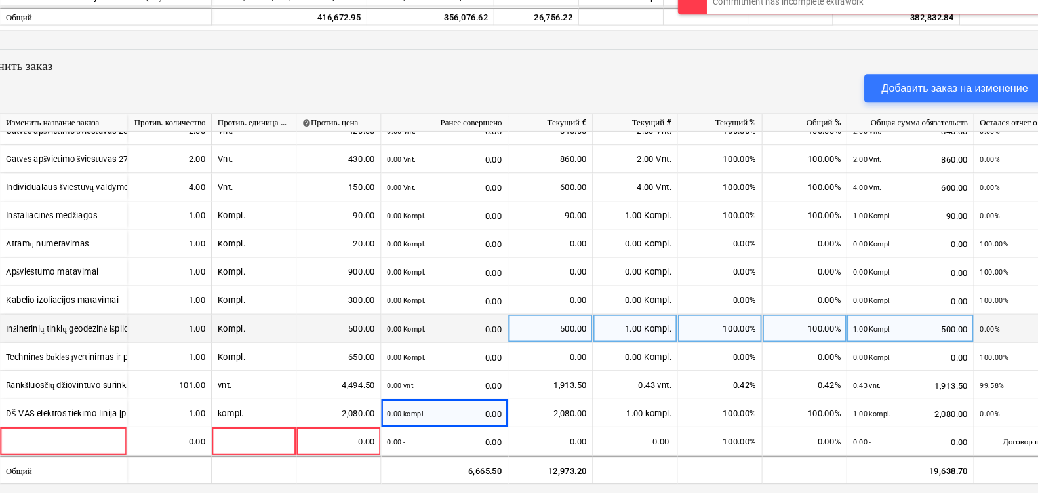
scroll to position [434, 0]
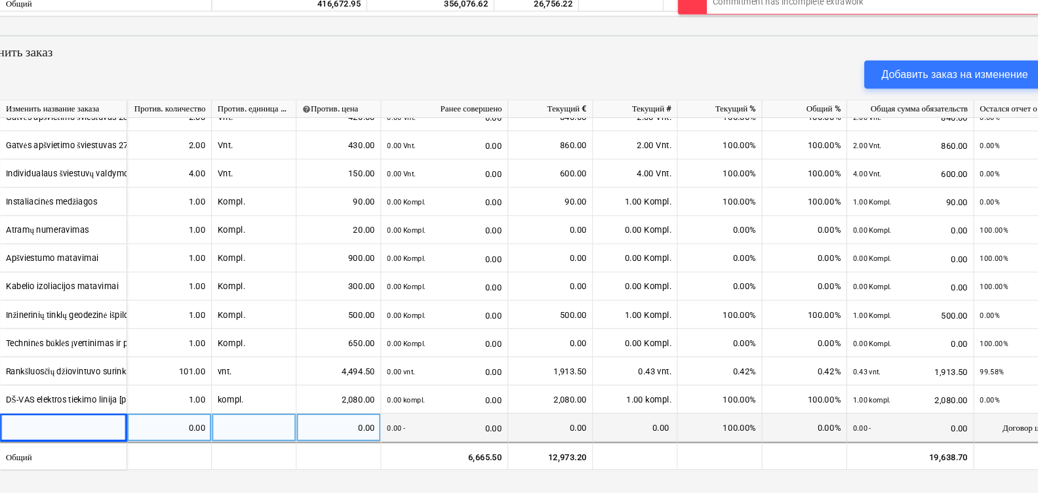
drag, startPoint x: 112, startPoint y: 431, endPoint x: 91, endPoint y: 435, distance: 21.2
click at [91, 435] on div at bounding box center [107, 433] width 118 height 26
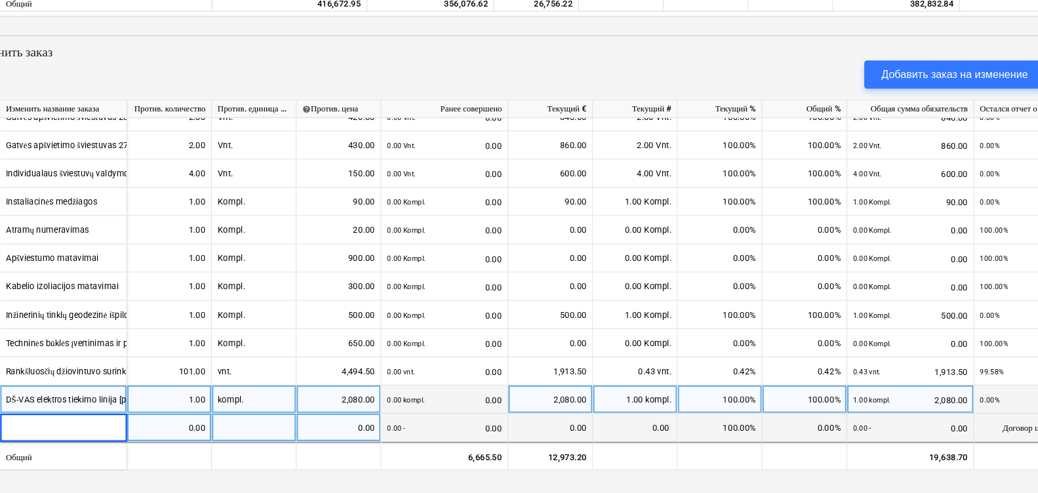
click at [93, 395] on div "DŠ-VAS elektros tiekimo linija [papildymas p.3.24]" at bounding box center [141, 406] width 176 height 26
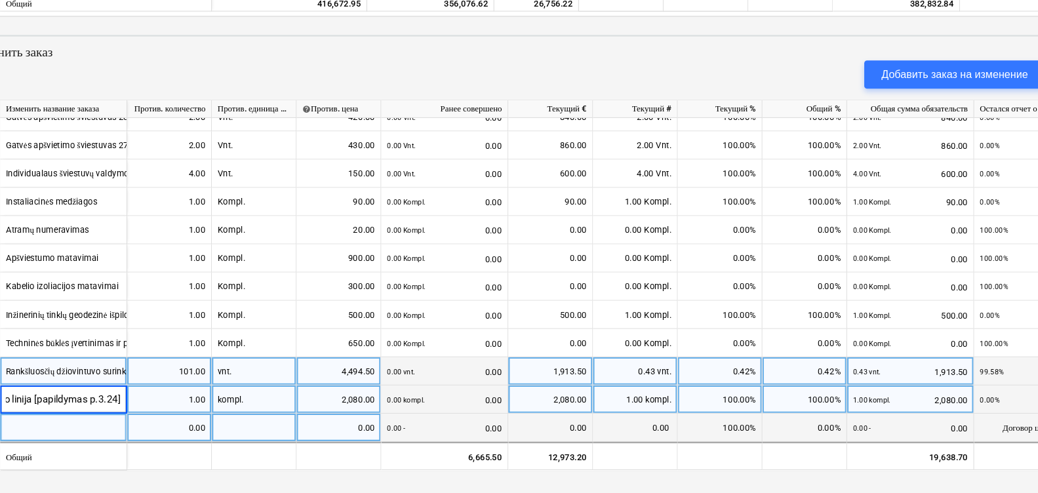
click at [127, 372] on div "Rankšluosčių džiovintuvo surinkimas ir montavimas [rangovas atsako tik už darbų…" at bounding box center [213, 380] width 321 height 26
click at [192, 408] on div "1.00" at bounding box center [205, 406] width 68 height 26
drag, startPoint x: 58, startPoint y: 426, endPoint x: 717, endPoint y: 417, distance: 659.1
click at [0, 0] on div "0.00 0.00 0.00 - 0.00 0.00 0.00 100.00% 0.00% 0.00 - 0.00 Договор цены за едини…" at bounding box center [0, 0] width 0 height 0
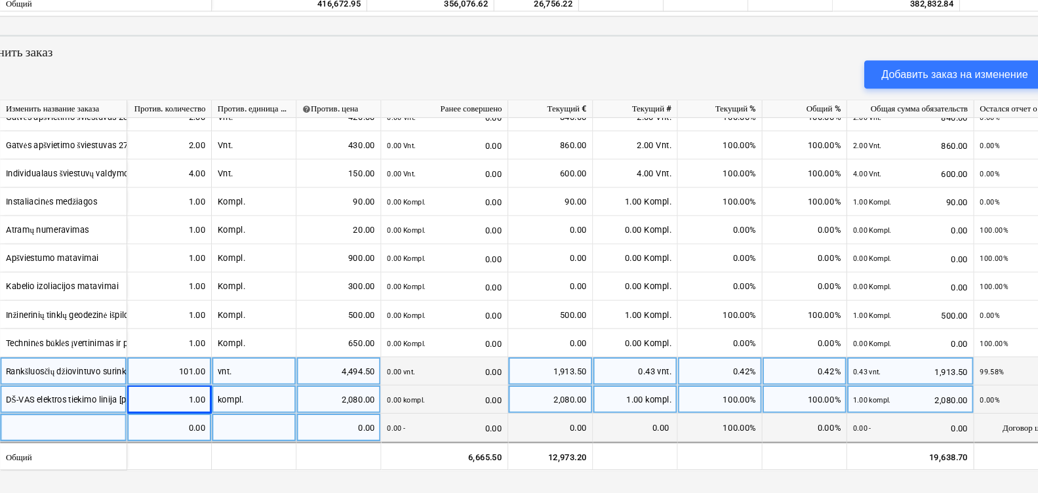
click at [877, 420] on div "0.00 - 0.00" at bounding box center [893, 433] width 107 height 27
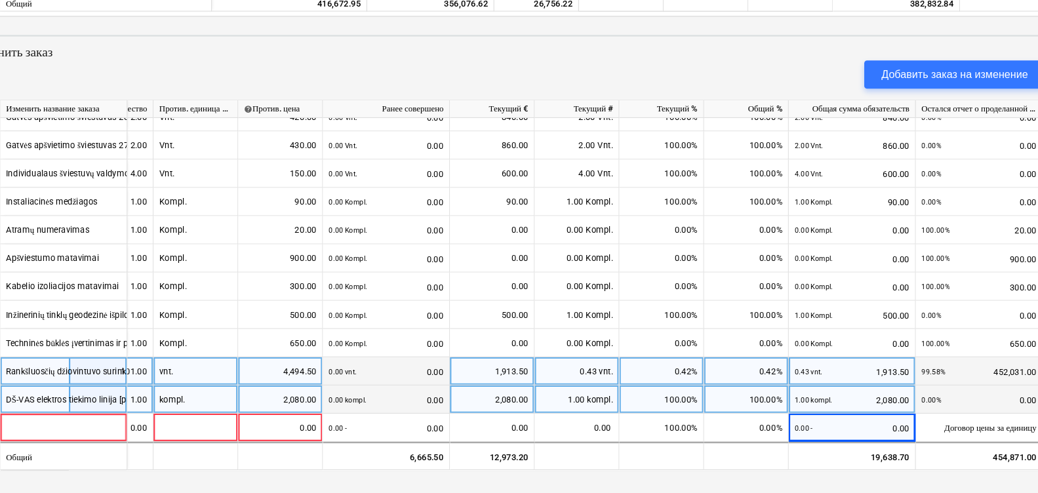
scroll to position [673, 85]
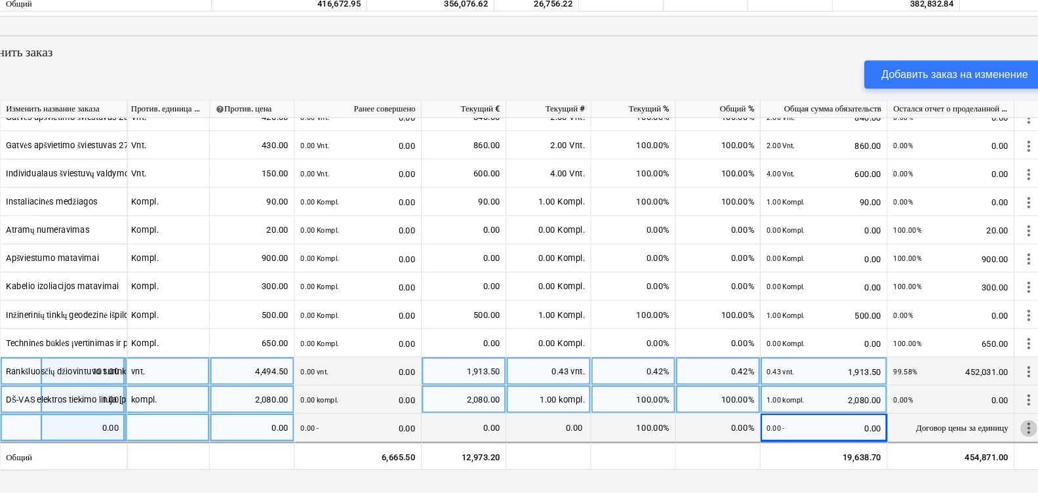
click at [995, 426] on span "more_vert" at bounding box center [1003, 434] width 16 height 16
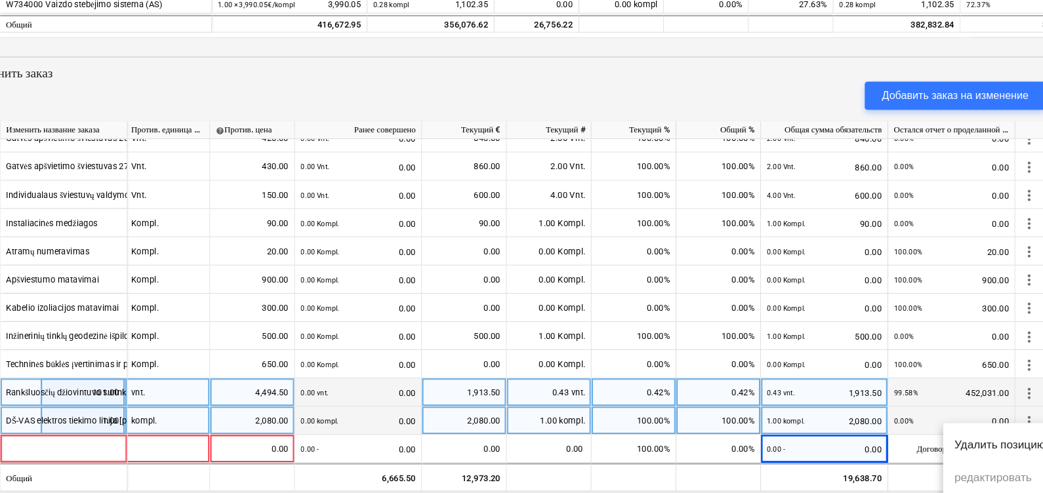
click at [982, 431] on li "Удалить позицию" at bounding box center [976, 429] width 106 height 30
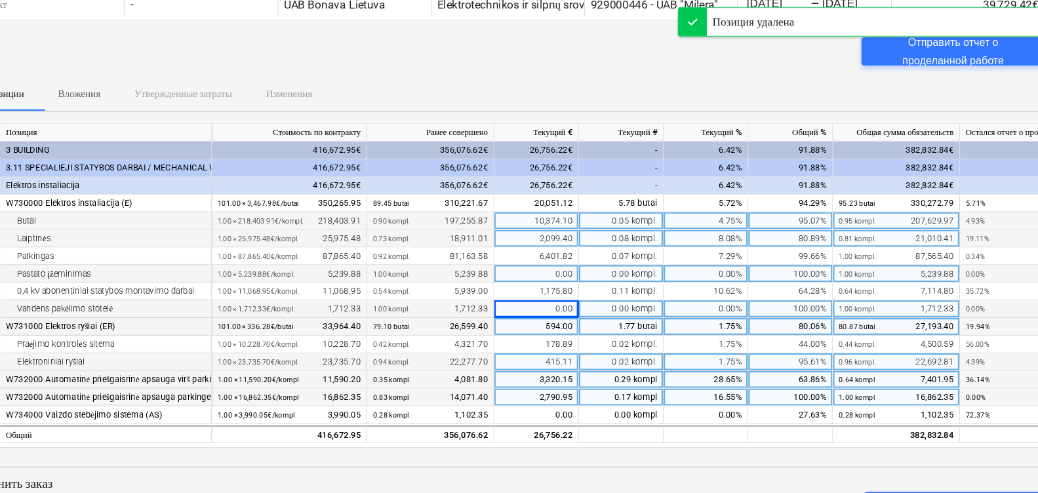
scroll to position [0, 0]
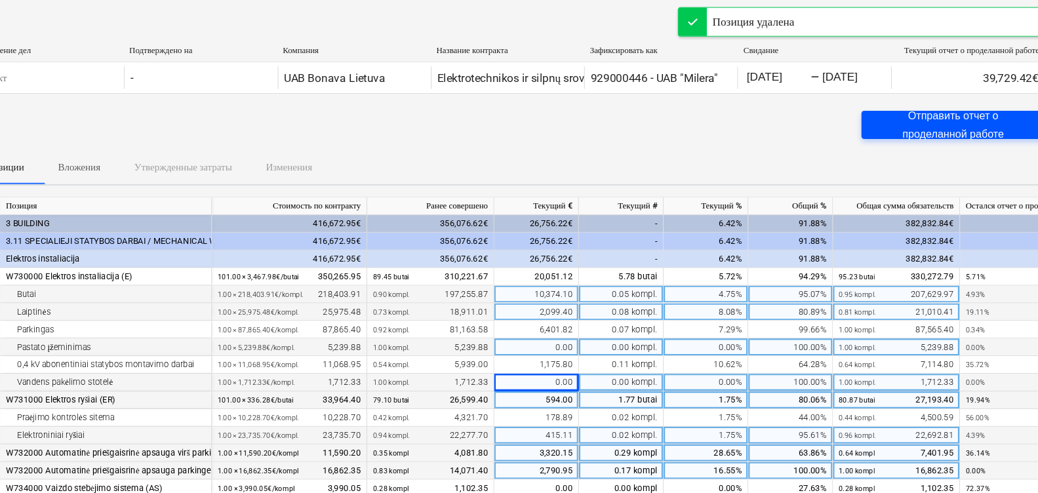
click at [901, 117] on div "Отправить отчет о проделанной работе" at bounding box center [933, 116] width 139 height 35
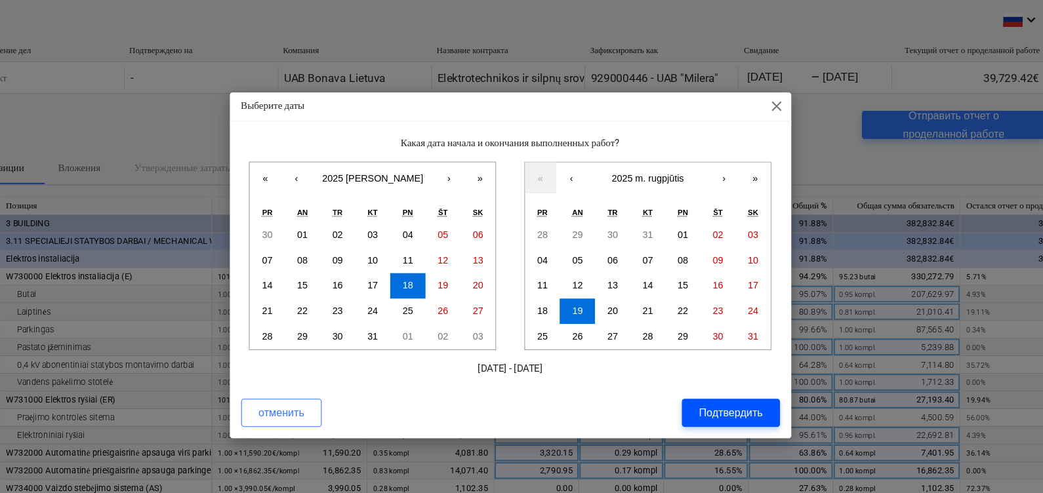
click at [716, 382] on div "Подтвердить" at bounding box center [725, 383] width 59 height 17
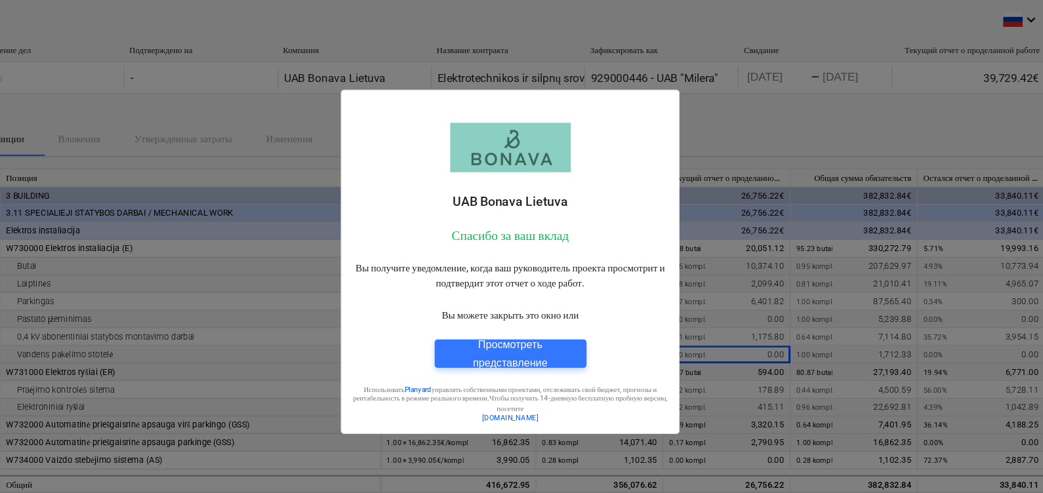
click at [530, 328] on div "Просмотреть представление" at bounding box center [522, 328] width 110 height 35
